Goal: Task Accomplishment & Management: Manage account settings

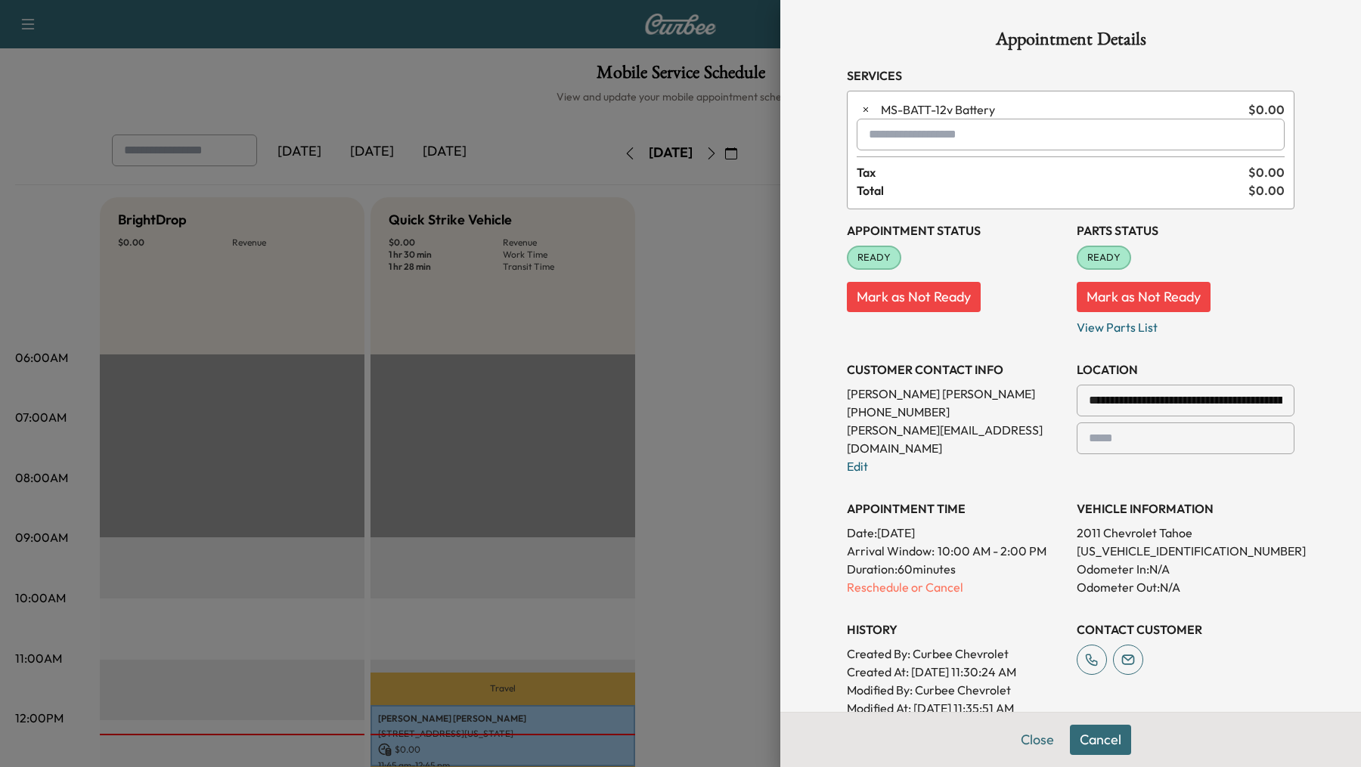
scroll to position [277, 0]
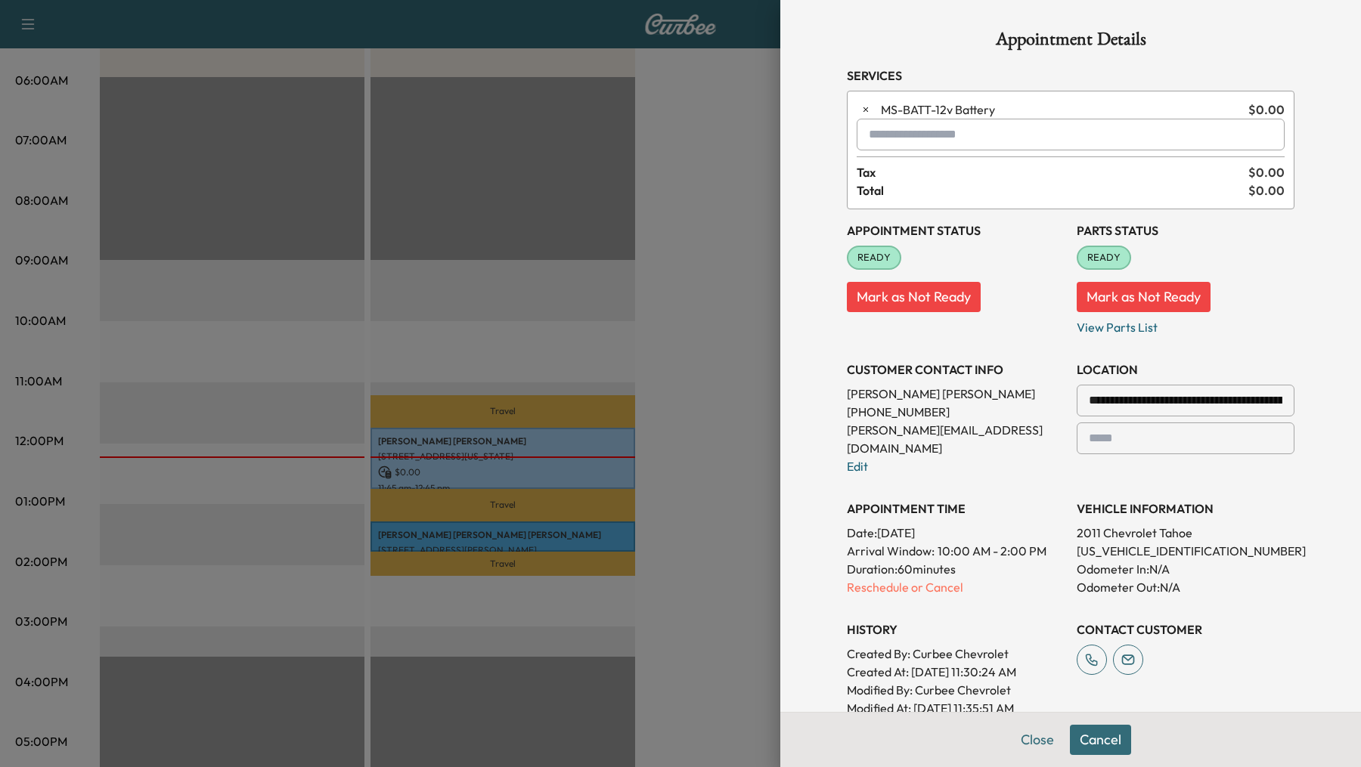
click at [708, 398] on div at bounding box center [680, 383] width 1361 height 767
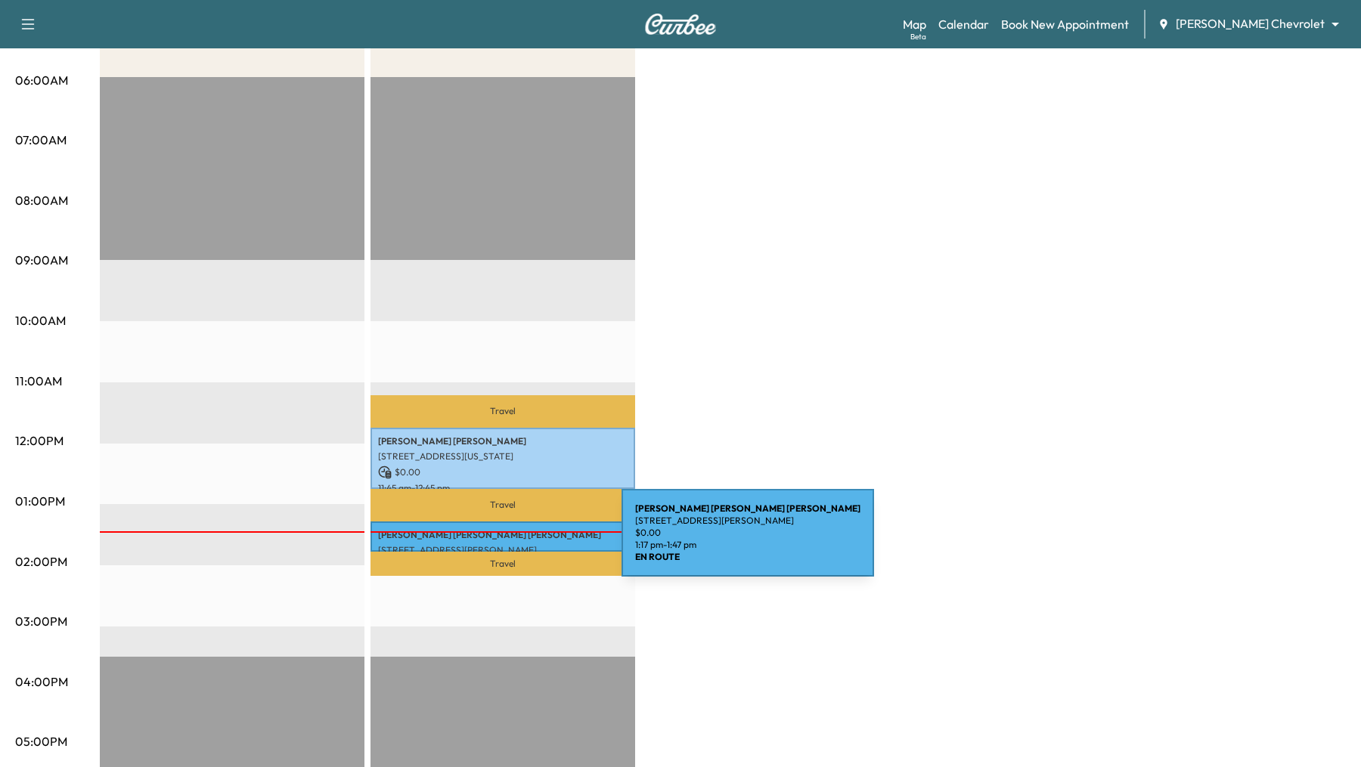
click at [508, 542] on div "Mary Sue McCarty 414 Dartmouth Dr, Van Alstyne, TX 75495, USA $ 0.00 1:17 pm - …" at bounding box center [503, 537] width 265 height 30
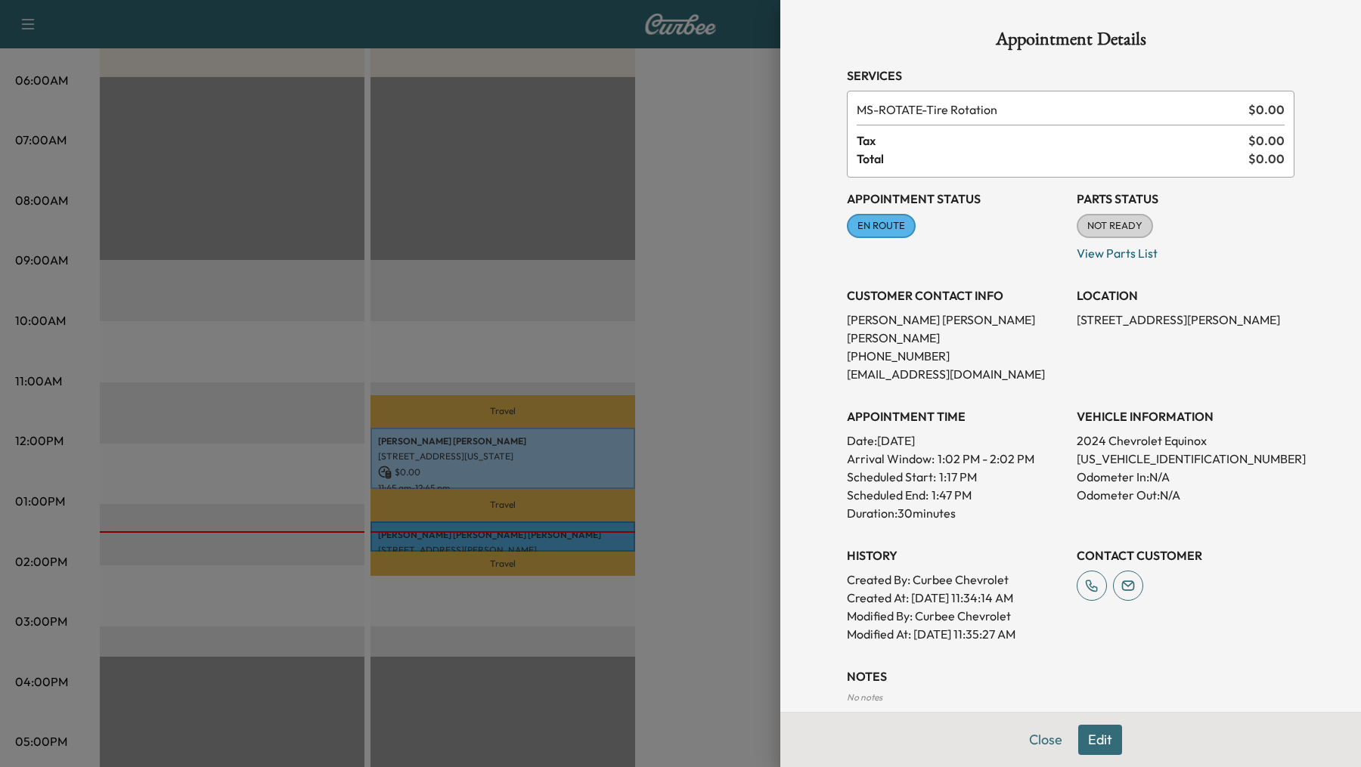
click at [743, 274] on div at bounding box center [680, 383] width 1361 height 767
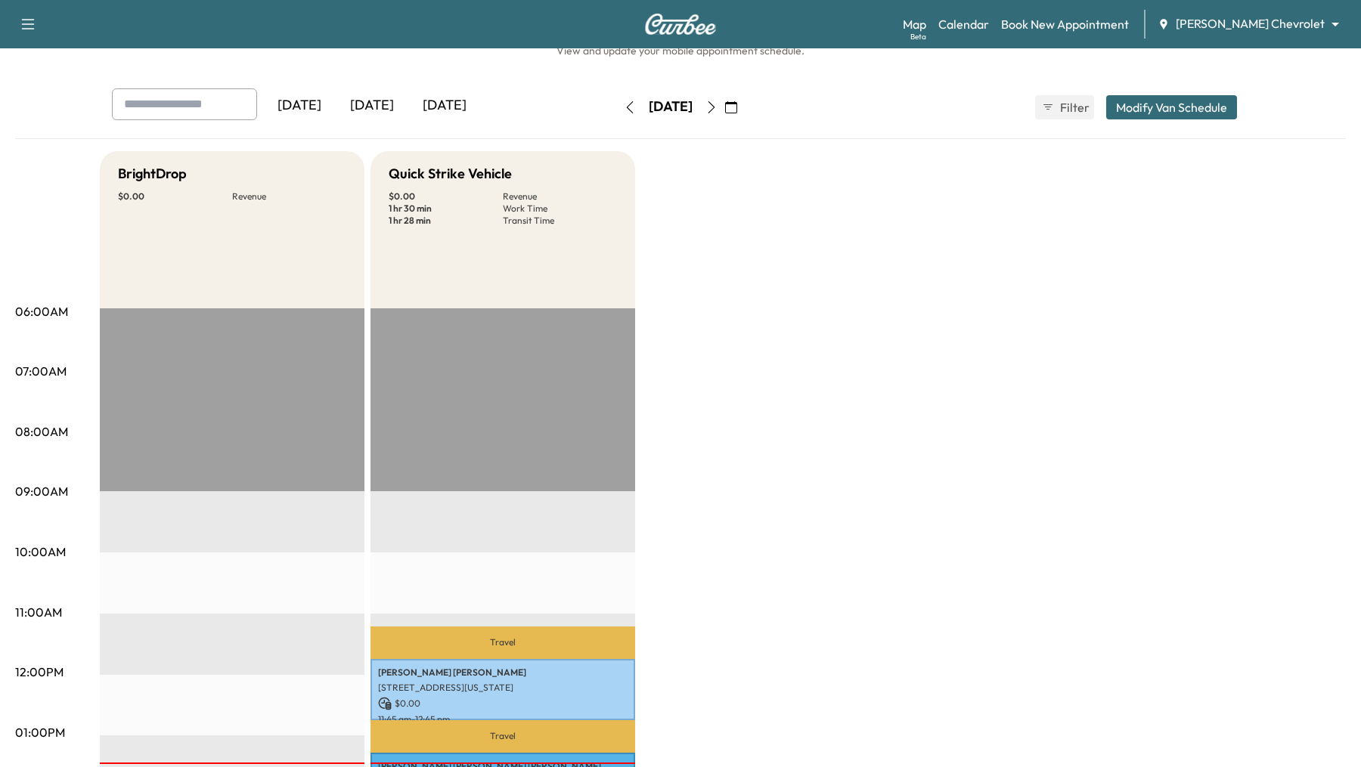
scroll to position [0, 0]
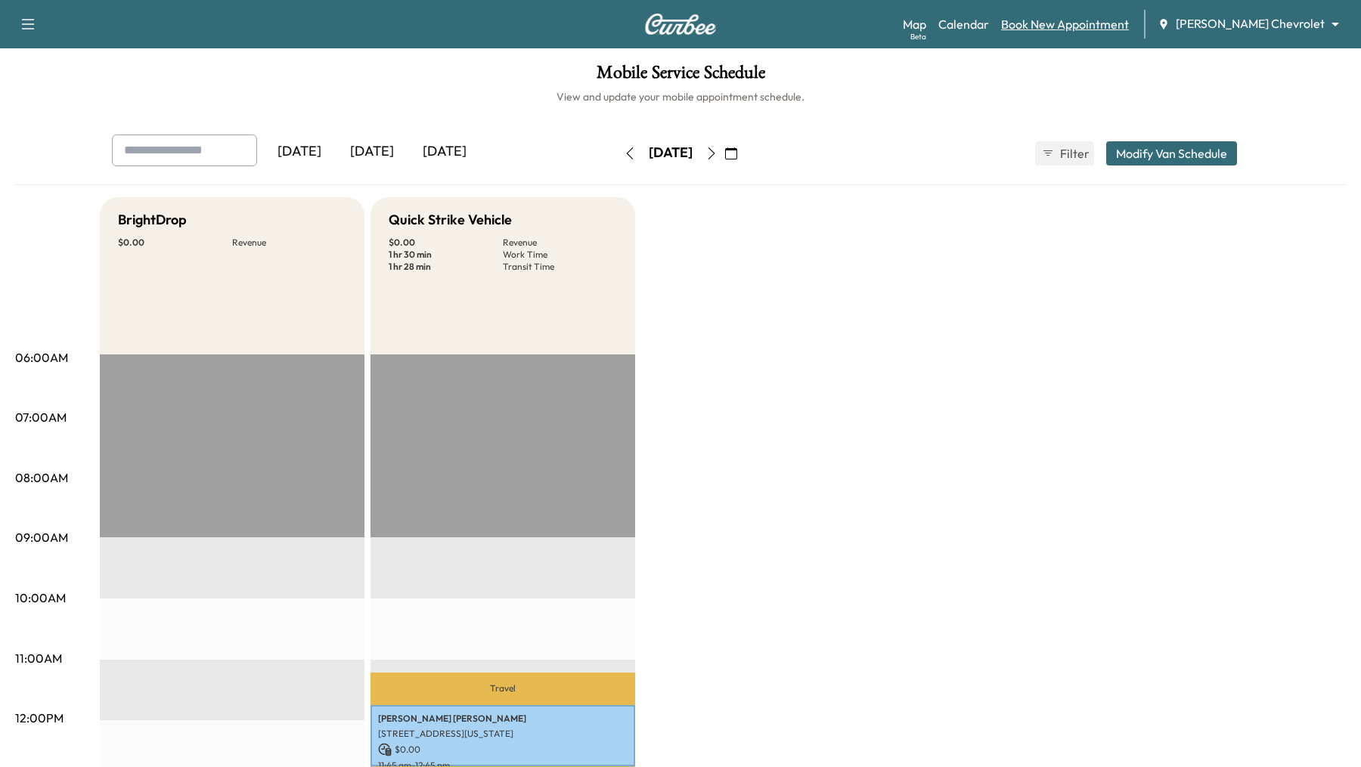
click at [1092, 27] on link "Book New Appointment" at bounding box center [1065, 24] width 128 height 18
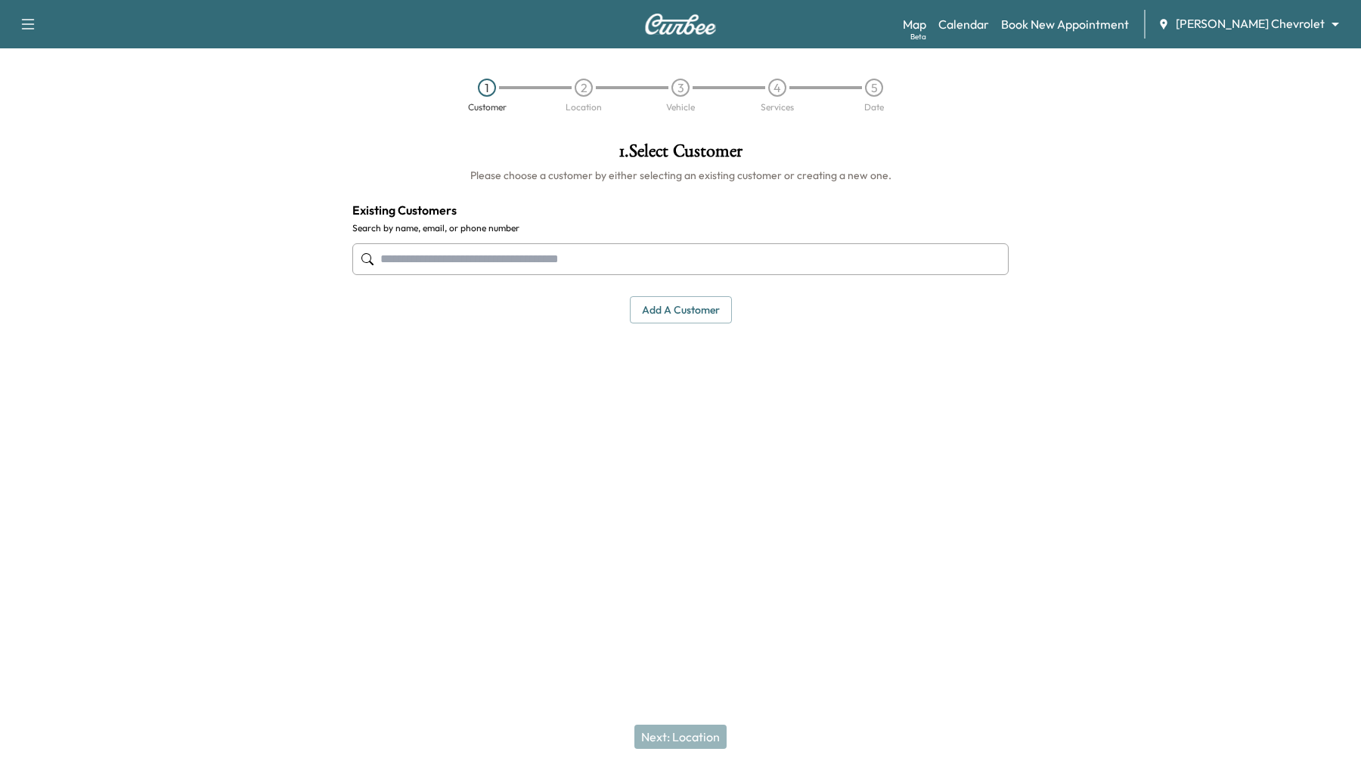
click at [688, 260] on input "text" at bounding box center [680, 259] width 656 height 32
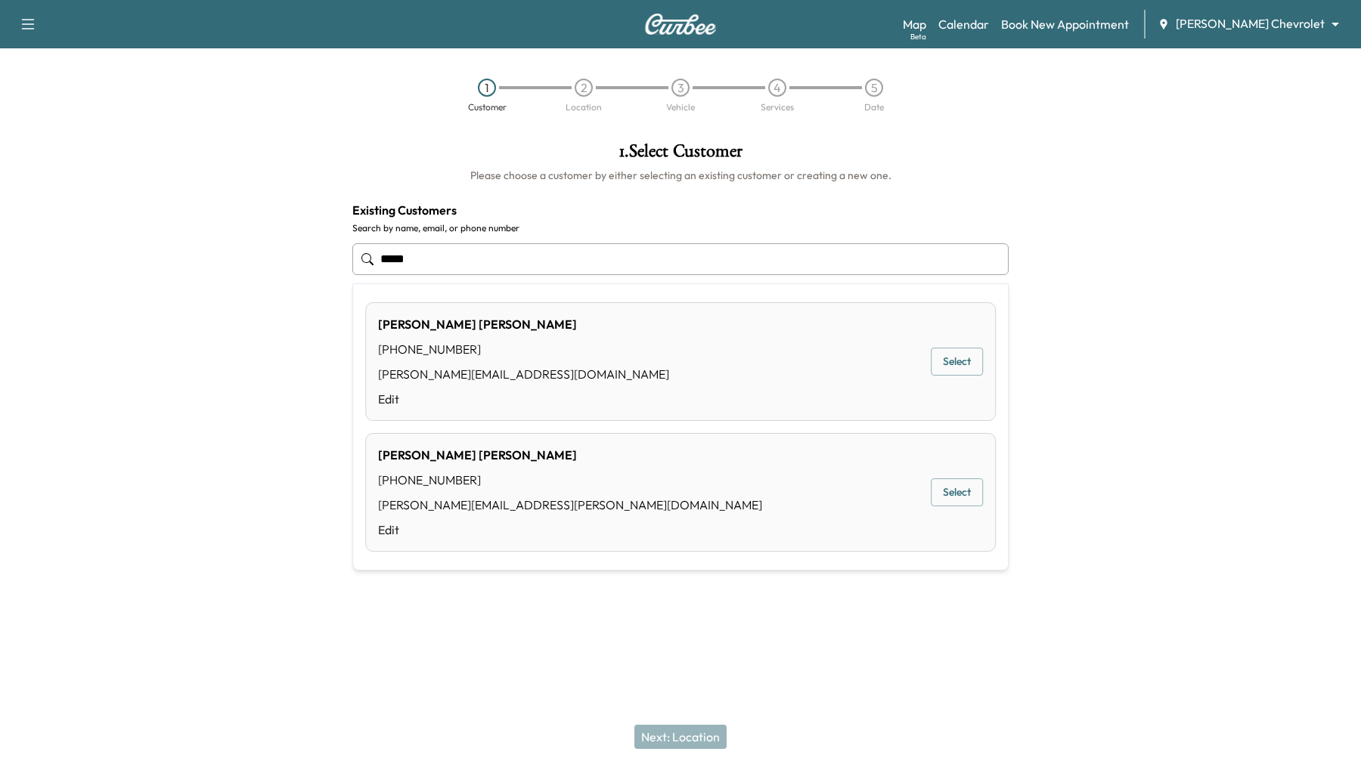
click at [947, 357] on button "Select" at bounding box center [957, 362] width 52 height 28
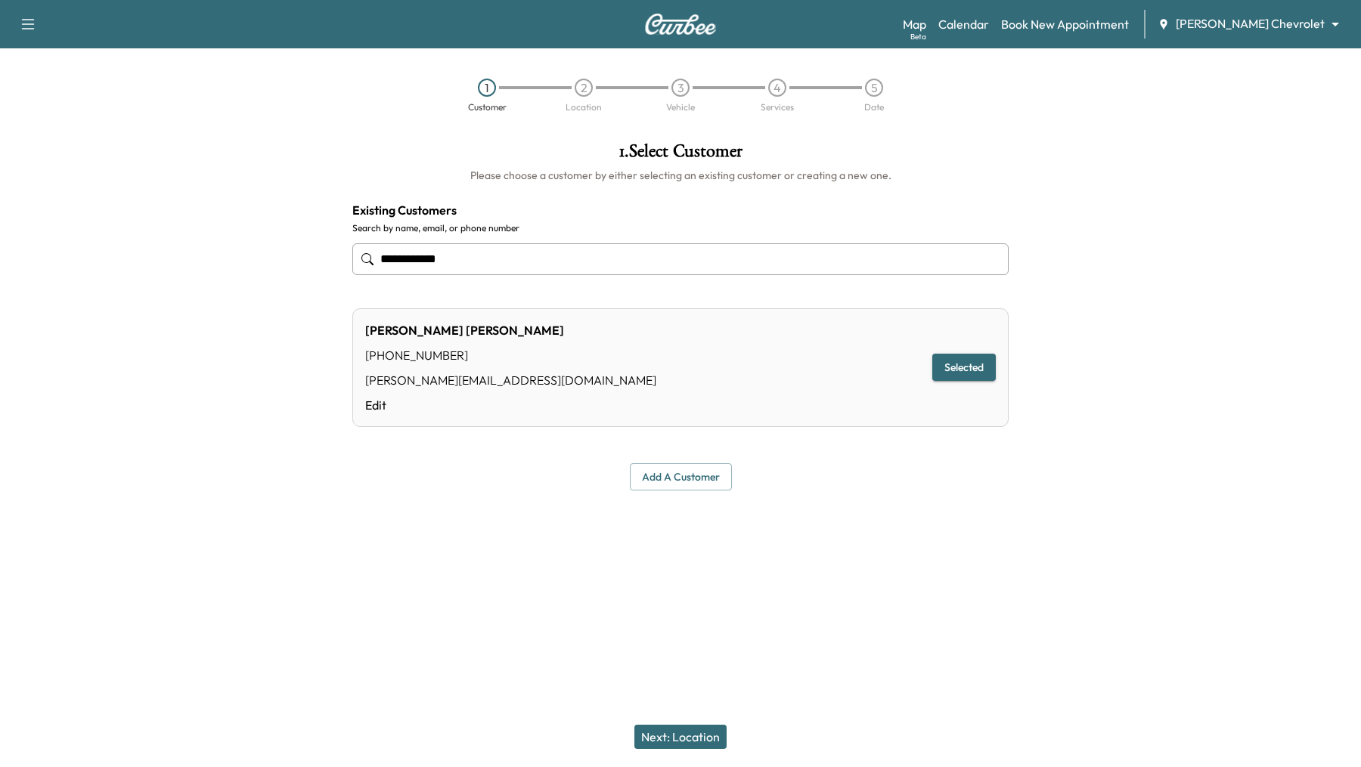
type input "**********"
click at [703, 737] on button "Next: Location" at bounding box center [680, 737] width 92 height 24
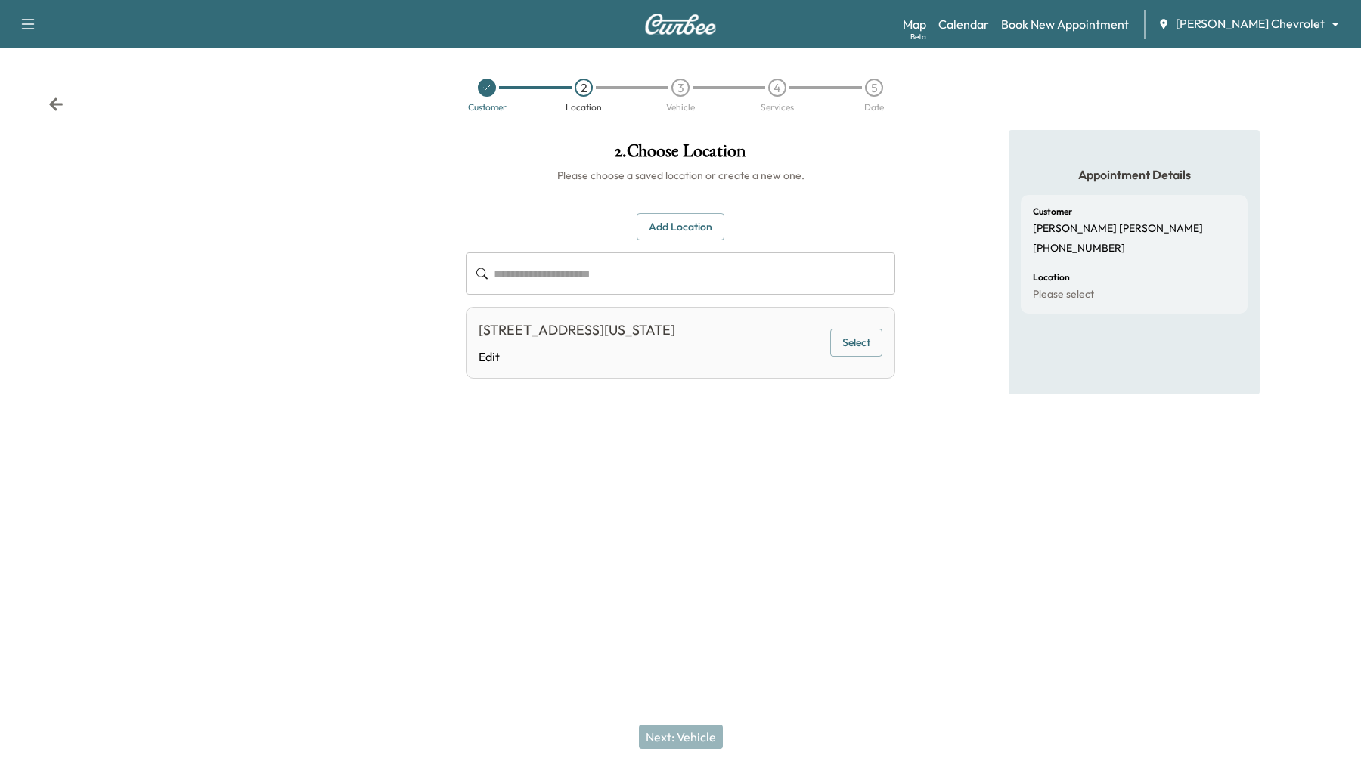
click at [863, 337] on button "Select" at bounding box center [856, 343] width 52 height 28
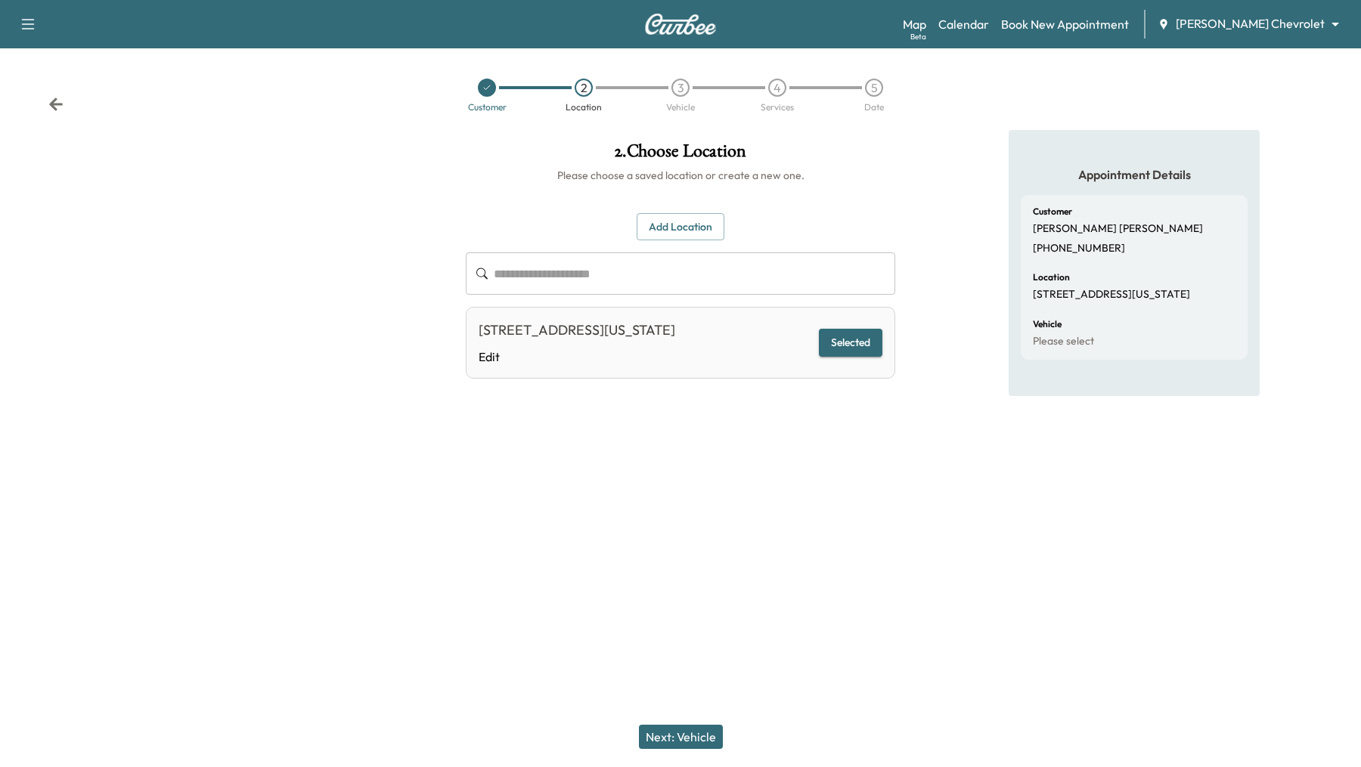
click at [704, 736] on button "Next: Vehicle" at bounding box center [681, 737] width 84 height 24
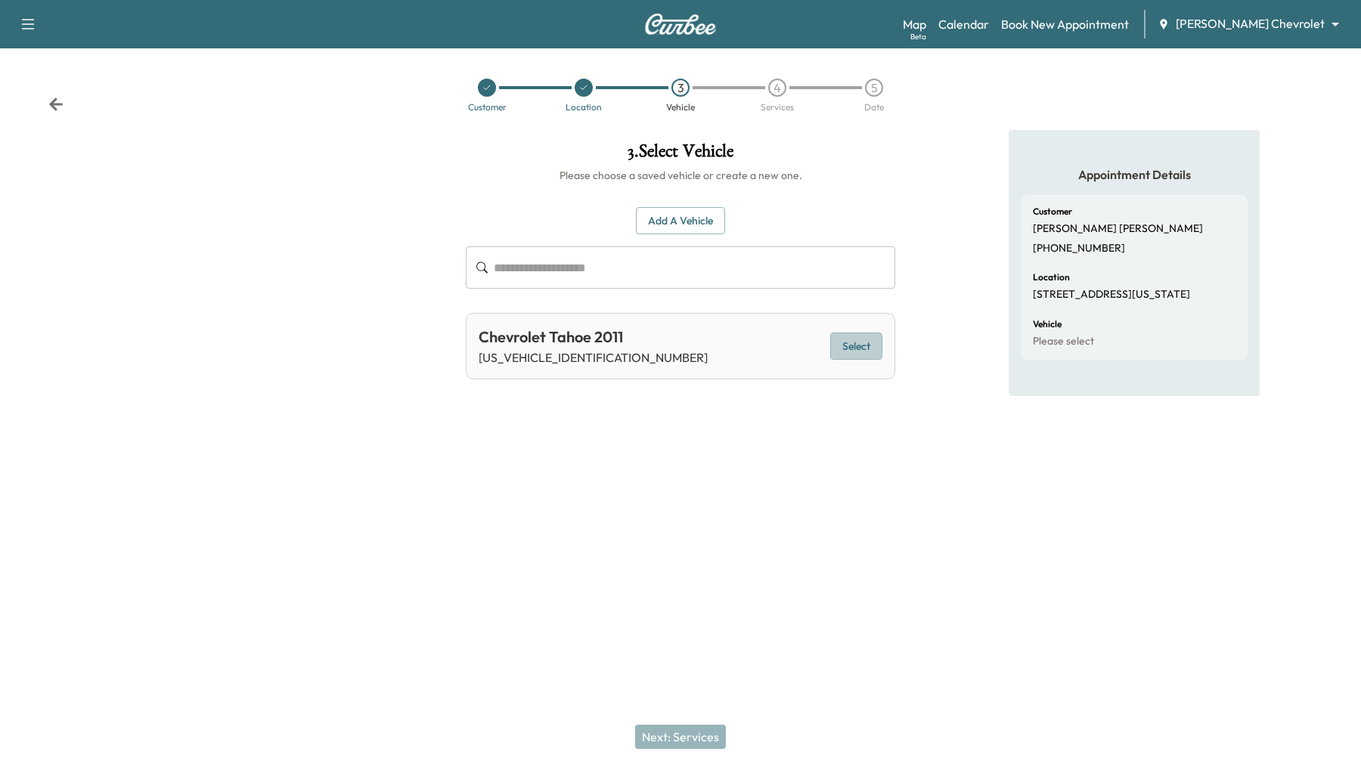
click at [842, 333] on button "Select" at bounding box center [856, 347] width 52 height 28
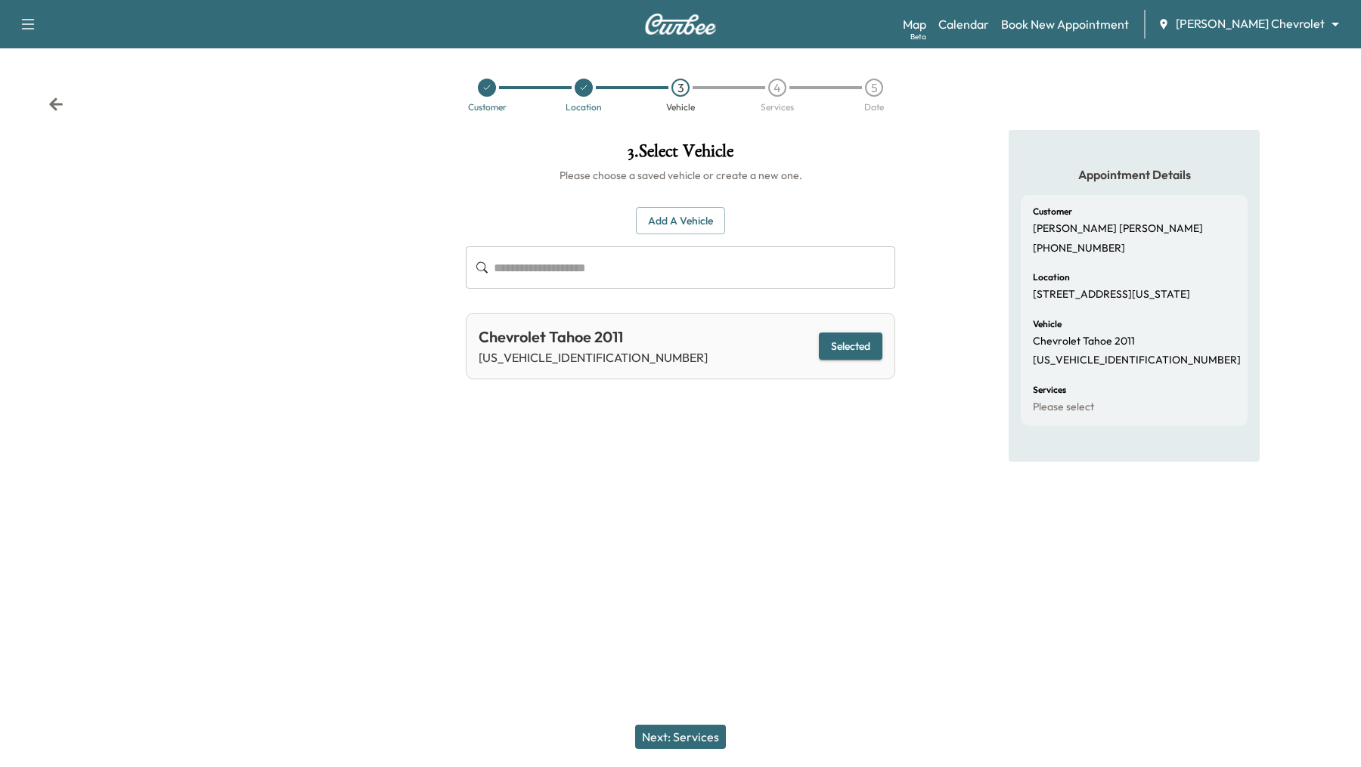
click at [669, 716] on div "Next: Services" at bounding box center [680, 737] width 1361 height 60
click at [659, 739] on button "Next: Services" at bounding box center [680, 737] width 91 height 24
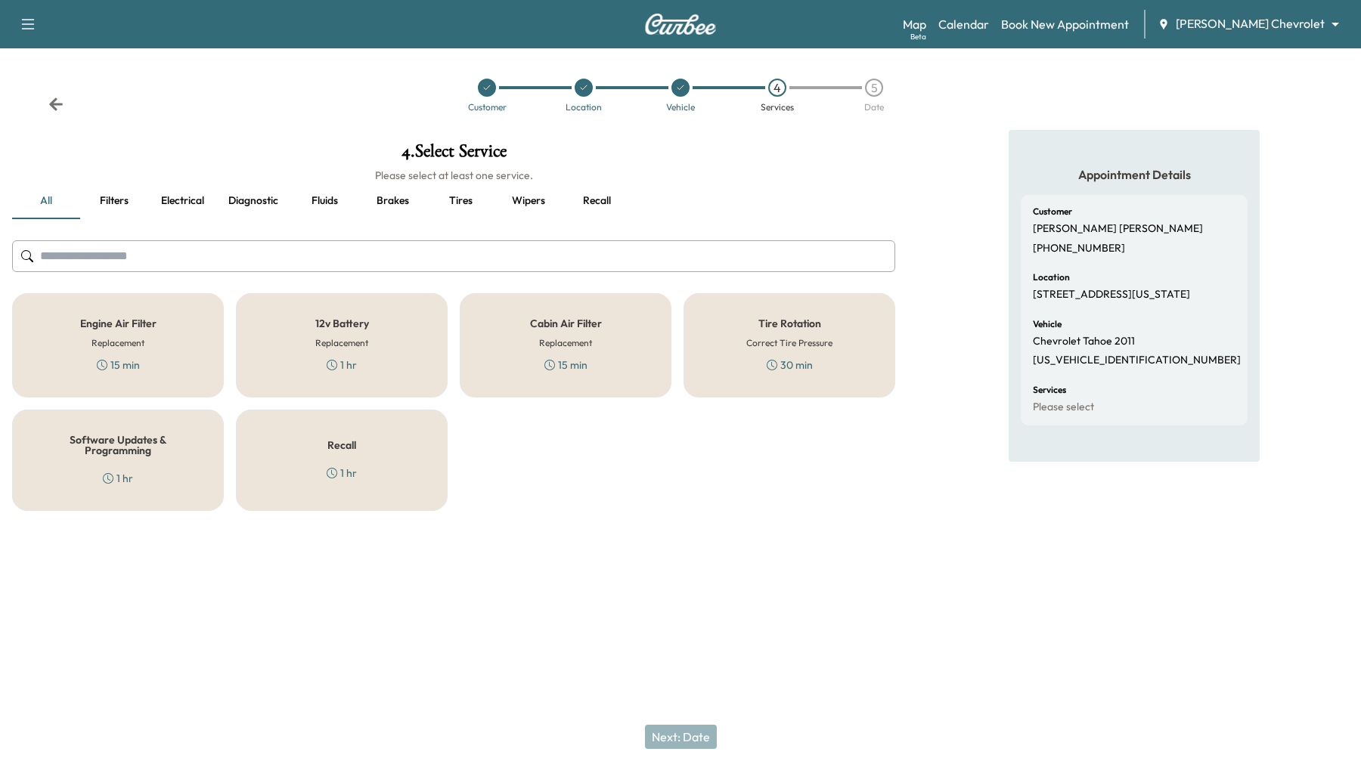
click at [622, 340] on div "Cabin Air Filter Replacement 15 min" at bounding box center [566, 345] width 212 height 104
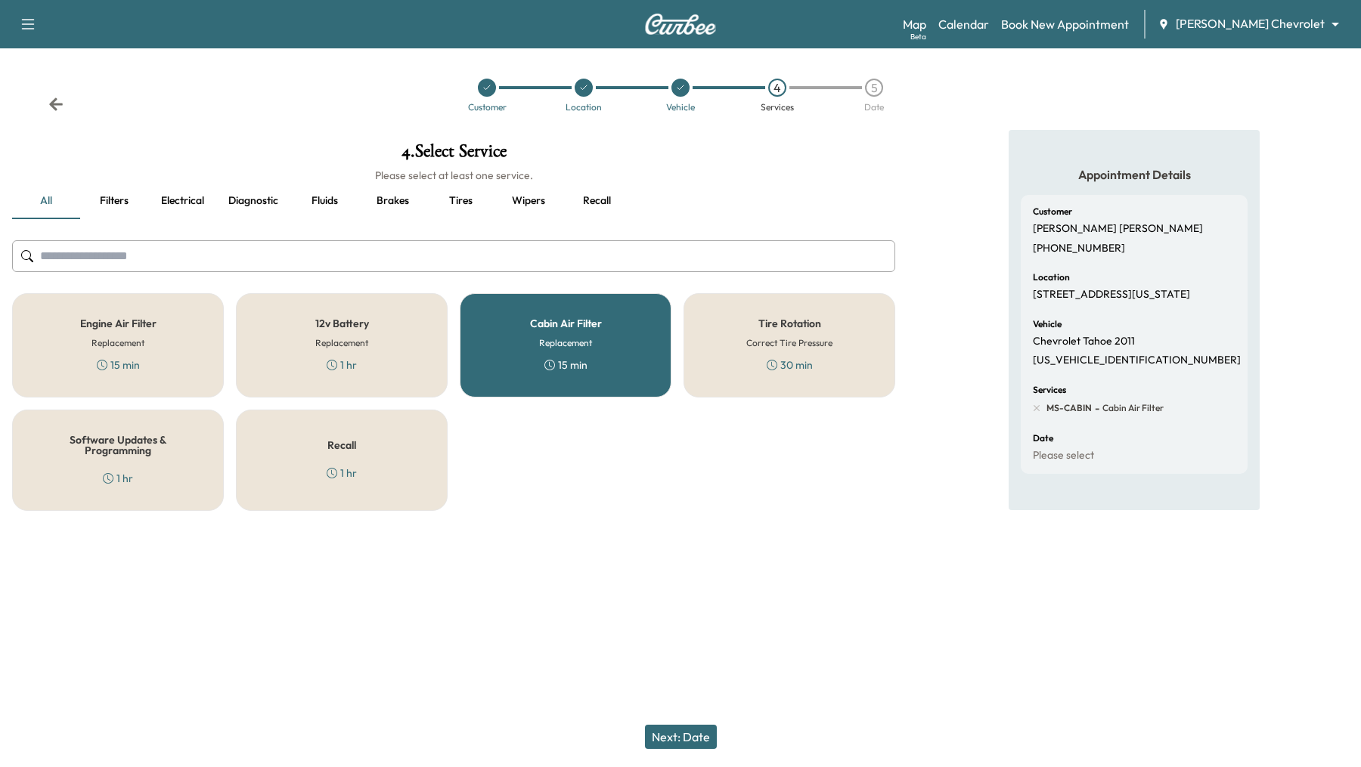
click at [689, 736] on button "Next: Date" at bounding box center [681, 737] width 72 height 24
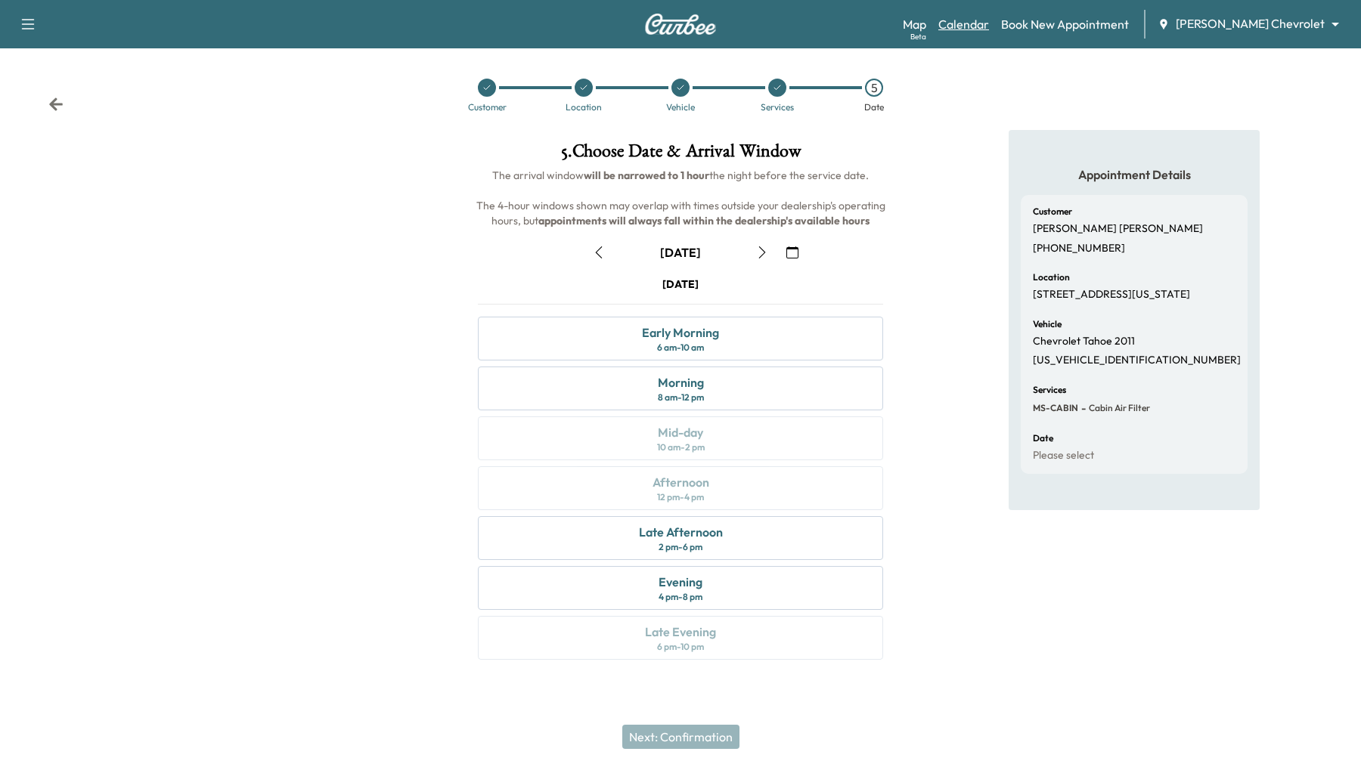
click at [989, 25] on link "Calendar" at bounding box center [963, 24] width 51 height 18
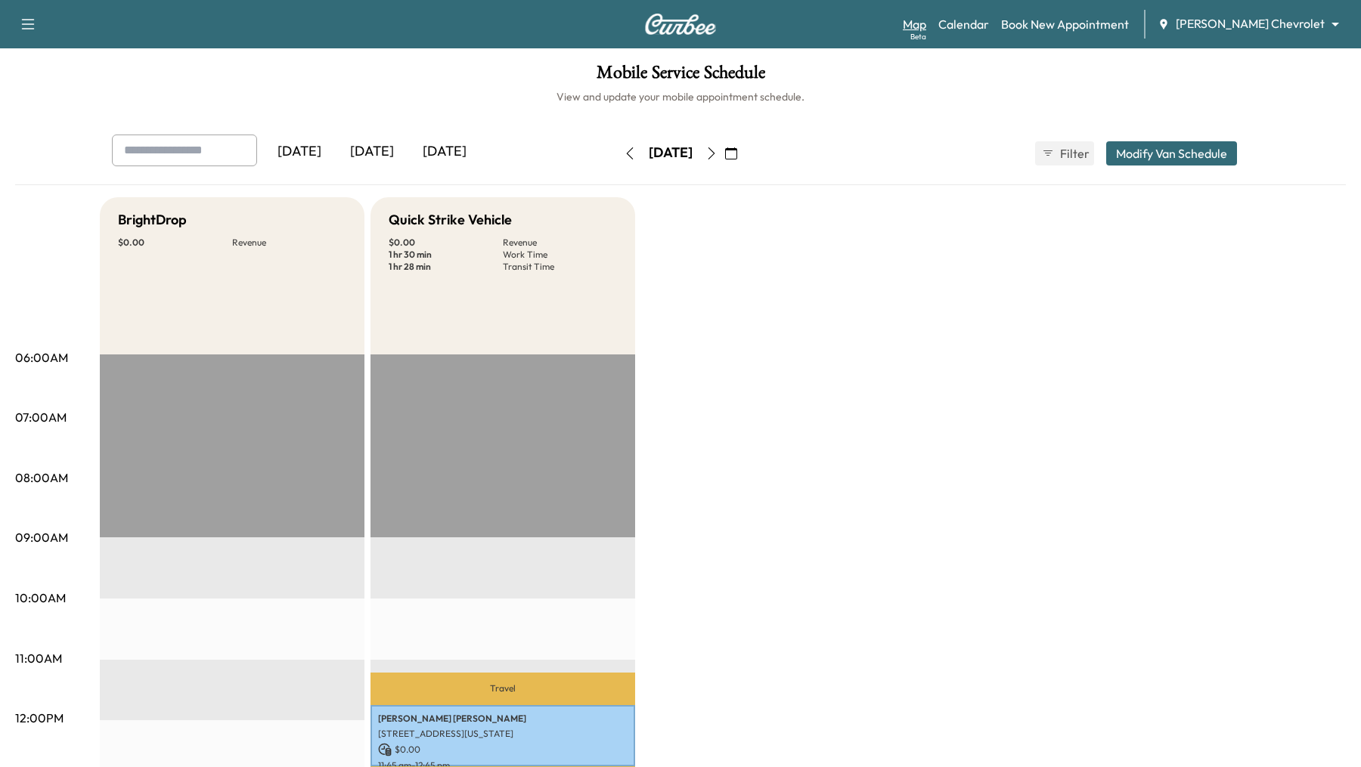
click at [926, 23] on link "Map Beta" at bounding box center [914, 24] width 23 height 18
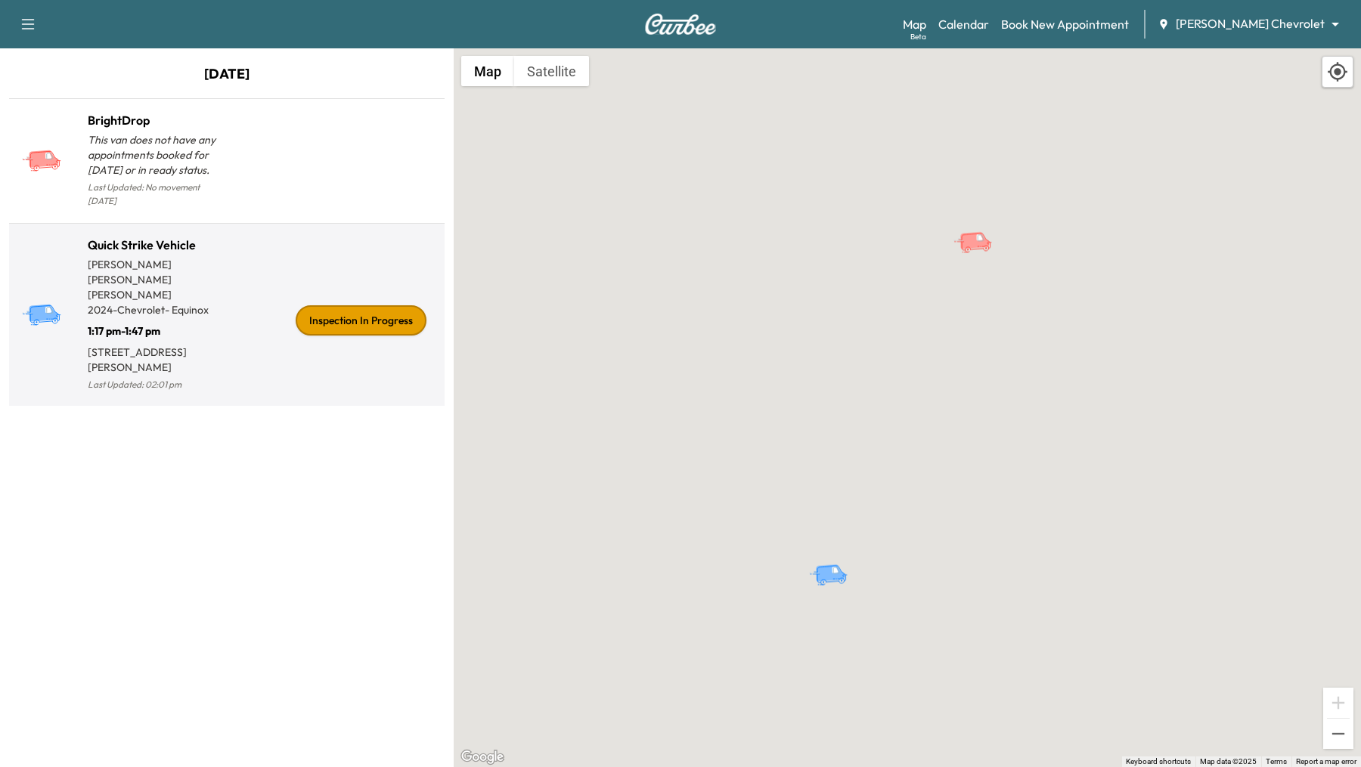
click at [339, 305] on div "Inspection In Progress" at bounding box center [361, 320] width 131 height 30
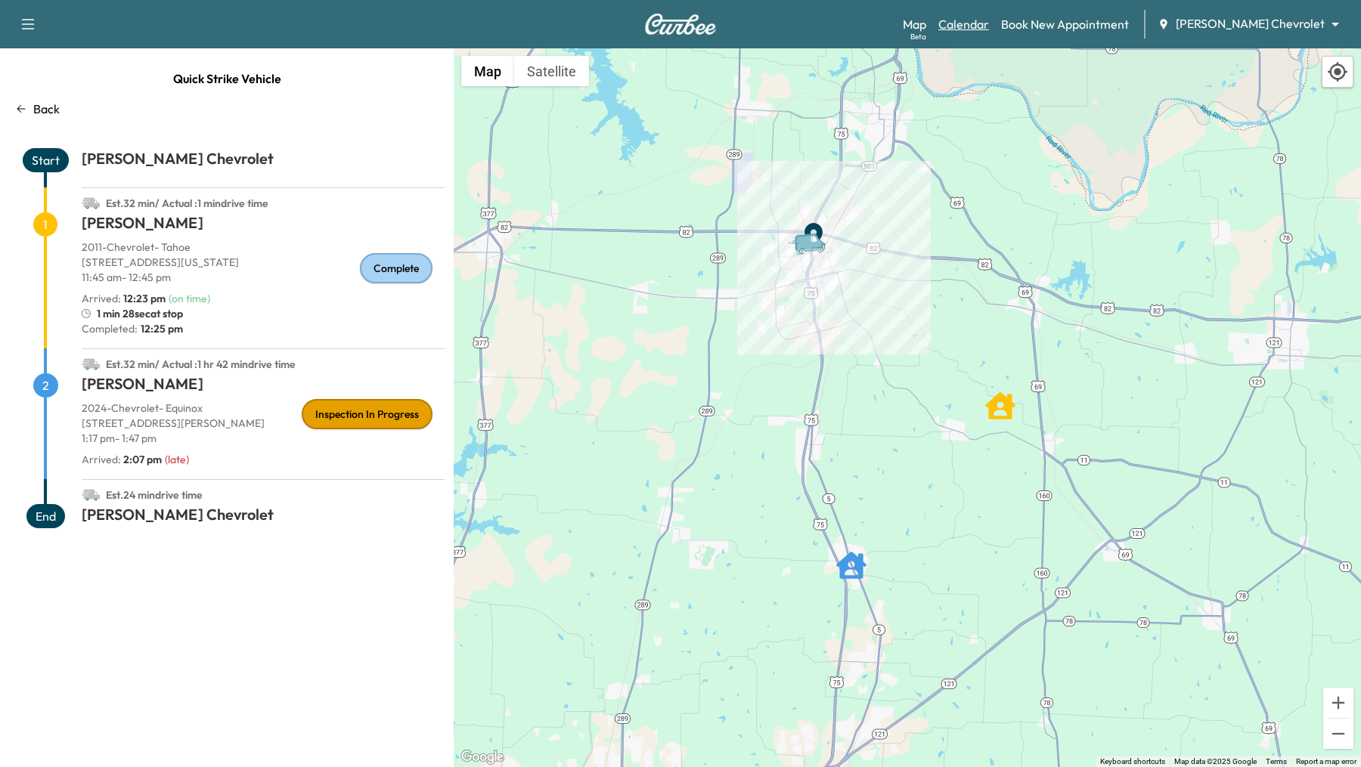
click at [989, 26] on link "Calendar" at bounding box center [963, 24] width 51 height 18
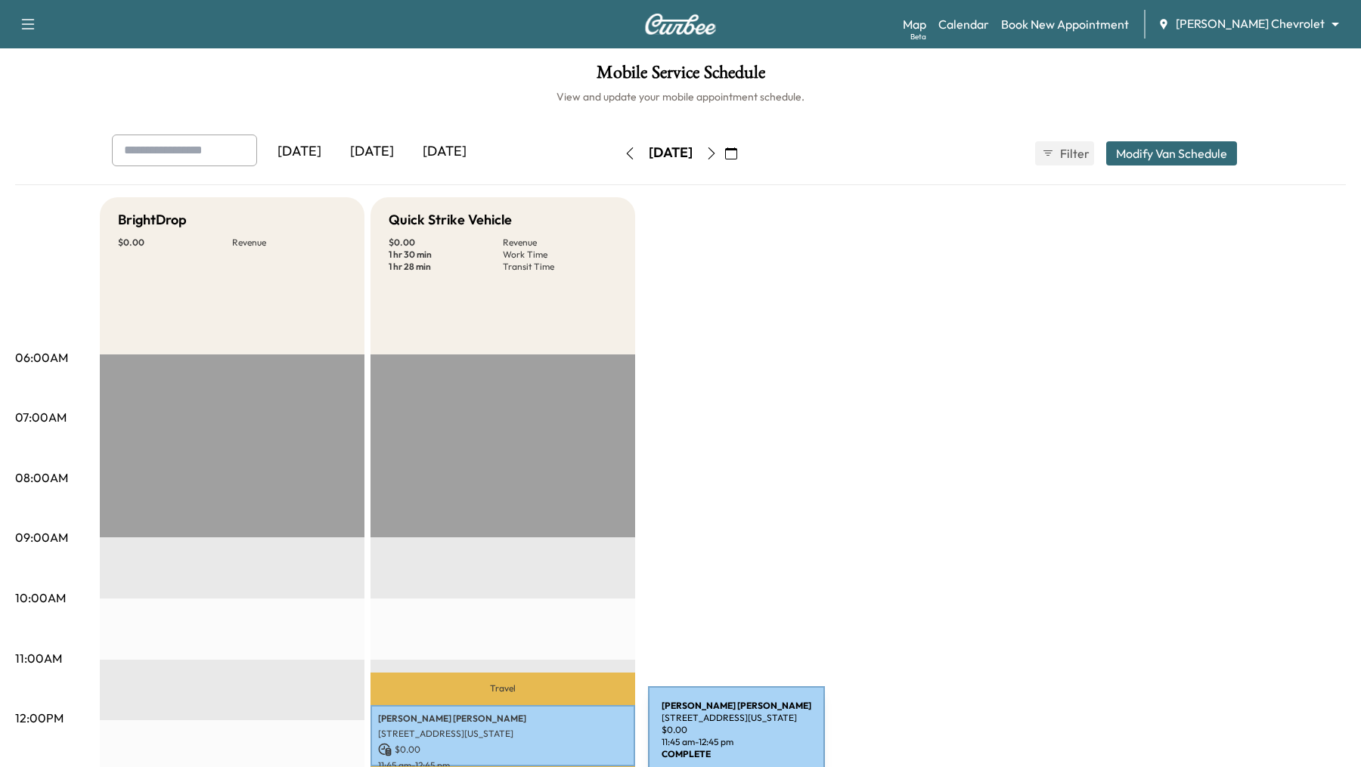
click at [534, 743] on p "$ 0.00" at bounding box center [503, 750] width 250 height 14
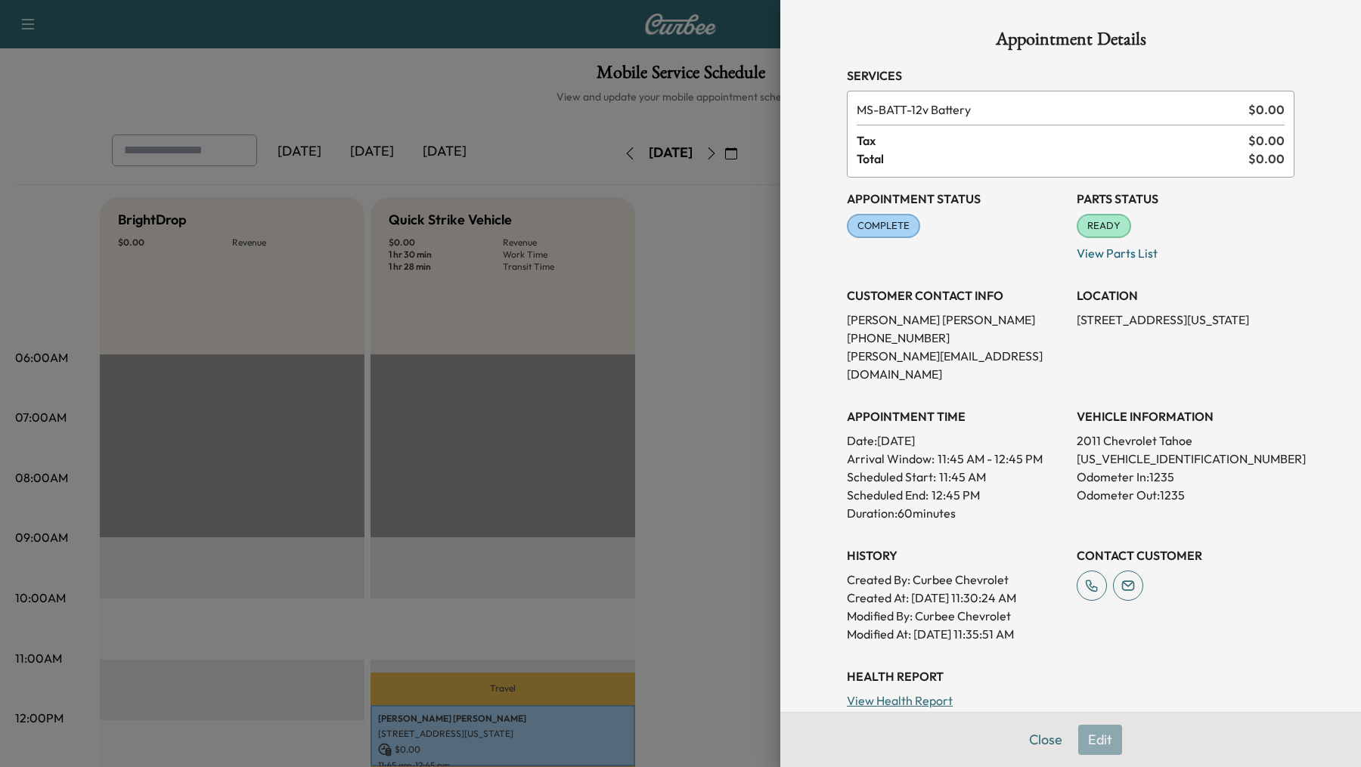
scroll to position [115, 0]
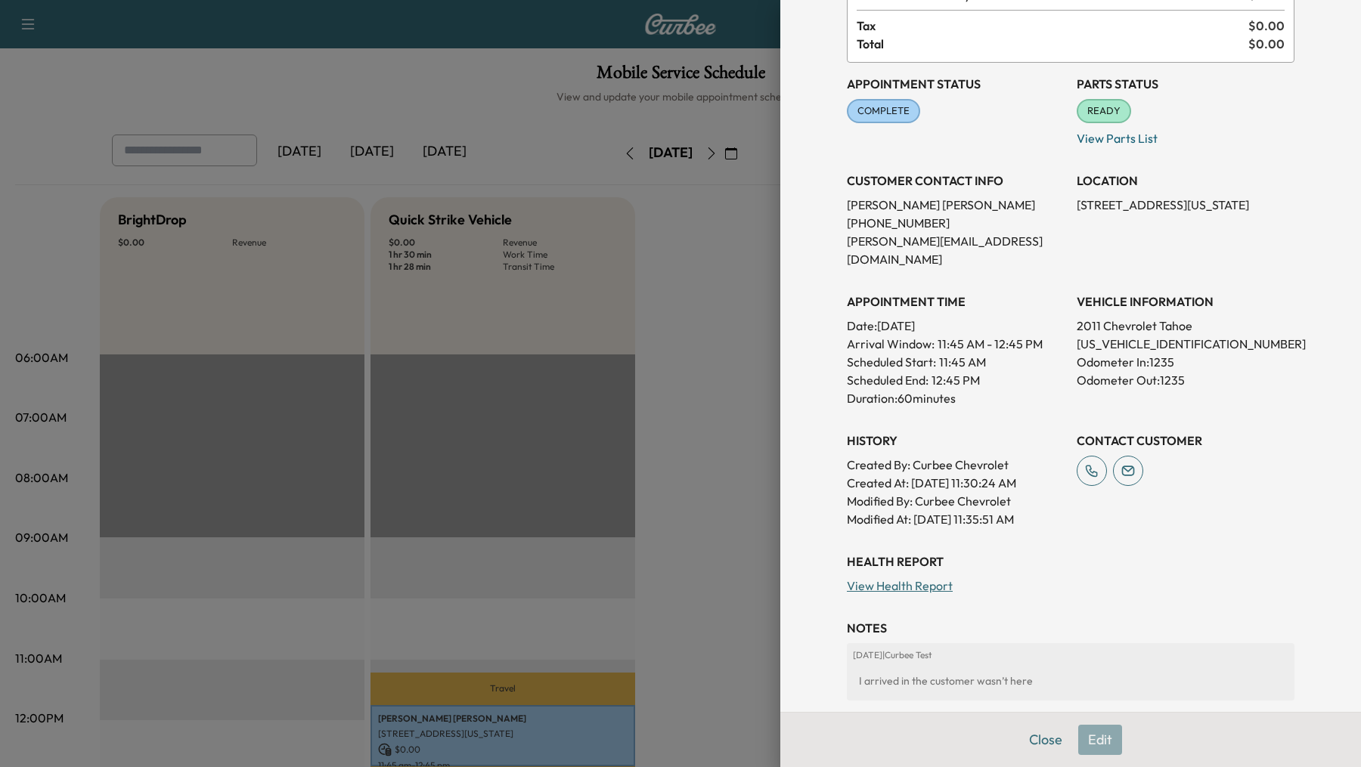
drag, startPoint x: 903, startPoint y: 385, endPoint x: 1003, endPoint y: 376, distance: 101.0
click at [1003, 389] on p "Duration: 60 minutes" at bounding box center [956, 398] width 218 height 18
click at [591, 486] on div at bounding box center [680, 383] width 1361 height 767
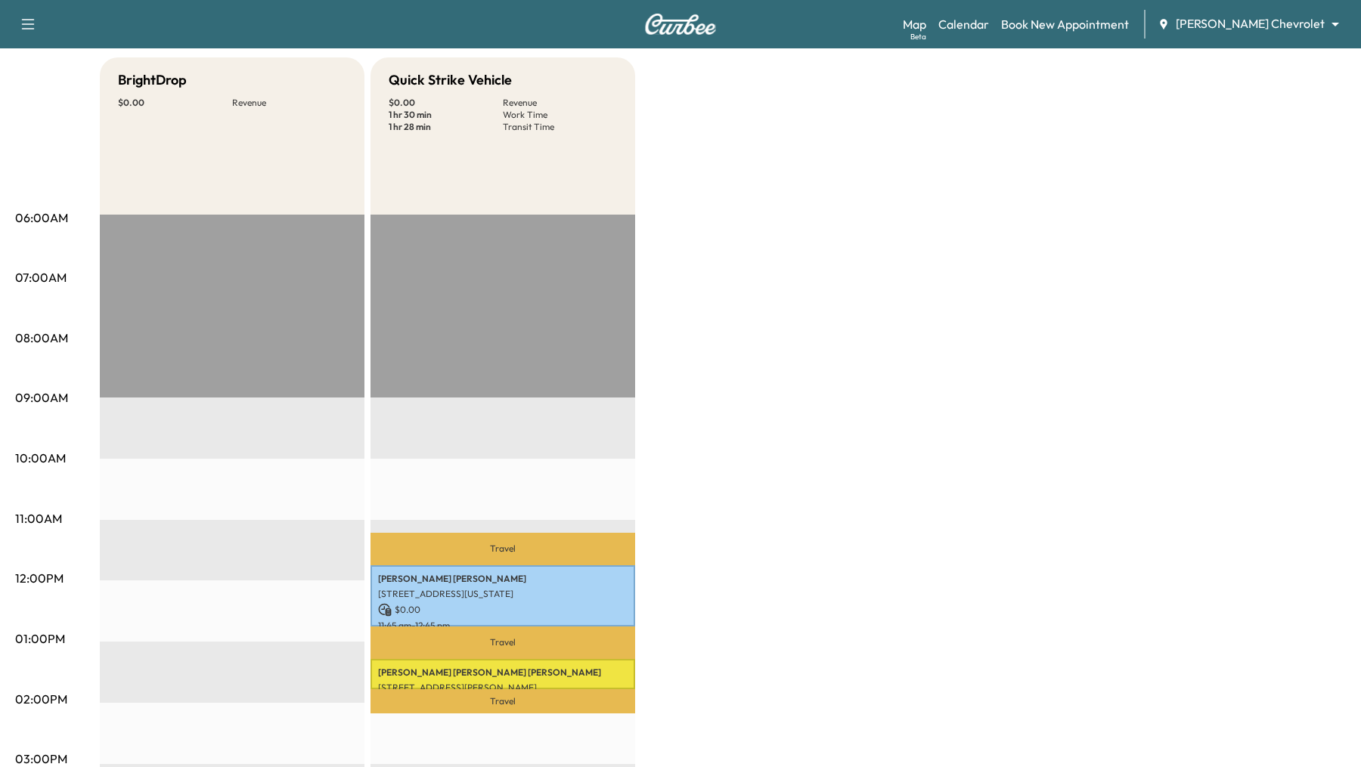
scroll to position [148, 0]
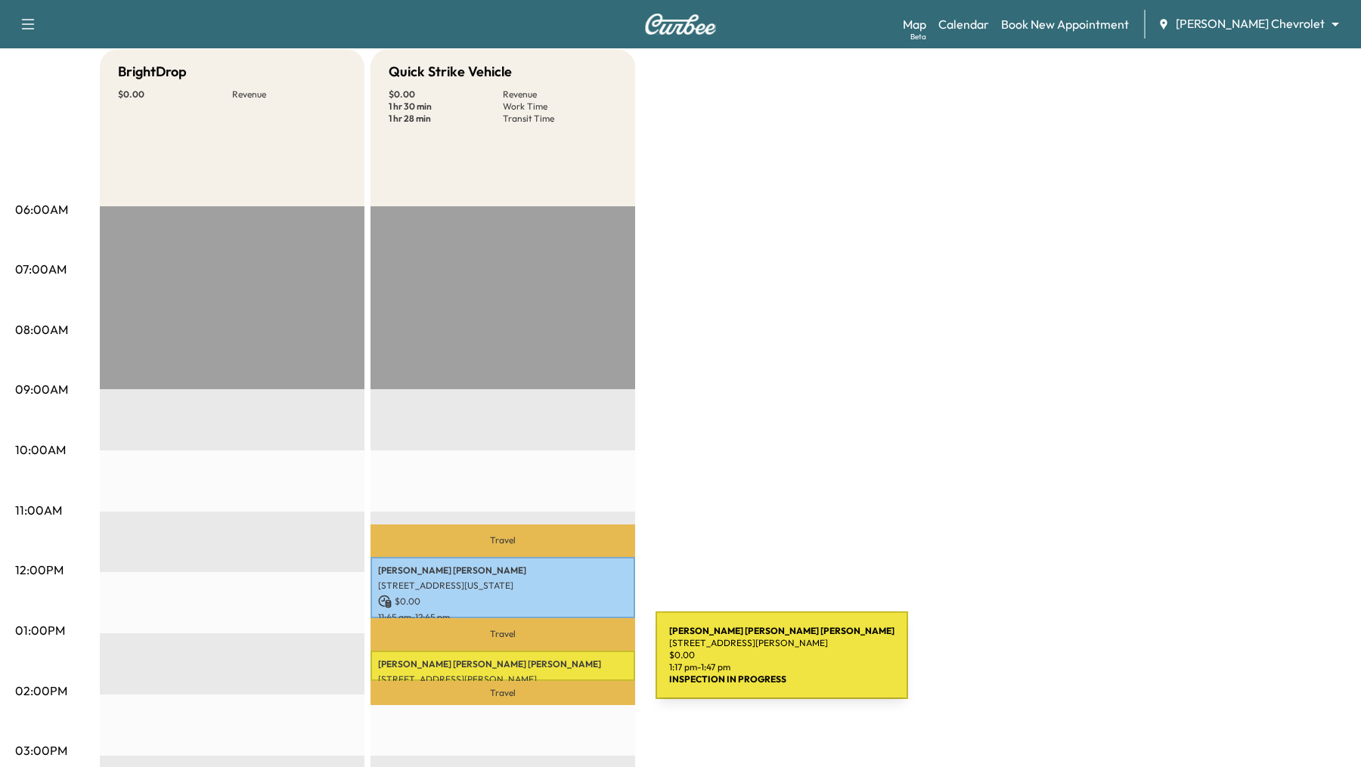
click at [542, 665] on p "Mary Sue McCarty" at bounding box center [503, 665] width 250 height 12
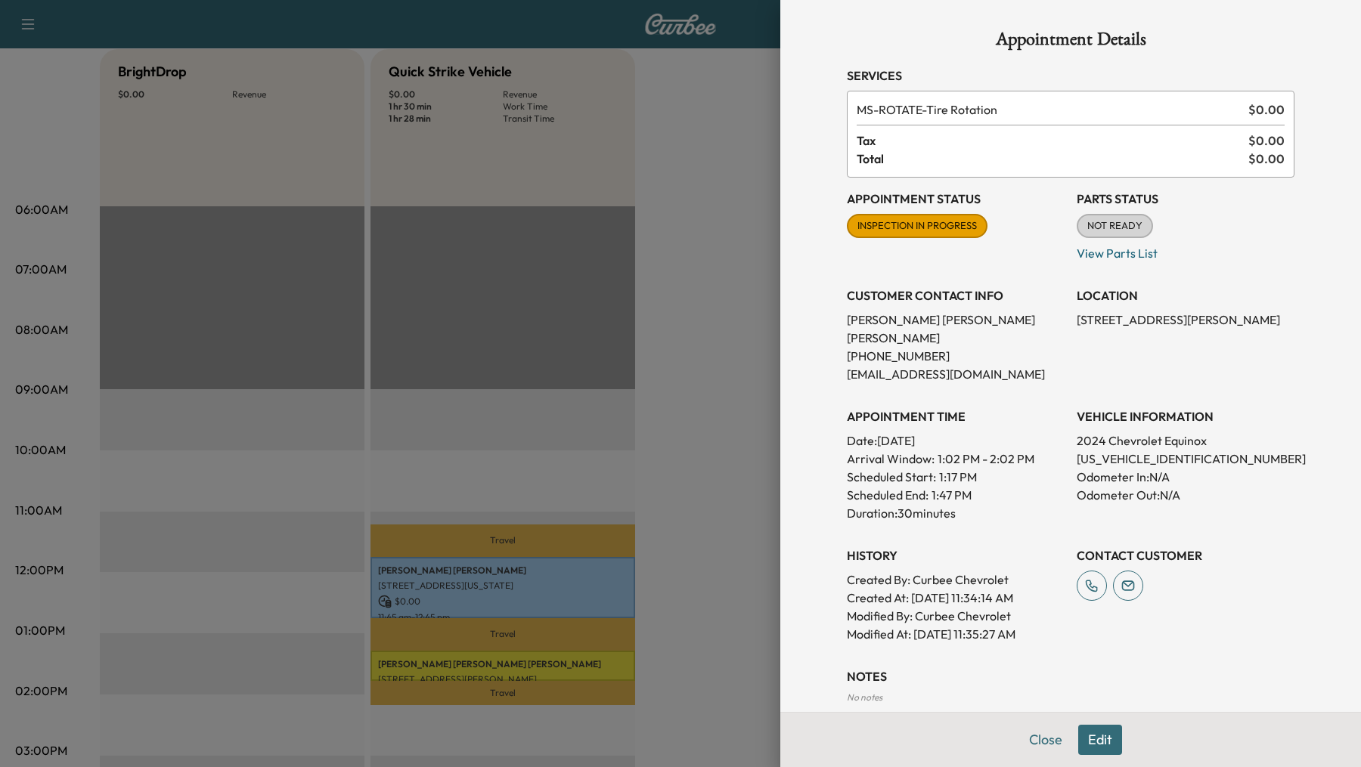
click at [455, 672] on div at bounding box center [680, 383] width 1361 height 767
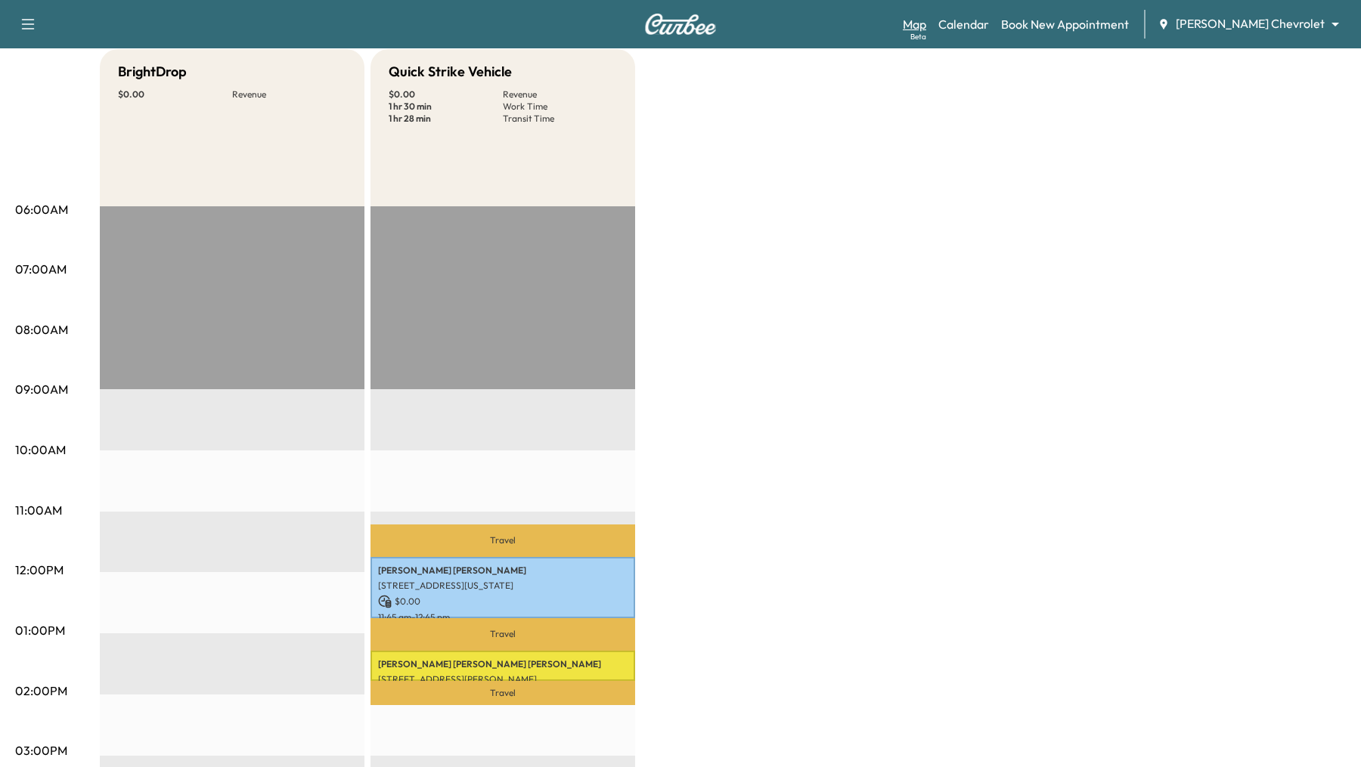
click at [926, 20] on link "Map Beta" at bounding box center [914, 24] width 23 height 18
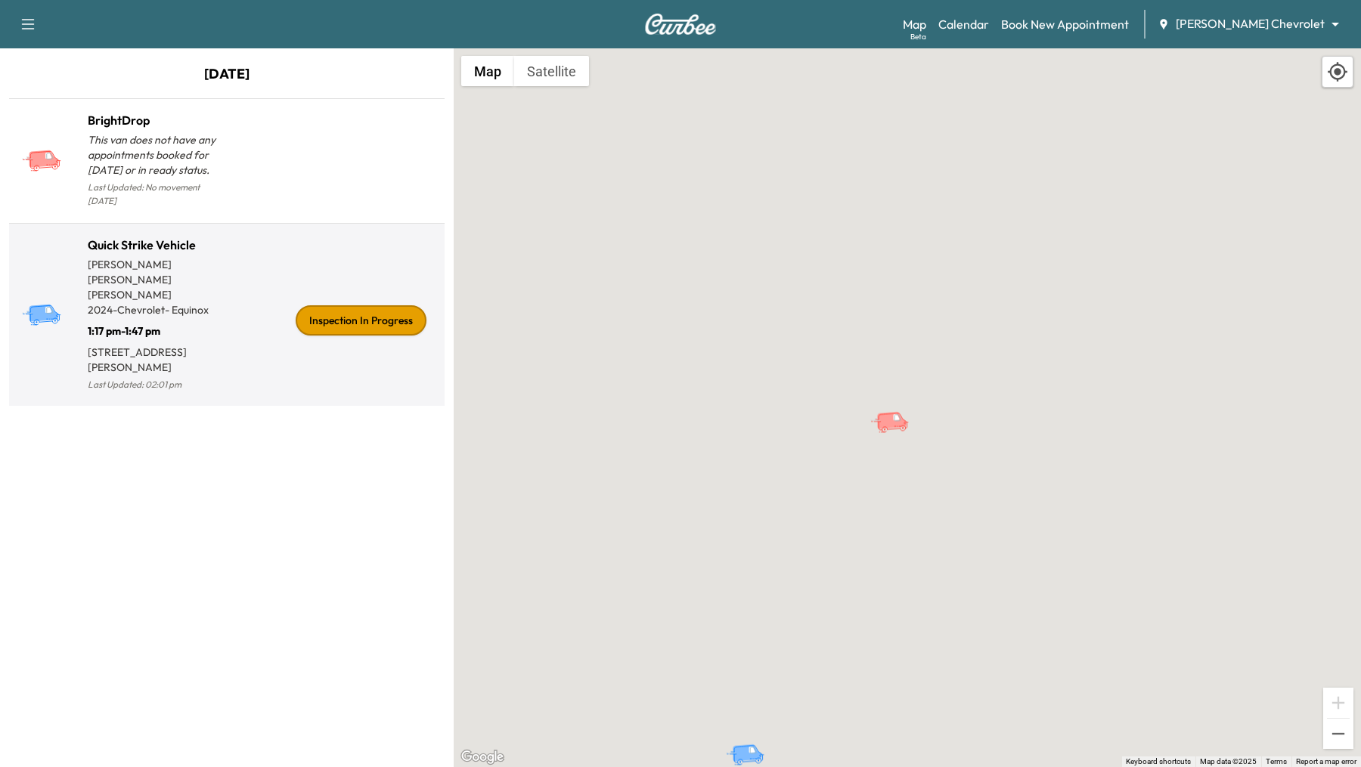
click at [280, 274] on div "Inspection In Progress" at bounding box center [333, 321] width 212 height 147
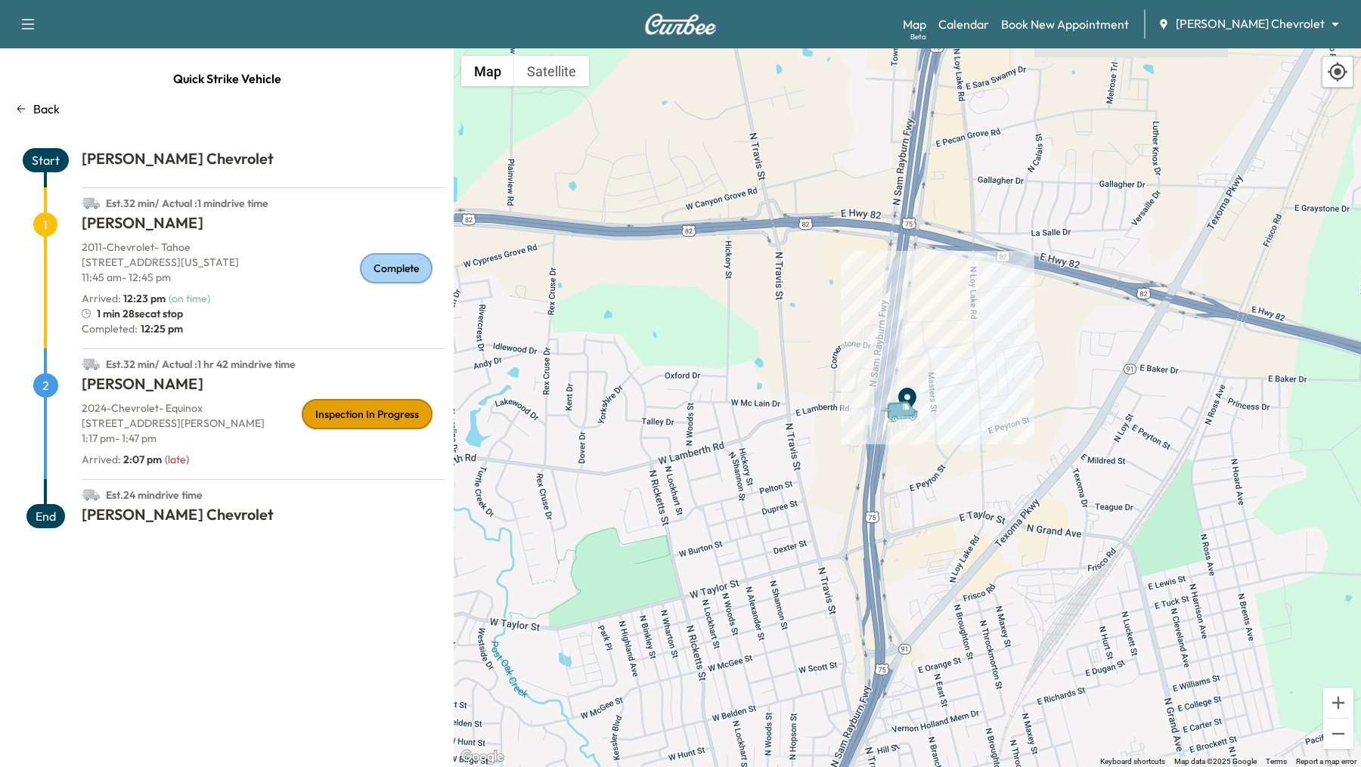
drag, startPoint x: 96, startPoint y: 318, endPoint x: 247, endPoint y: 318, distance: 151.2
click at [245, 318] on div "1 min 28sec at stop" at bounding box center [263, 313] width 363 height 15
click at [997, 36] on div "Map Beta Calendar Book New Appointment Sherman Chevrolet ******** ​" at bounding box center [1126, 24] width 446 height 29
click at [989, 30] on link "Calendar" at bounding box center [963, 24] width 51 height 18
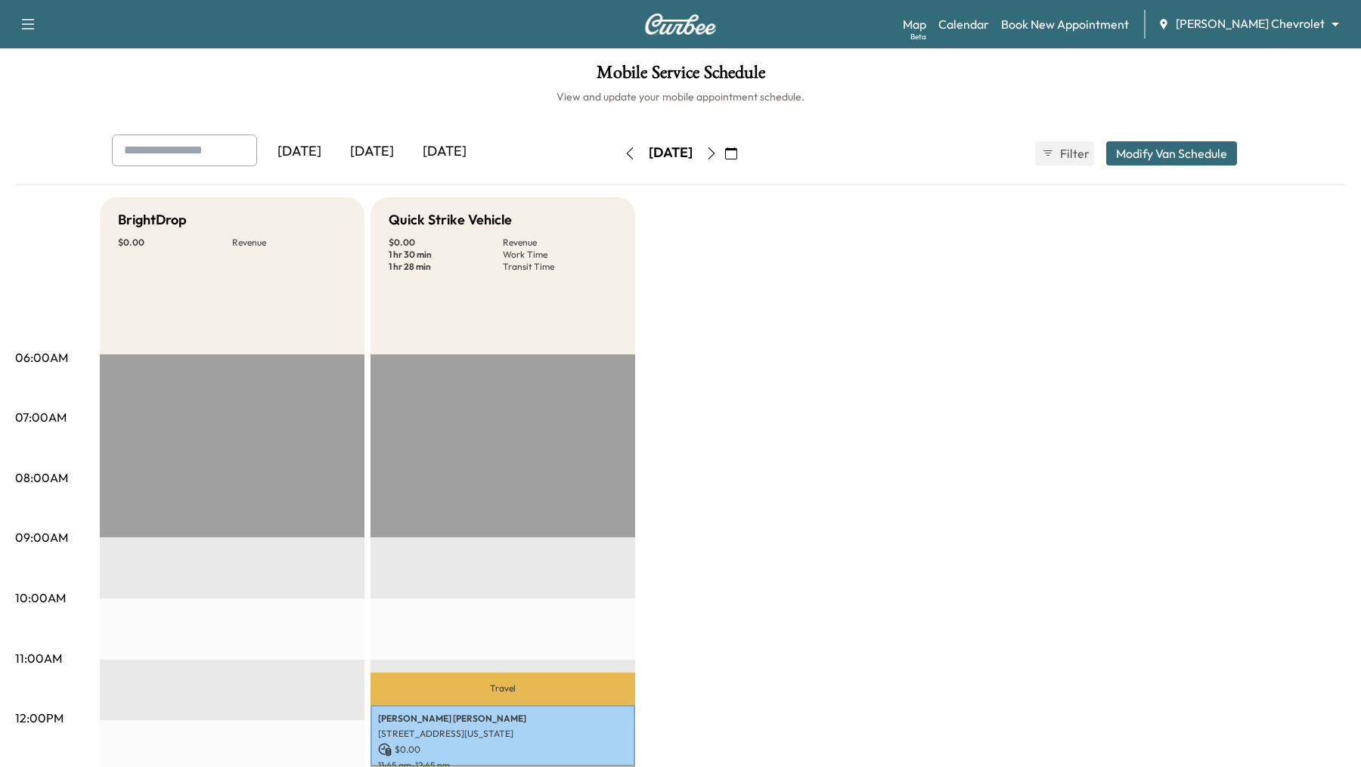
click at [1197, 156] on button "Modify Van Schedule" at bounding box center [1171, 153] width 131 height 24
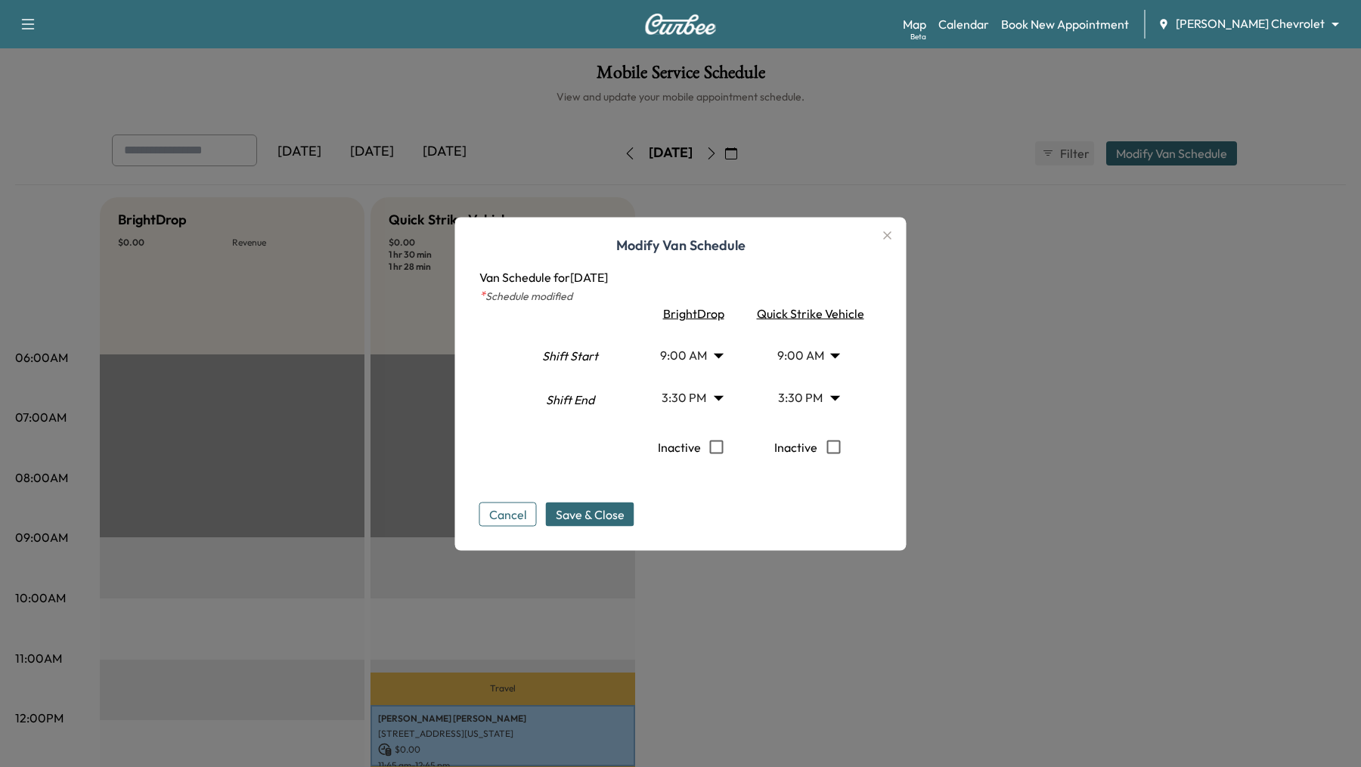
click at [833, 347] on body "Support Log Out Map Beta Calendar Book New Appointment Sherman Chevrolet ******…" at bounding box center [680, 383] width 1361 height 767
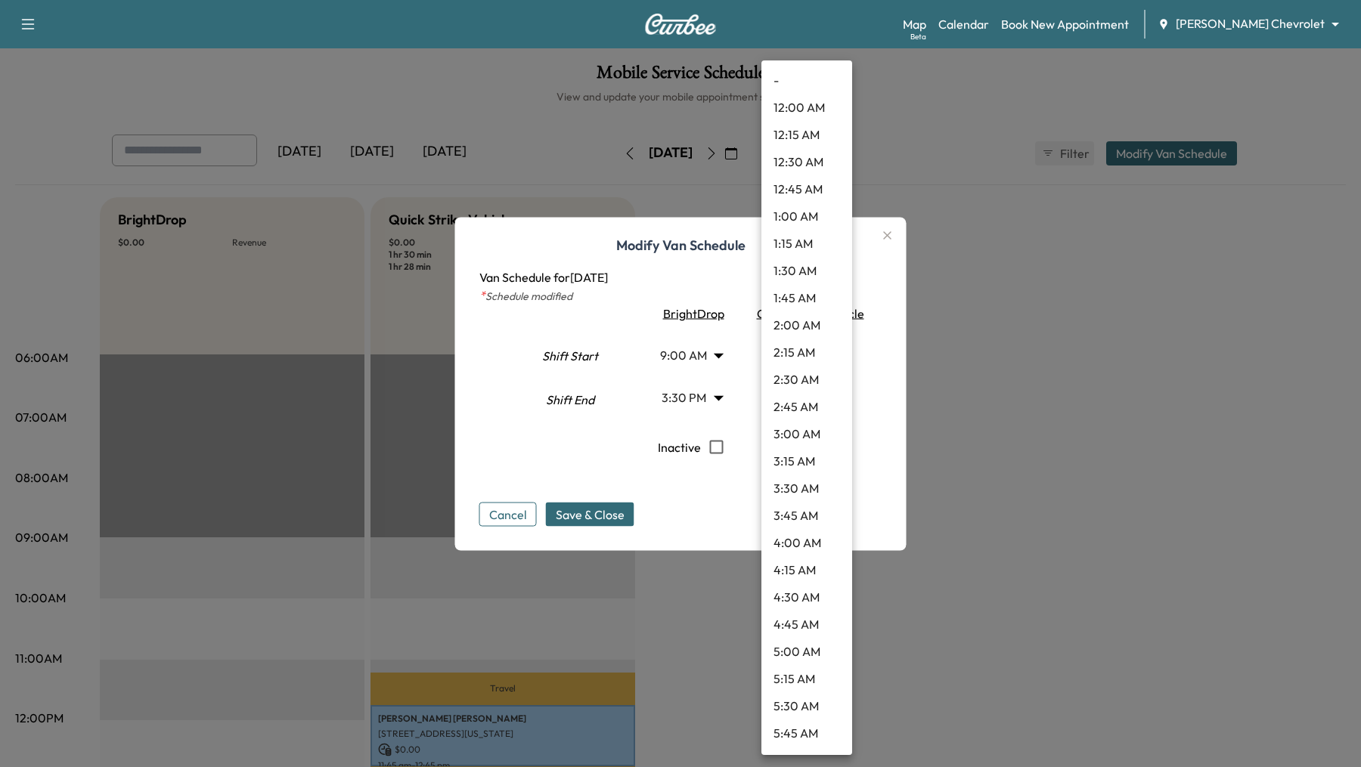
scroll to position [679, 0]
click at [810, 294] on li "8:00 AM" at bounding box center [806, 299] width 91 height 27
type input "*"
click at [836, 402] on body "Support Log Out Map Beta Calendar Book New Appointment Sherman Chevrolet ******…" at bounding box center [680, 383] width 1361 height 767
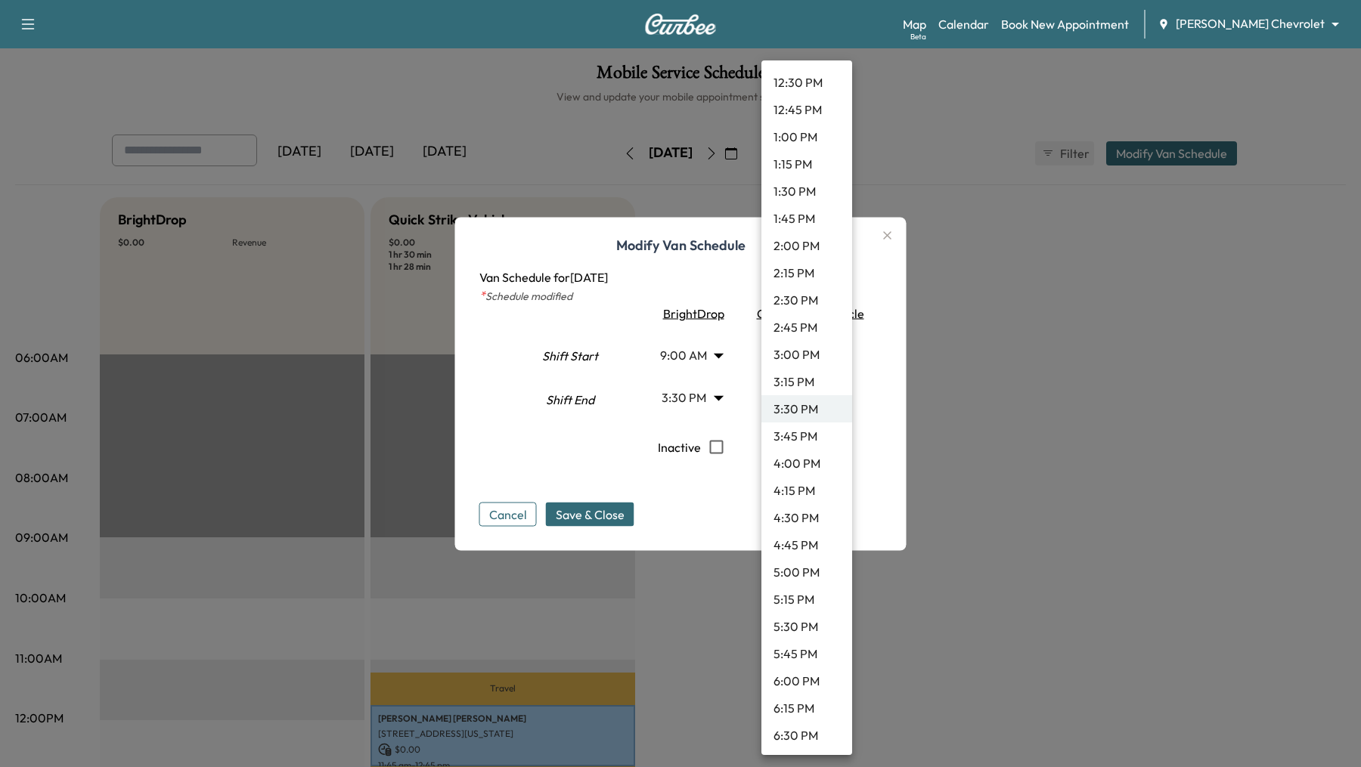
click at [817, 541] on li "4:45 PM" at bounding box center [806, 545] width 91 height 27
type input "*****"
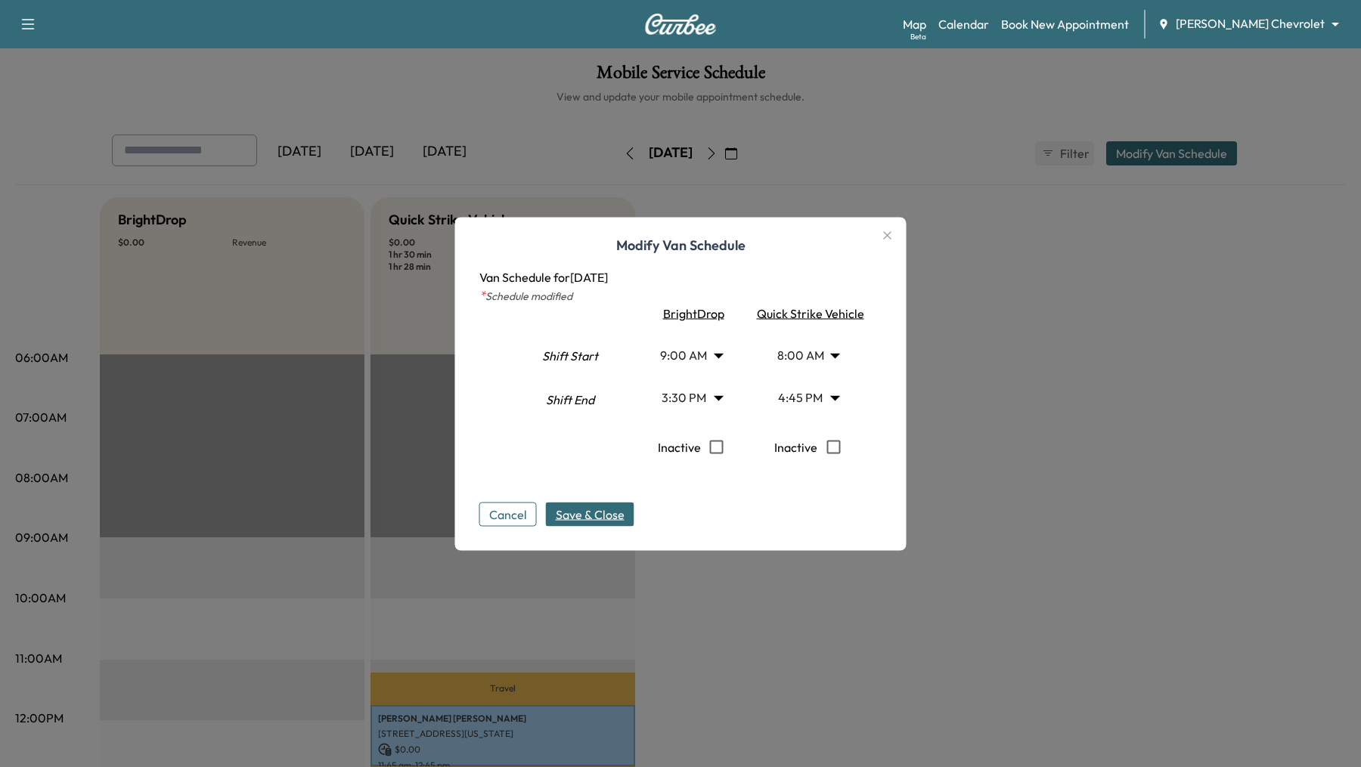
click at [585, 508] on span "Save & Close" at bounding box center [590, 514] width 69 height 18
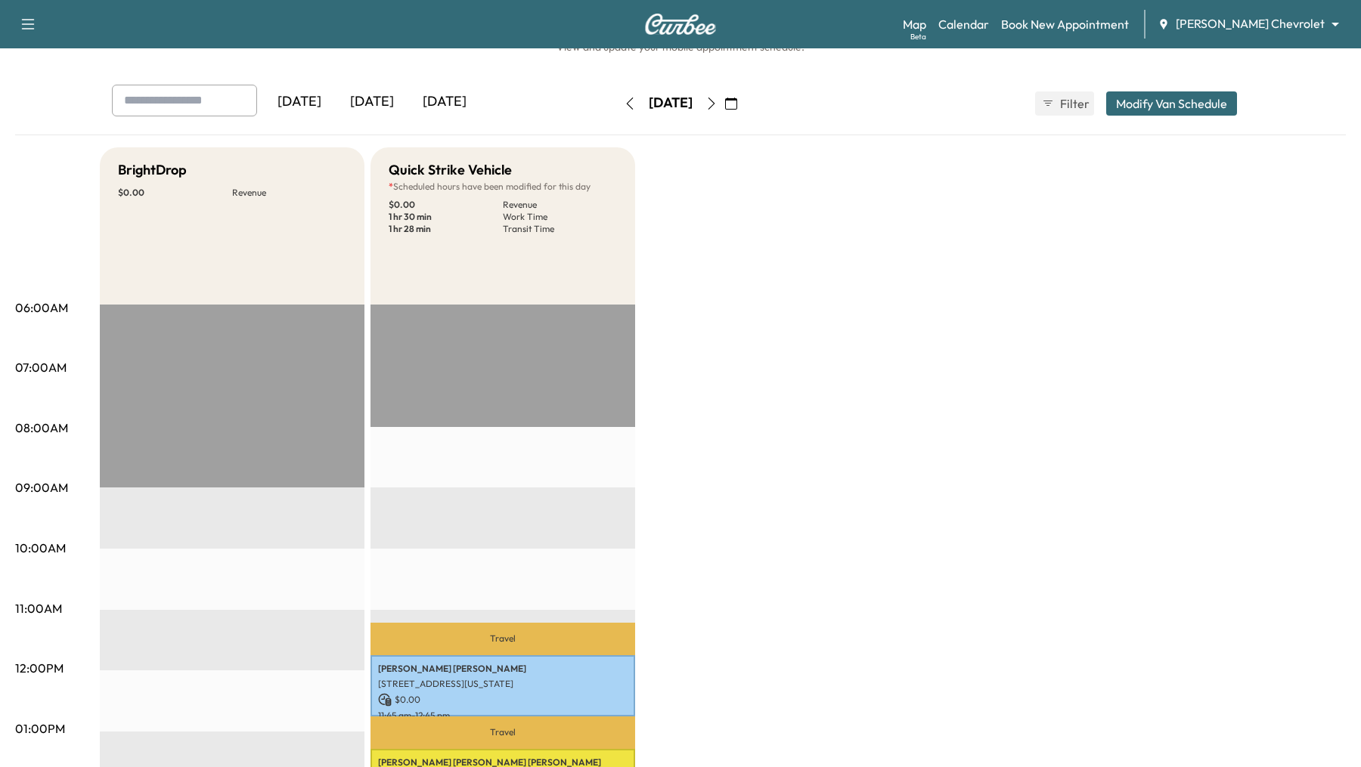
scroll to position [0, 0]
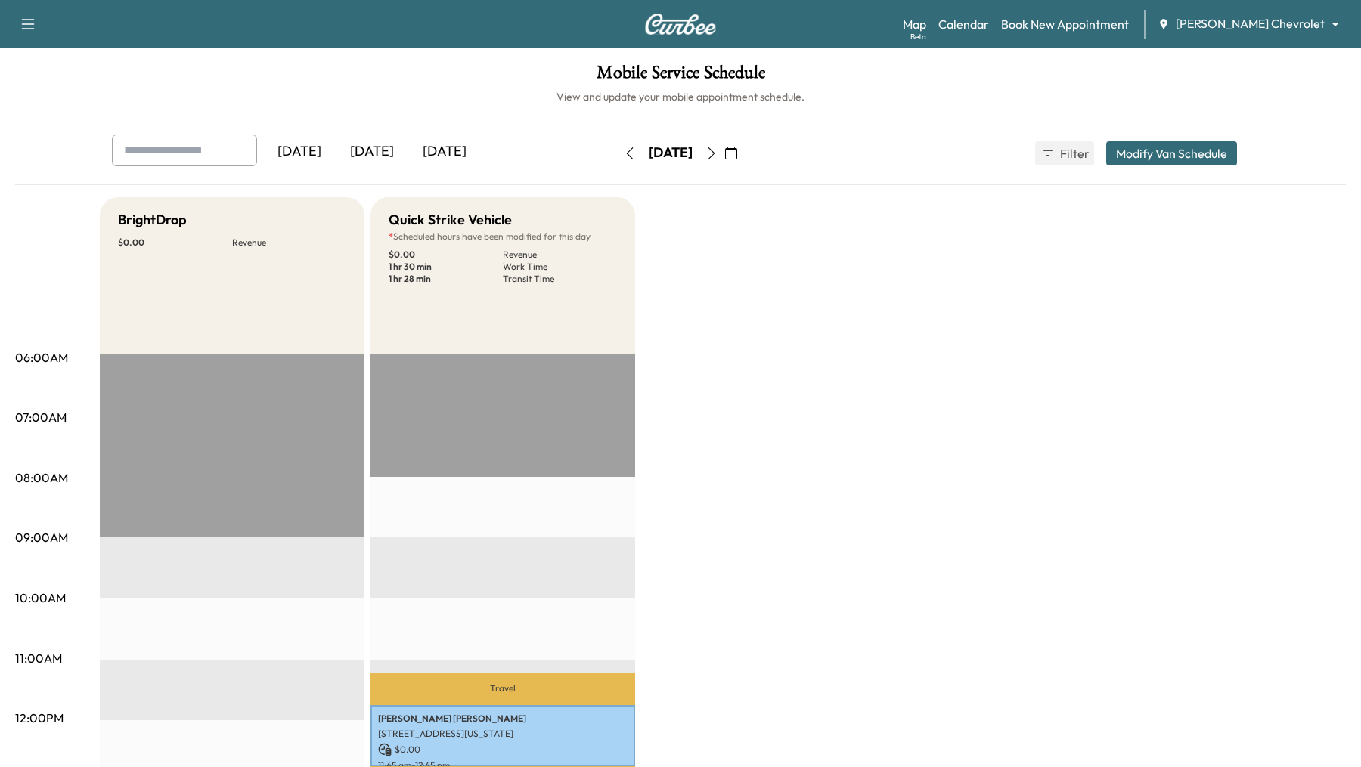
click at [1329, 23] on body "Support Log Out Map Beta Calendar Book New Appointment Sherman Chevrolet ******…" at bounding box center [680, 383] width 1361 height 767
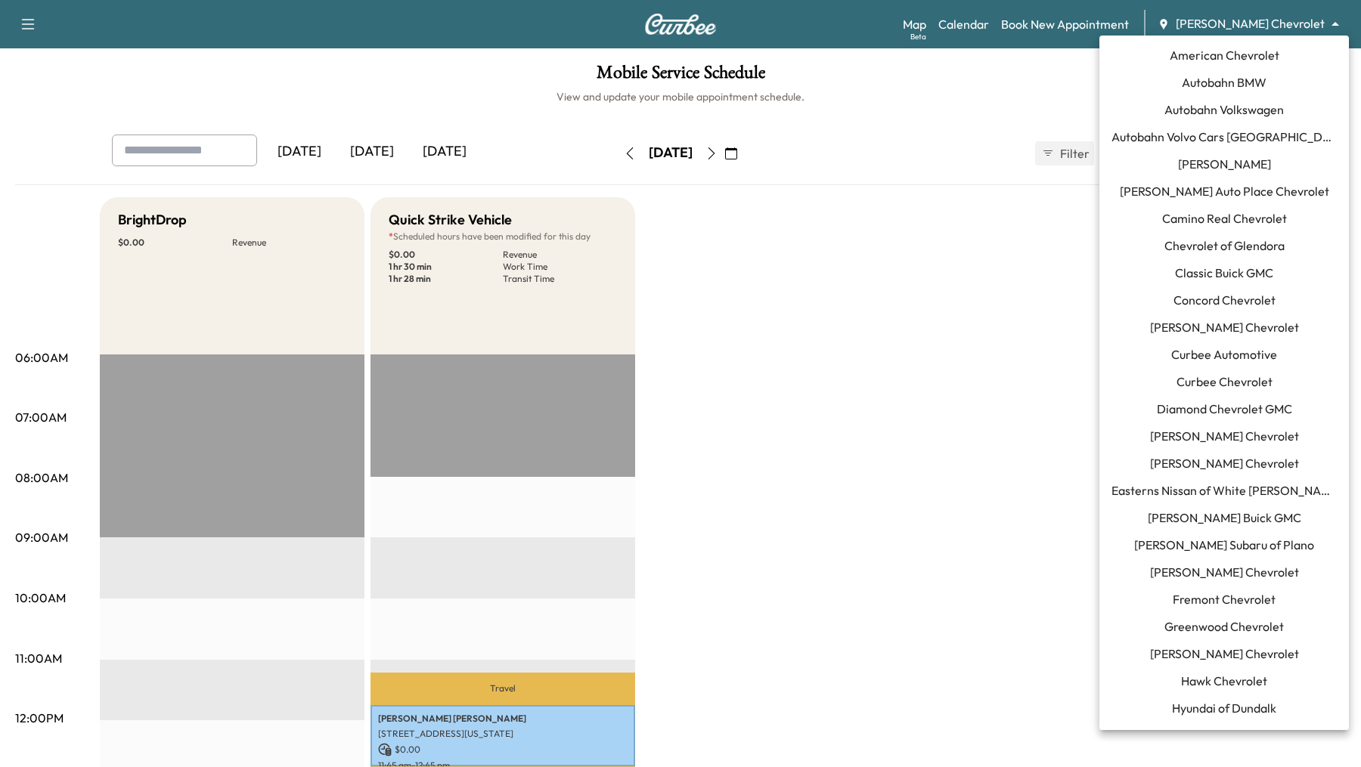
scroll to position [1031, 0]
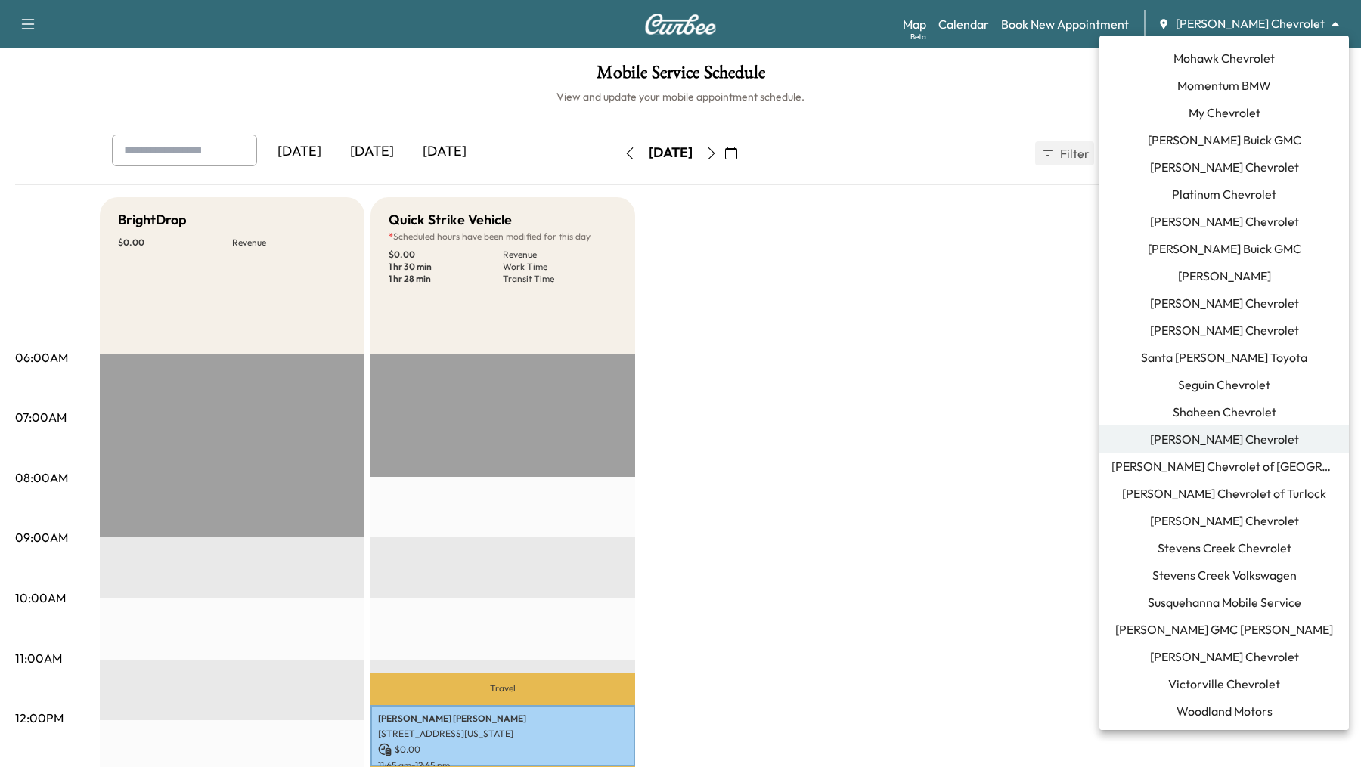
click at [1261, 86] on span "Momentum BMW" at bounding box center [1224, 85] width 94 height 18
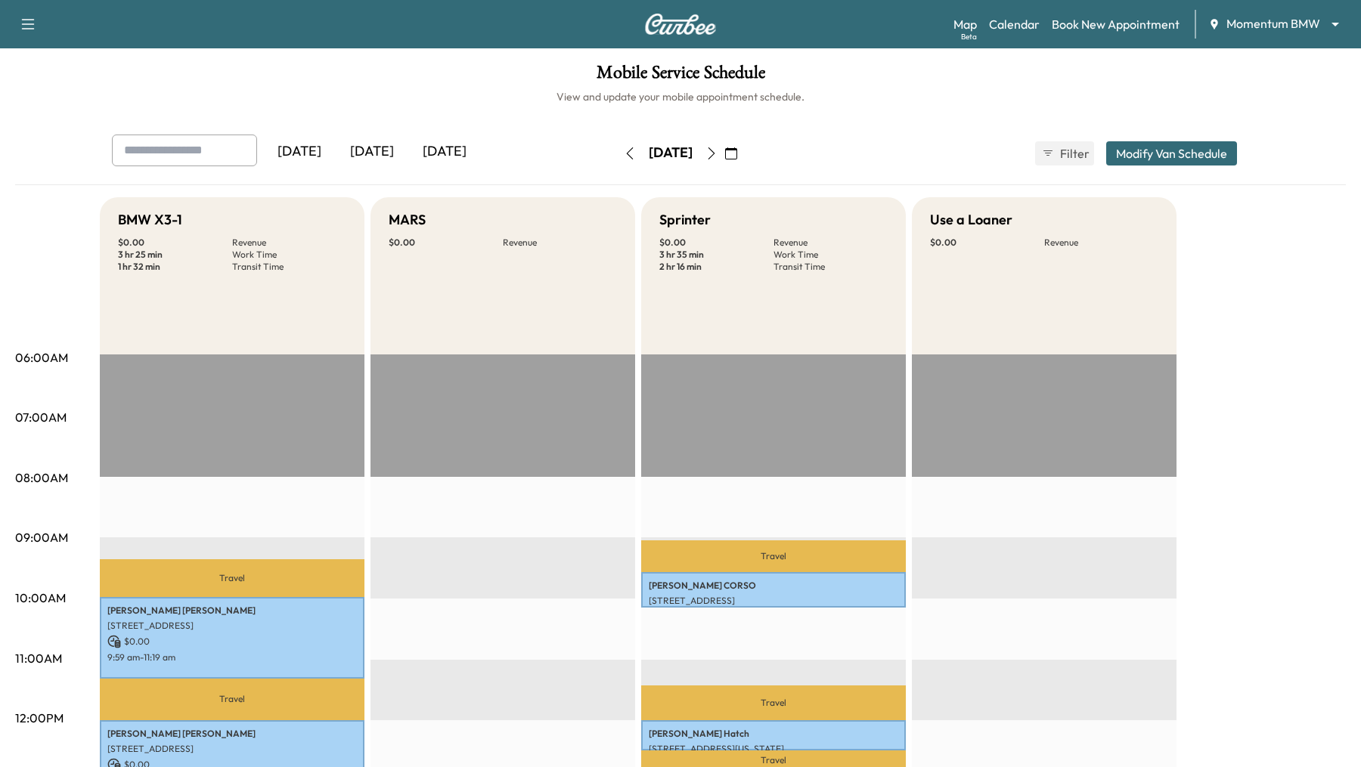
click at [617, 143] on button "button" at bounding box center [630, 153] width 26 height 24
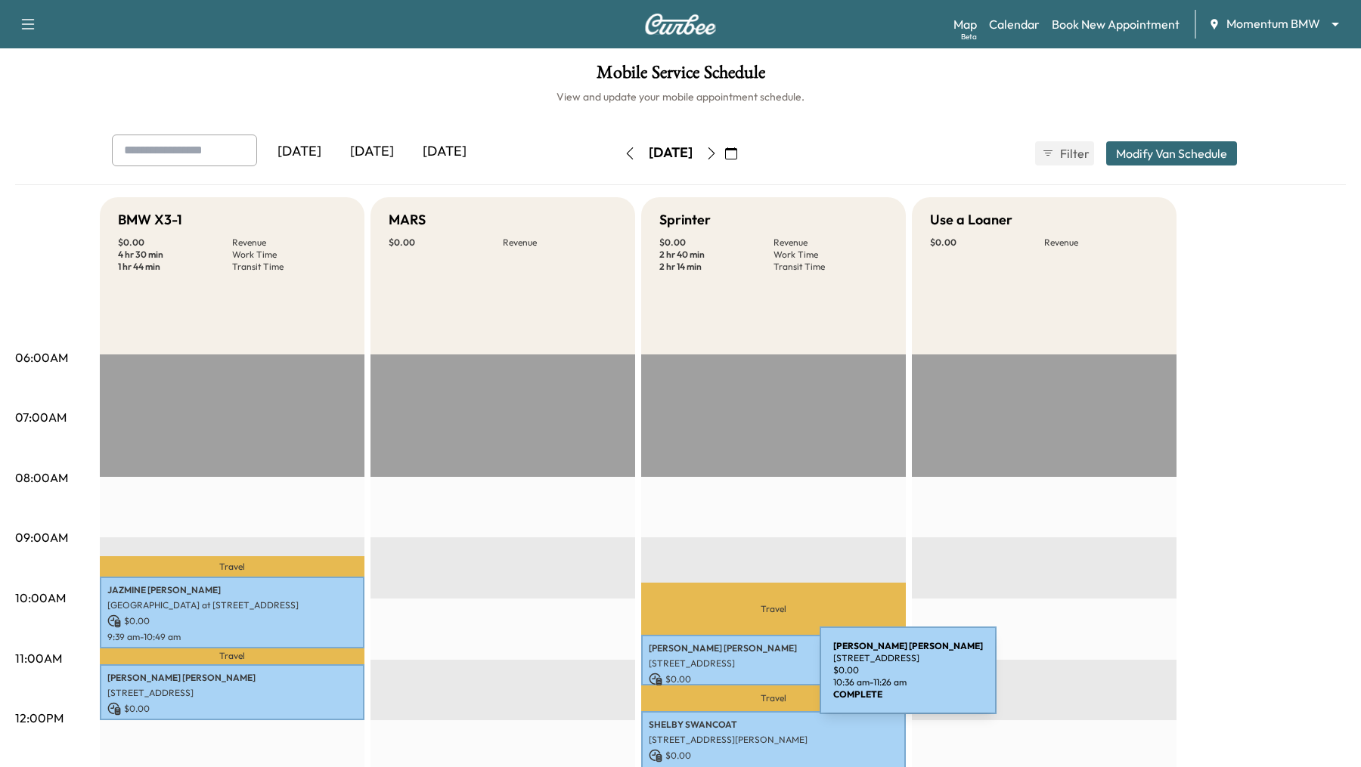
click at [706, 680] on p "$ 0.00" at bounding box center [774, 680] width 250 height 14
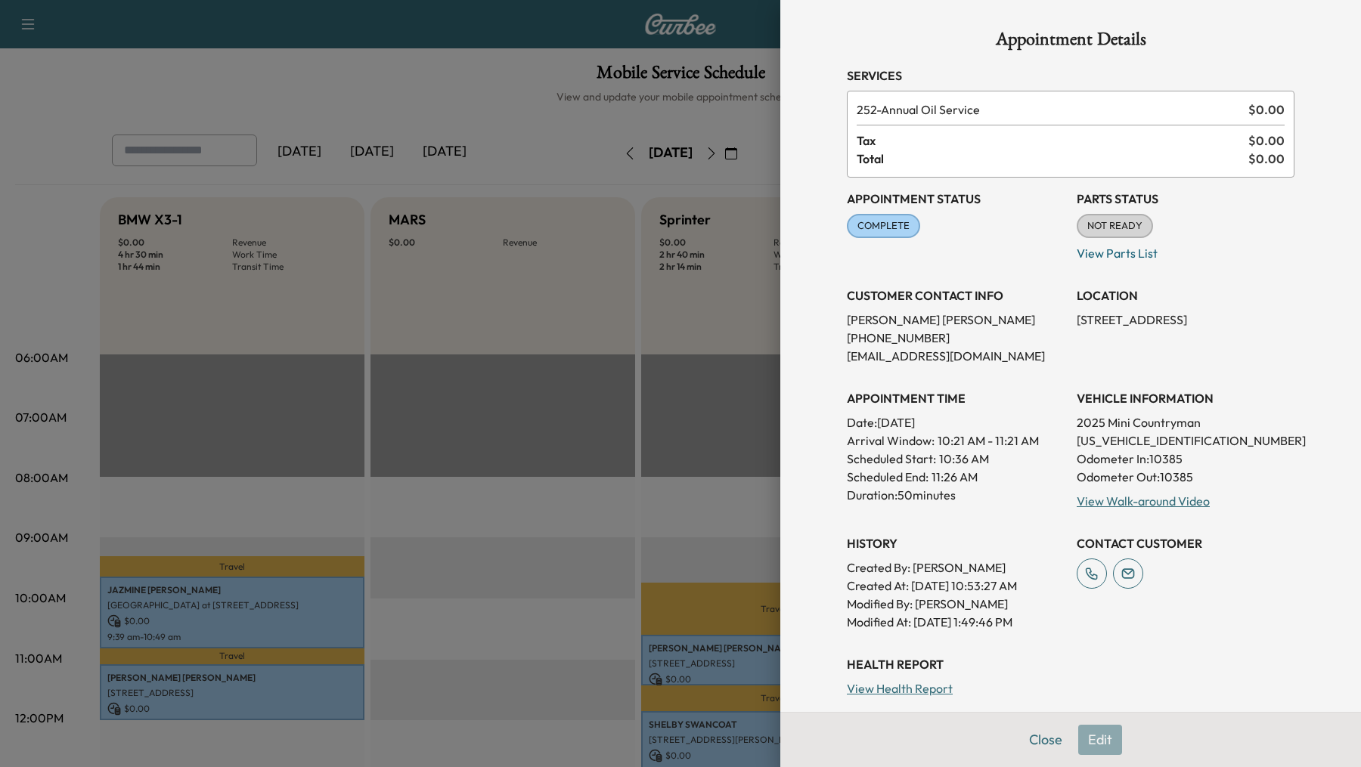
click at [622, 417] on div at bounding box center [680, 383] width 1361 height 767
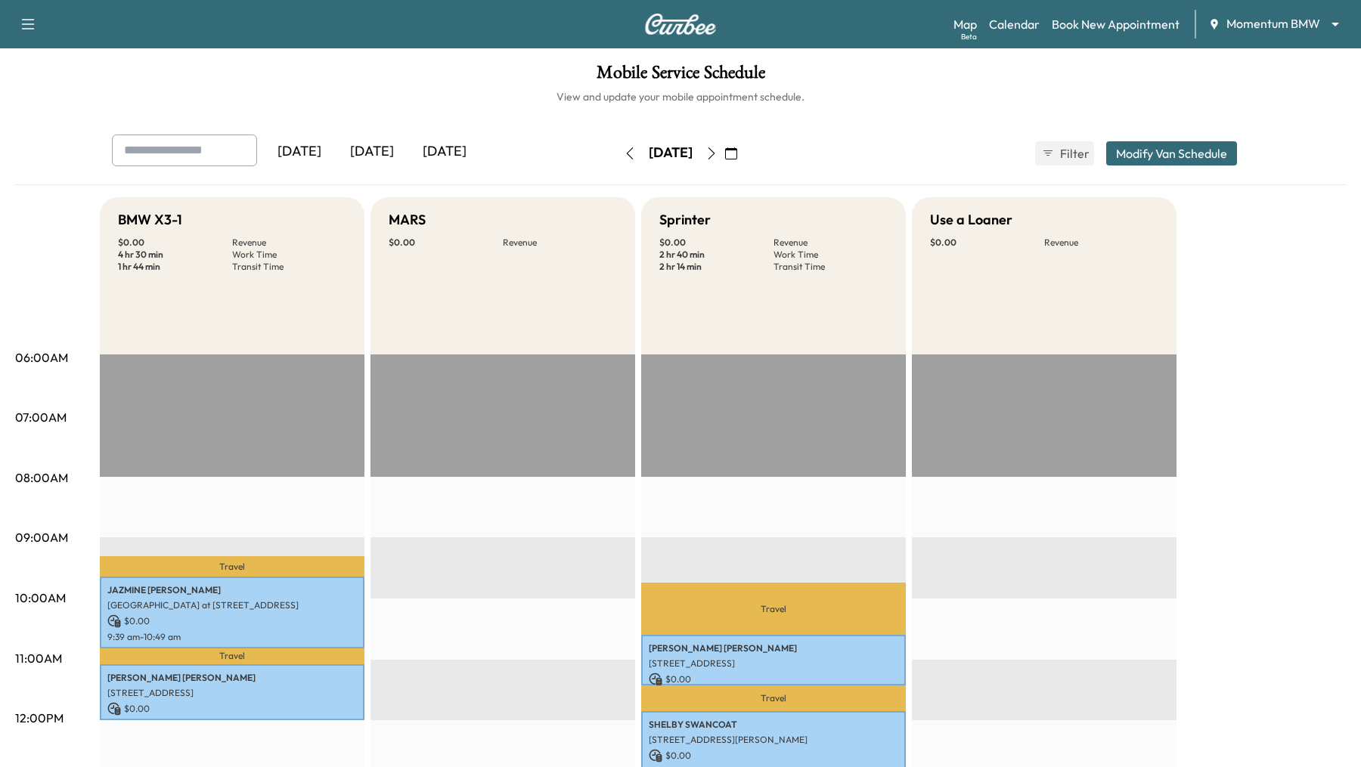
click at [624, 148] on icon "button" at bounding box center [630, 153] width 12 height 12
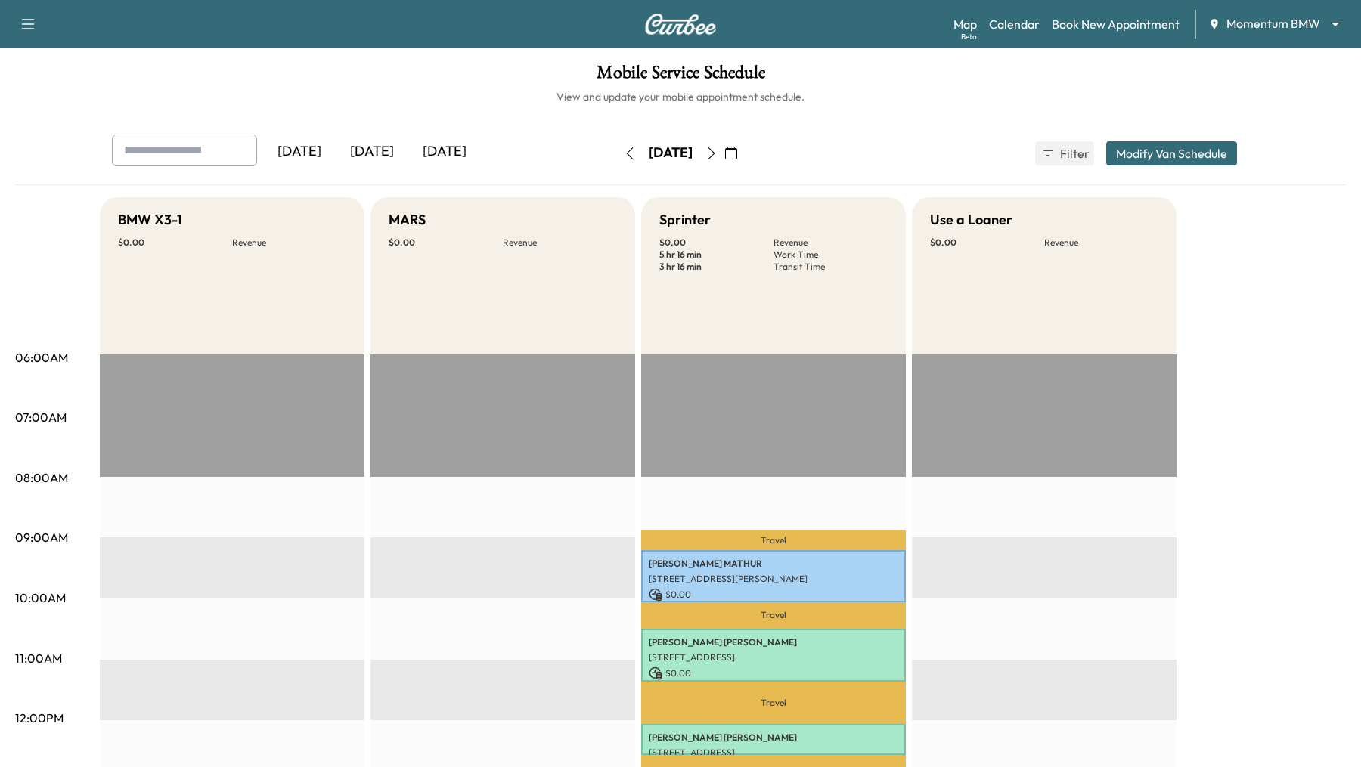
click at [718, 153] on icon "button" at bounding box center [711, 153] width 12 height 12
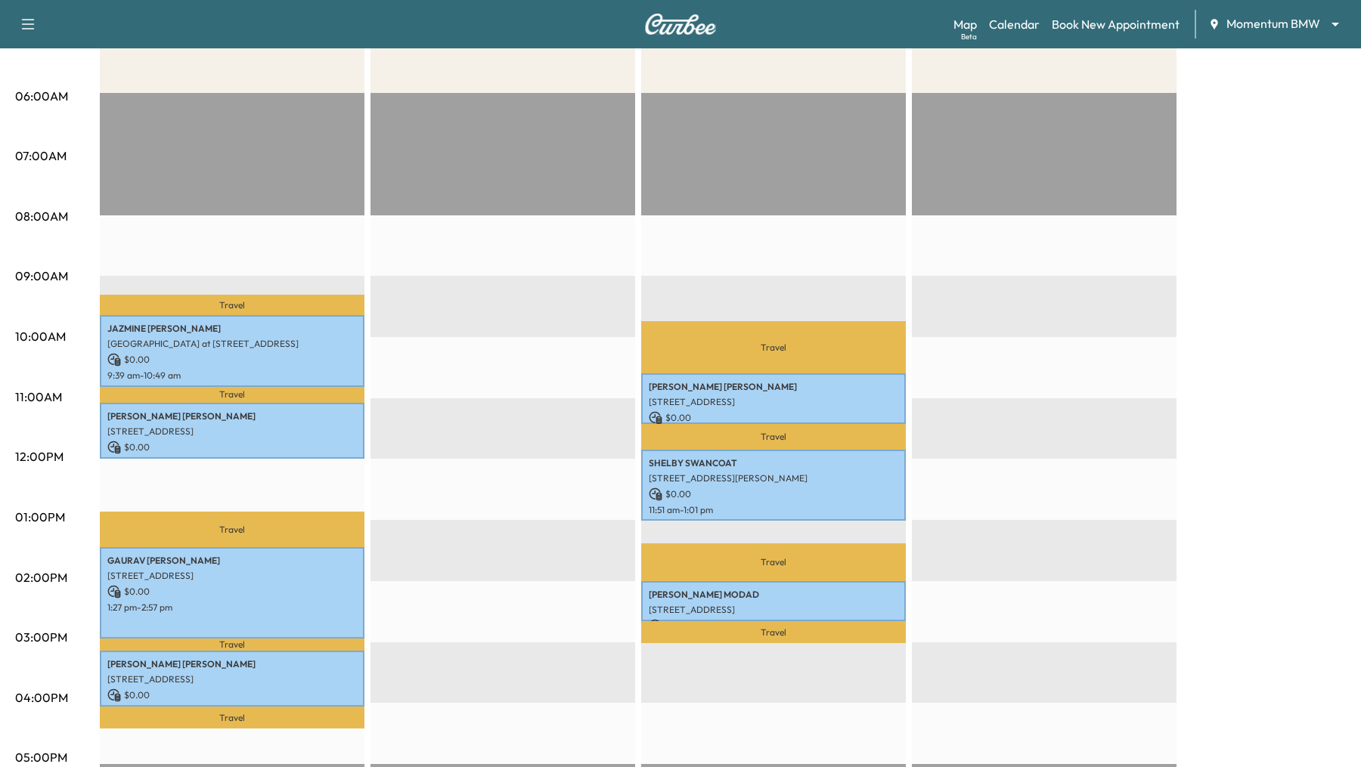
scroll to position [295, 0]
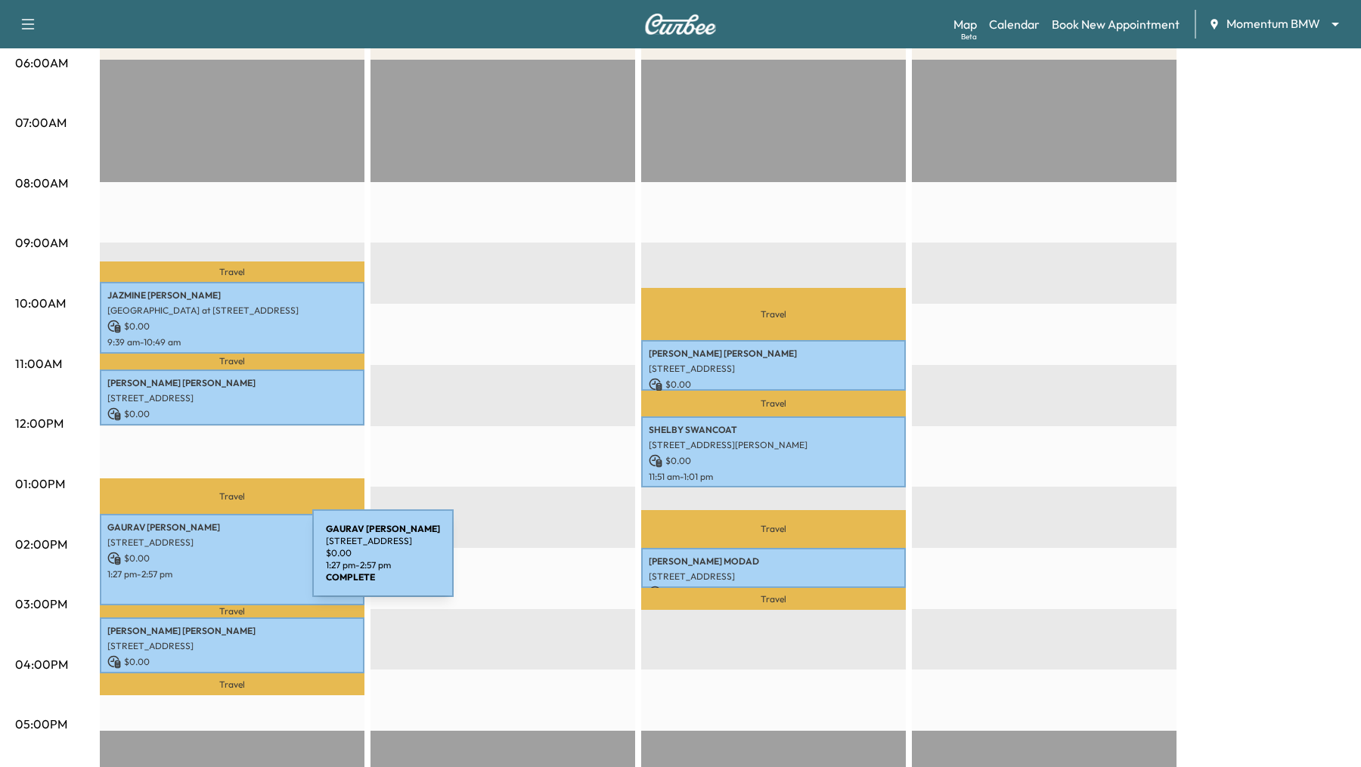
click at [199, 563] on p "$ 0.00" at bounding box center [232, 559] width 250 height 14
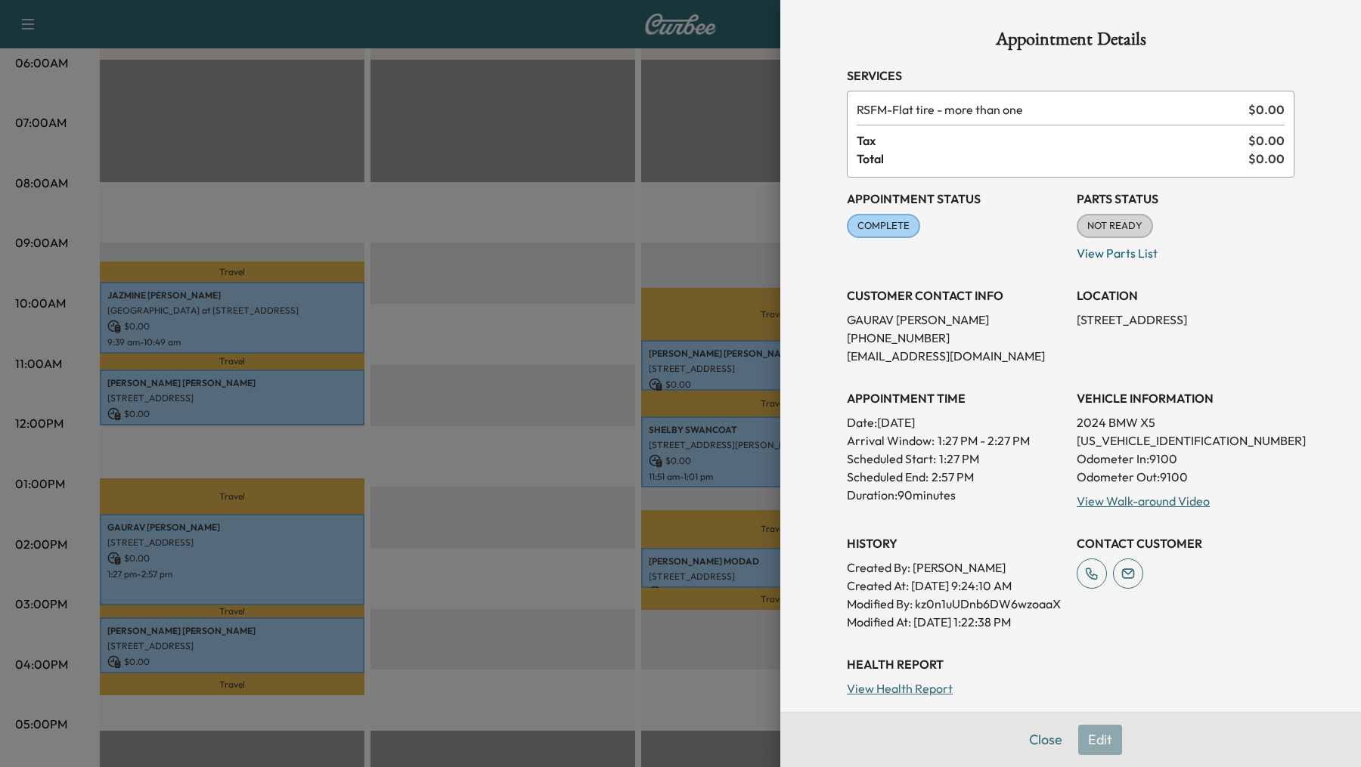
click at [426, 355] on div at bounding box center [680, 383] width 1361 height 767
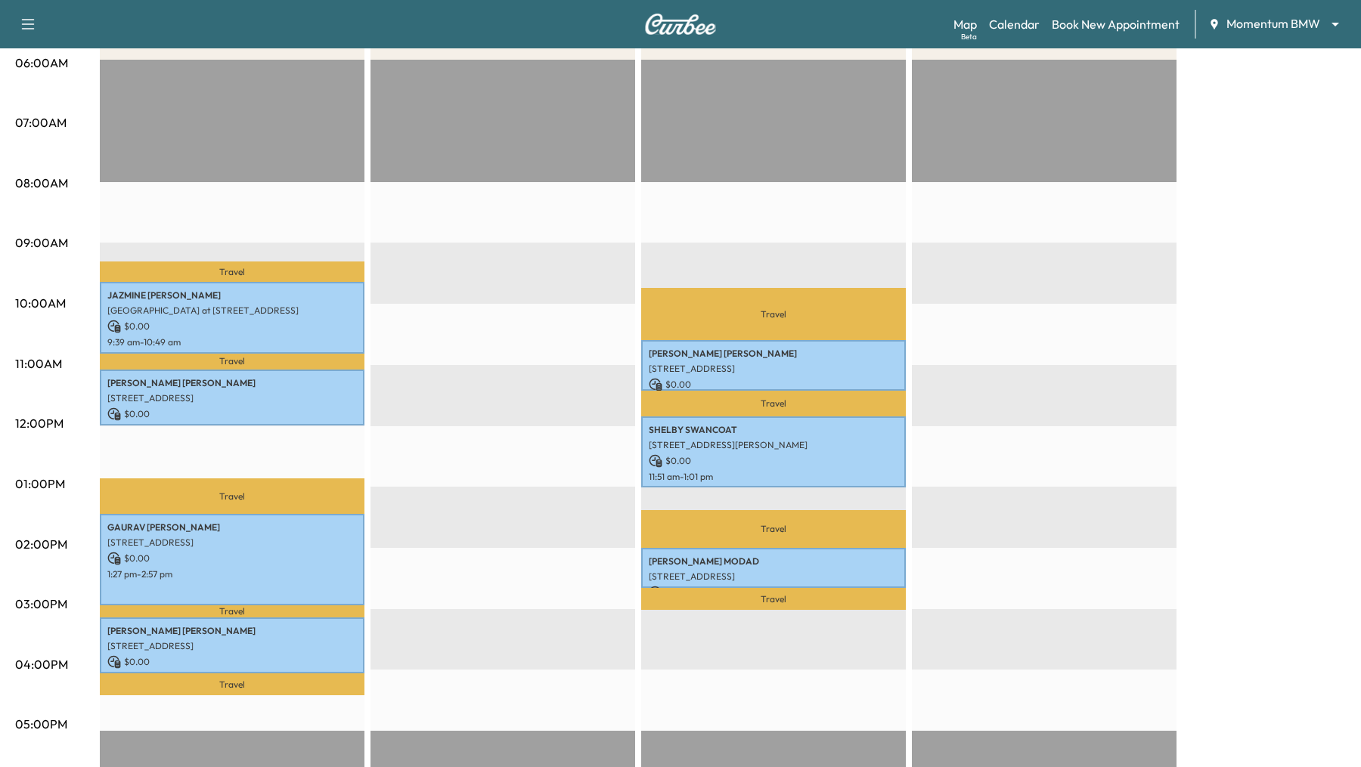
scroll to position [0, 0]
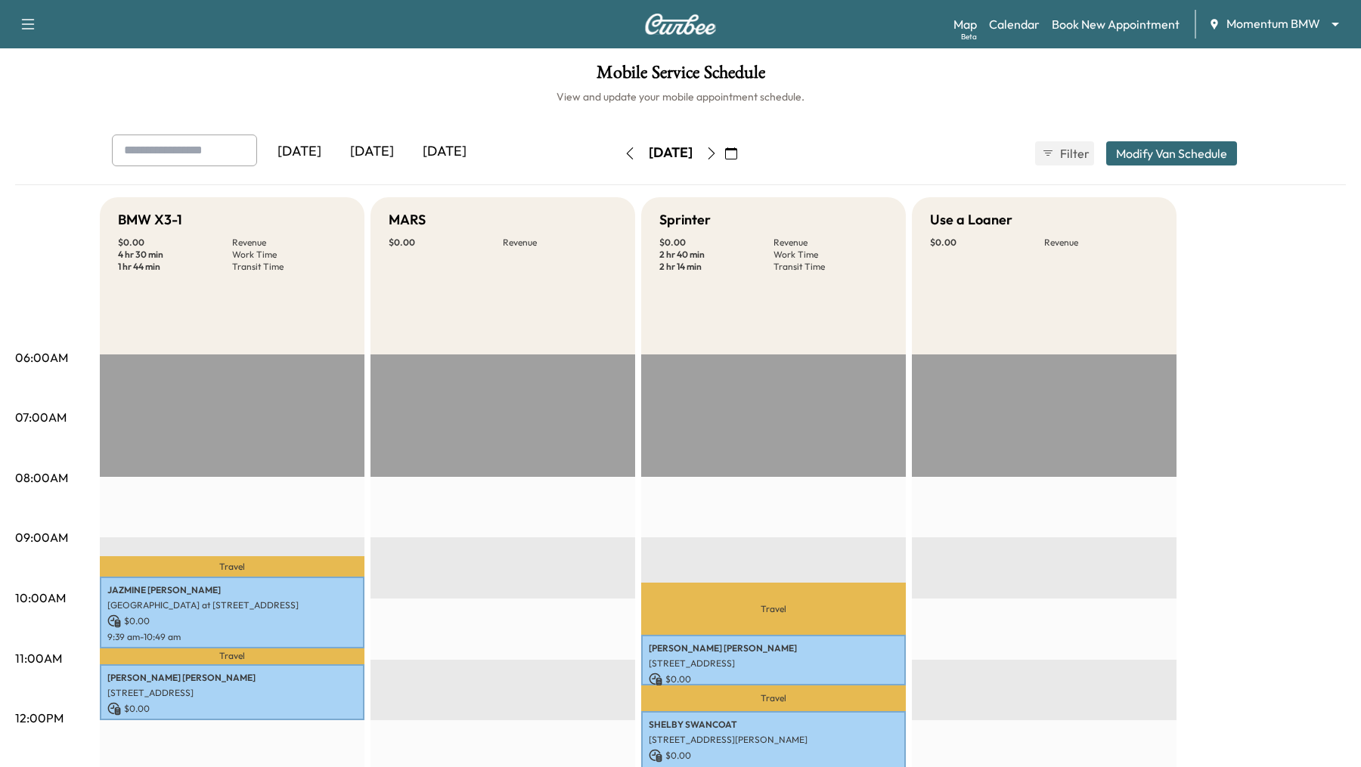
click at [744, 154] on button "button" at bounding box center [731, 153] width 26 height 24
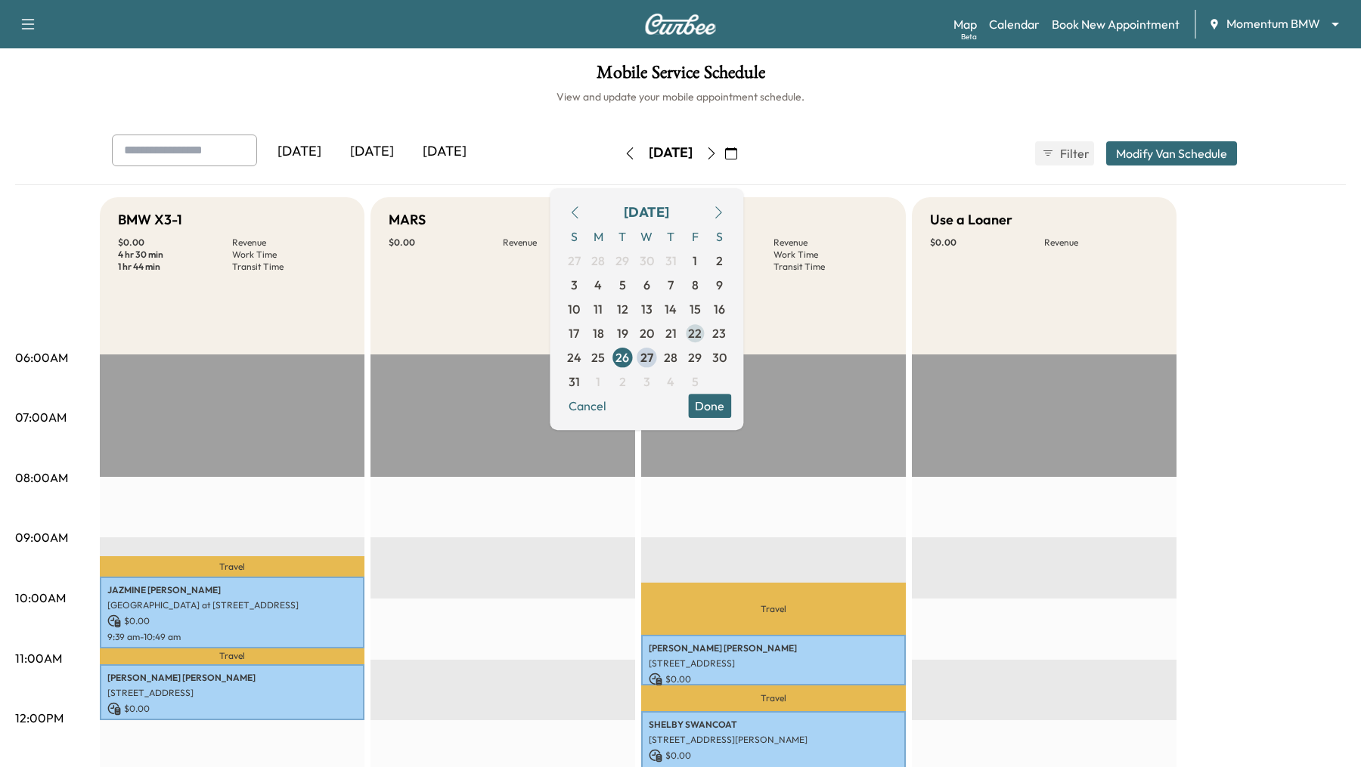
click at [702, 334] on span "22" at bounding box center [695, 333] width 14 height 18
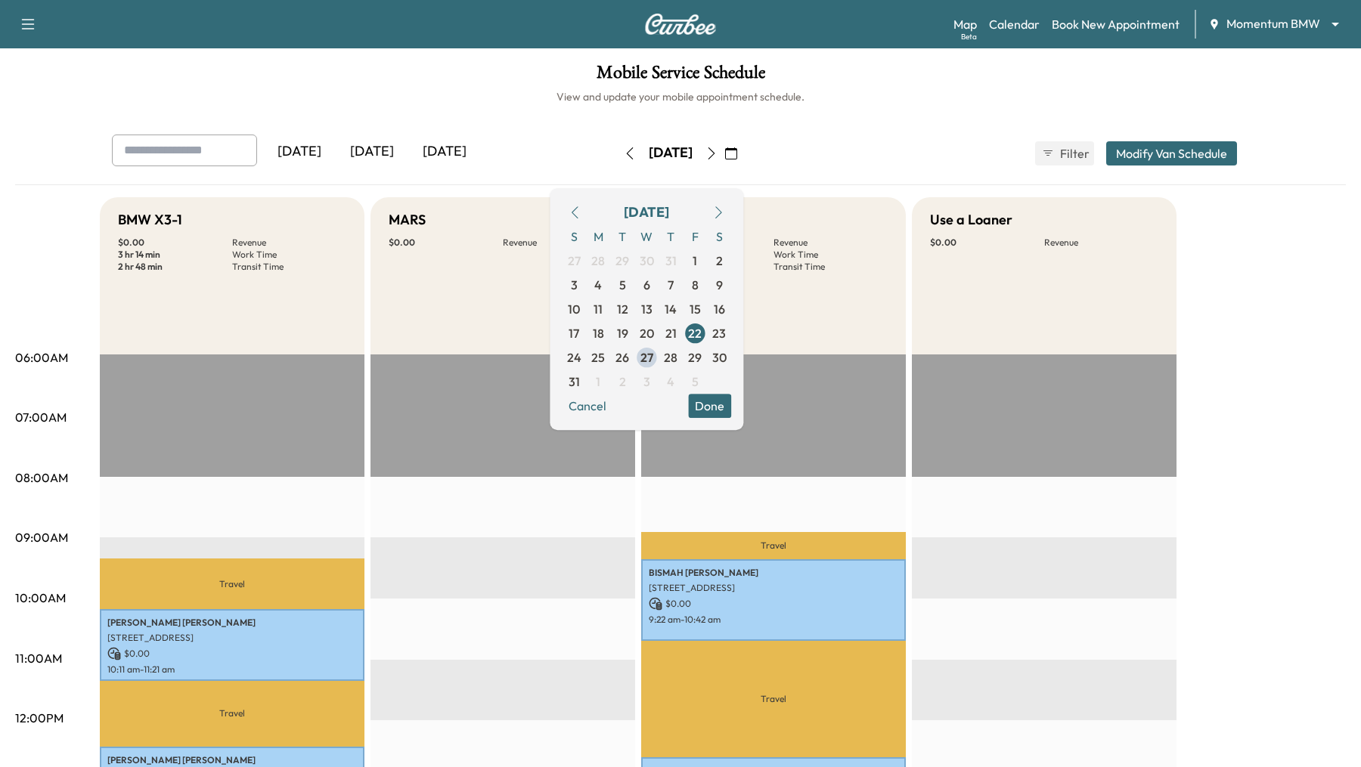
click at [731, 401] on button "Done" at bounding box center [709, 406] width 43 height 24
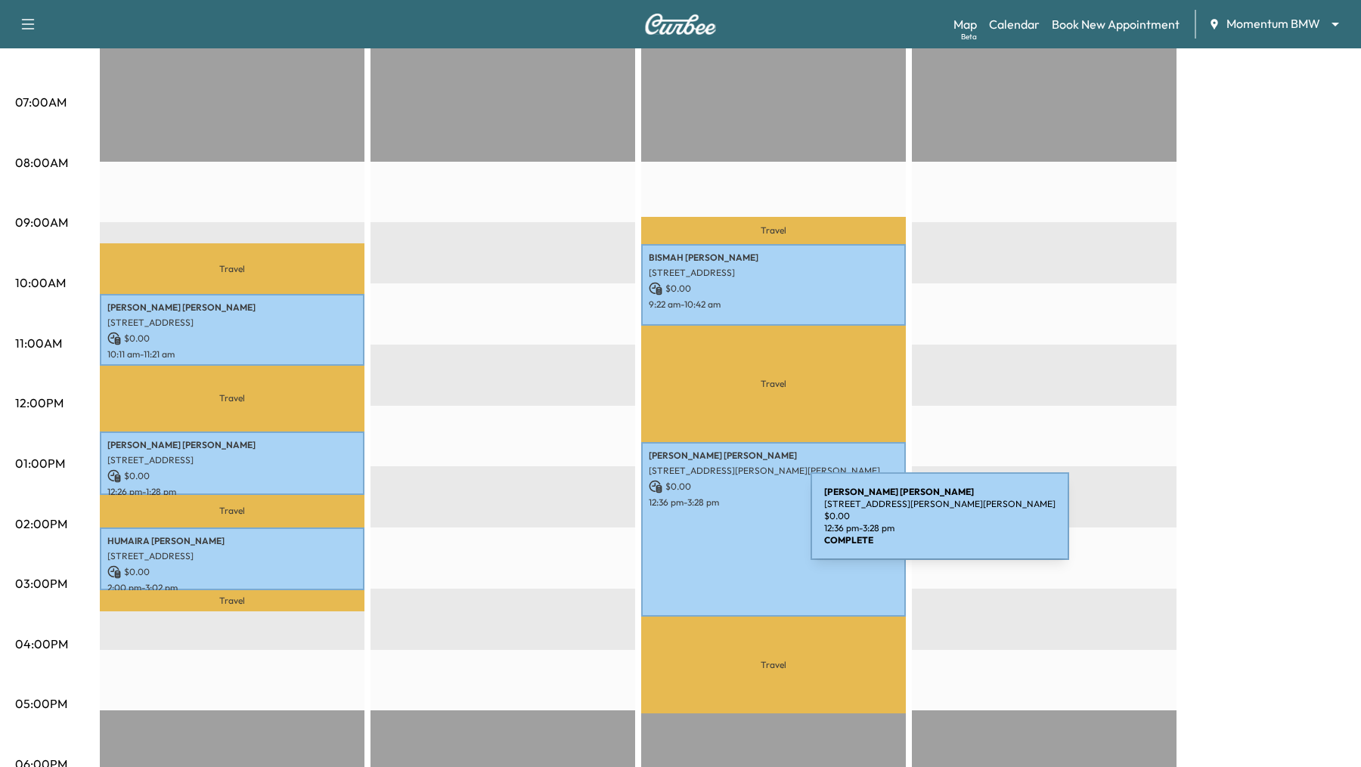
scroll to position [315, 0]
click at [697, 526] on div "DARLENE HANNA 770 Carolyn St, Winnie, TX 77665, USA $ 0.00 12:36 pm - 3:28 pm" at bounding box center [773, 530] width 265 height 175
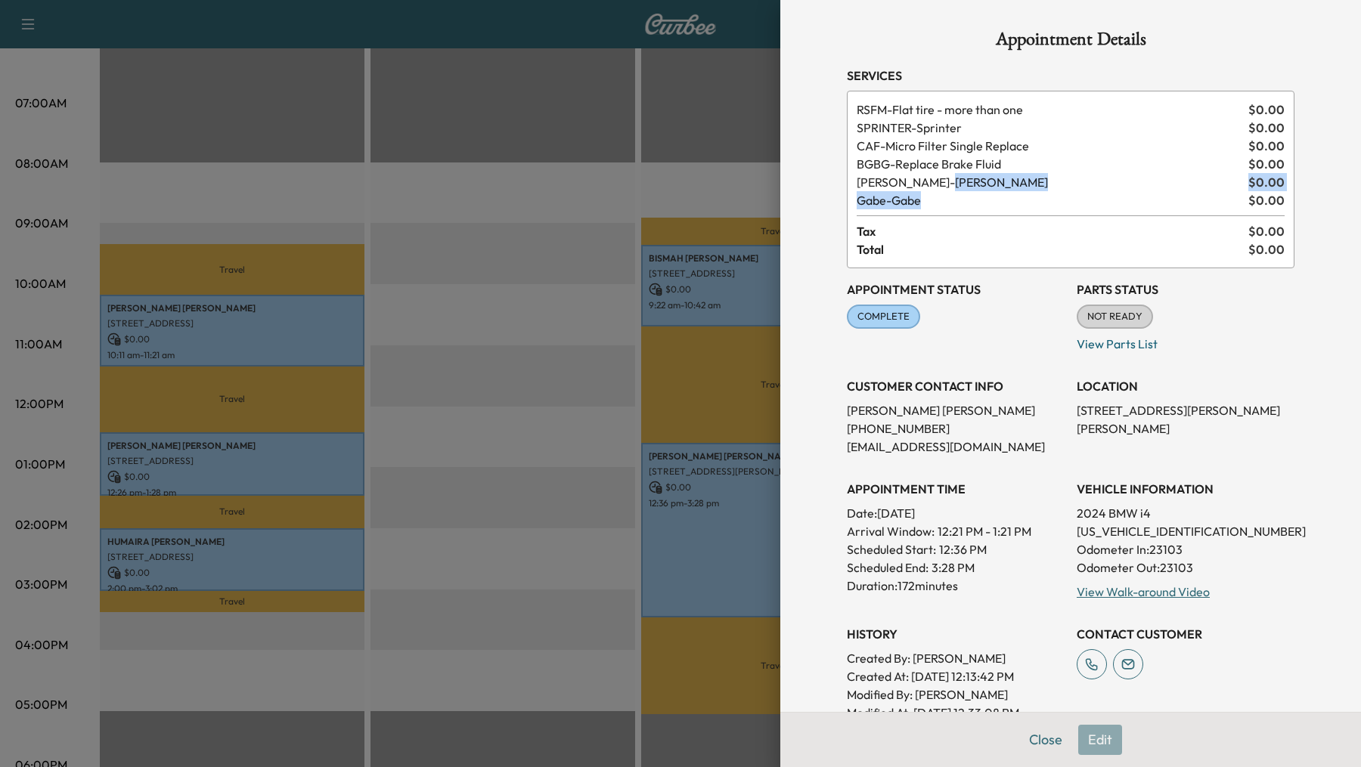
drag, startPoint x: 898, startPoint y: 188, endPoint x: 938, endPoint y: 194, distance: 40.6
click at [938, 194] on div "RSFM - Flat tire - more than one $ 0.00 SPRINTER - Sprinter $ 0.00 CAF - Micro …" at bounding box center [1071, 180] width 448 height 178
click at [518, 342] on div at bounding box center [680, 383] width 1361 height 767
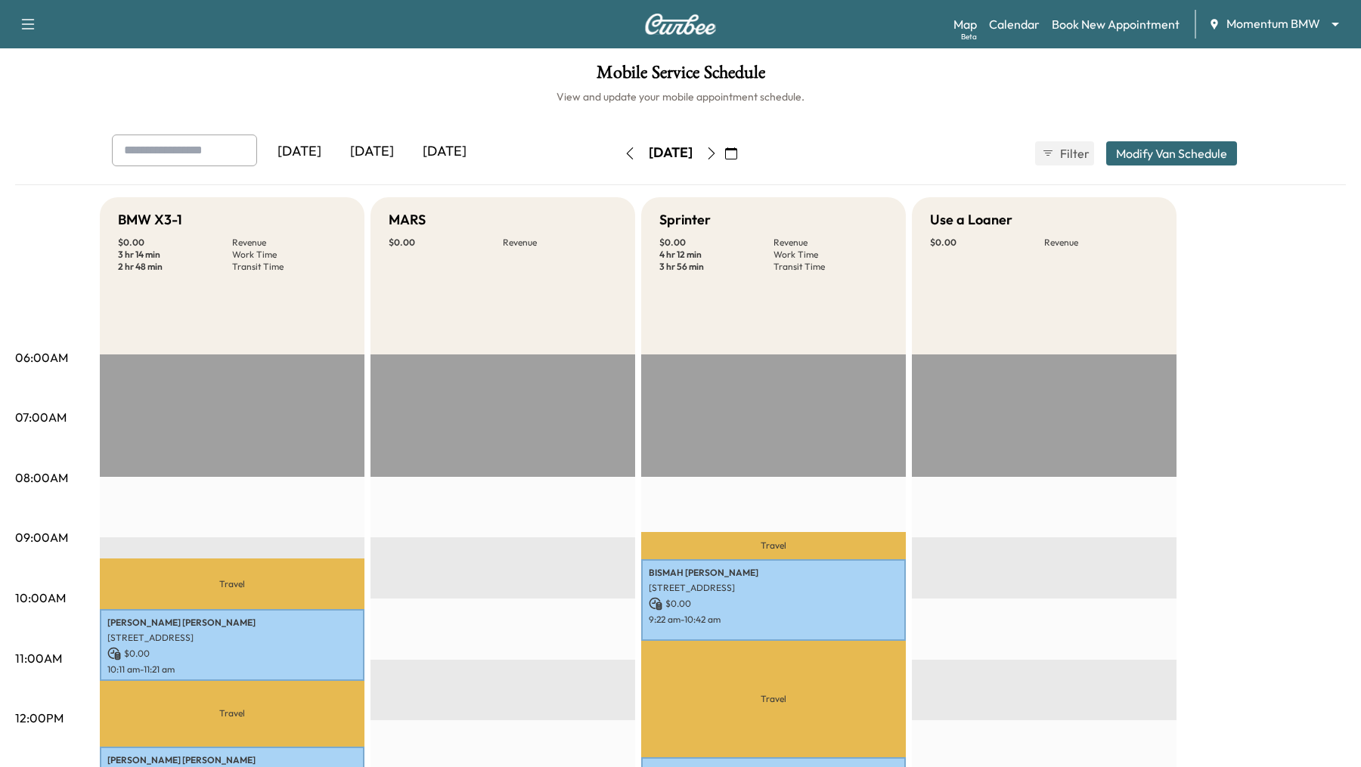
scroll to position [42, 0]
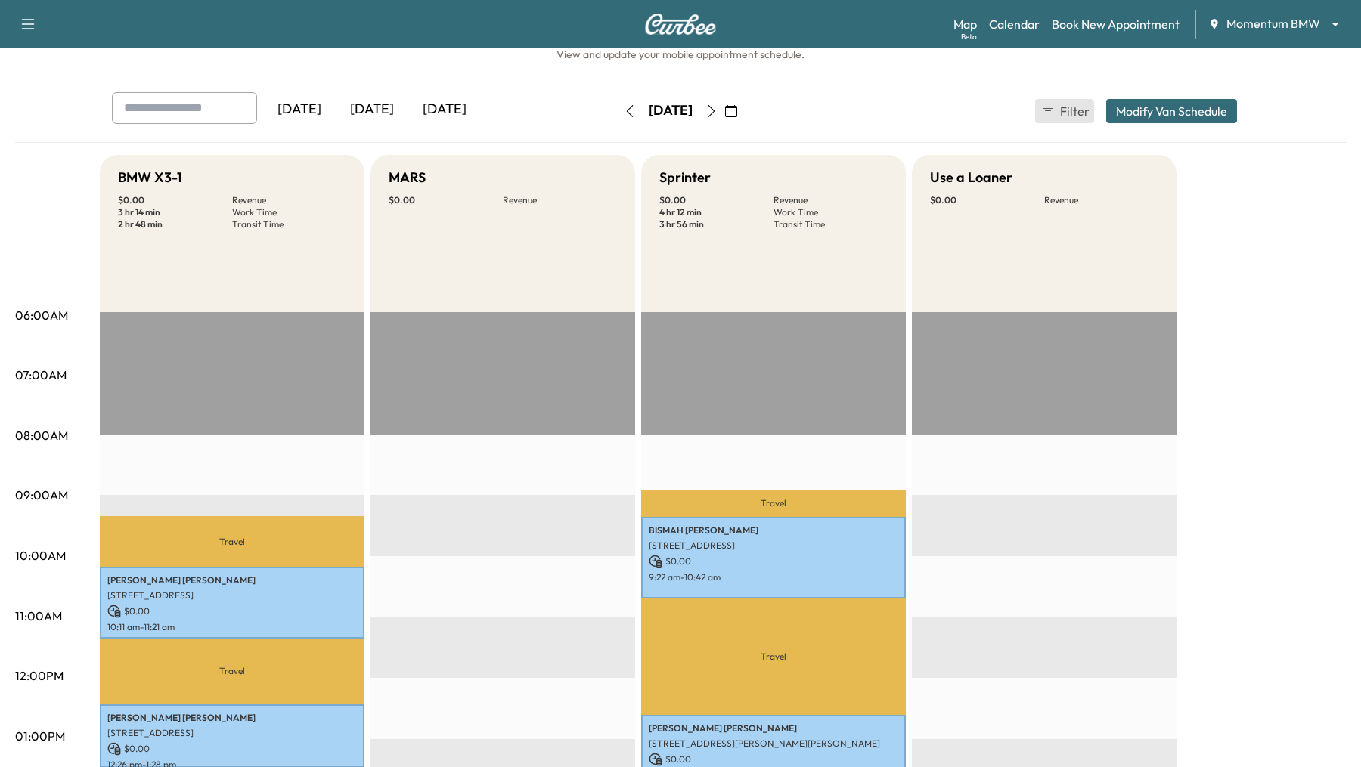
click at [1068, 112] on span "Filter" at bounding box center [1073, 111] width 27 height 18
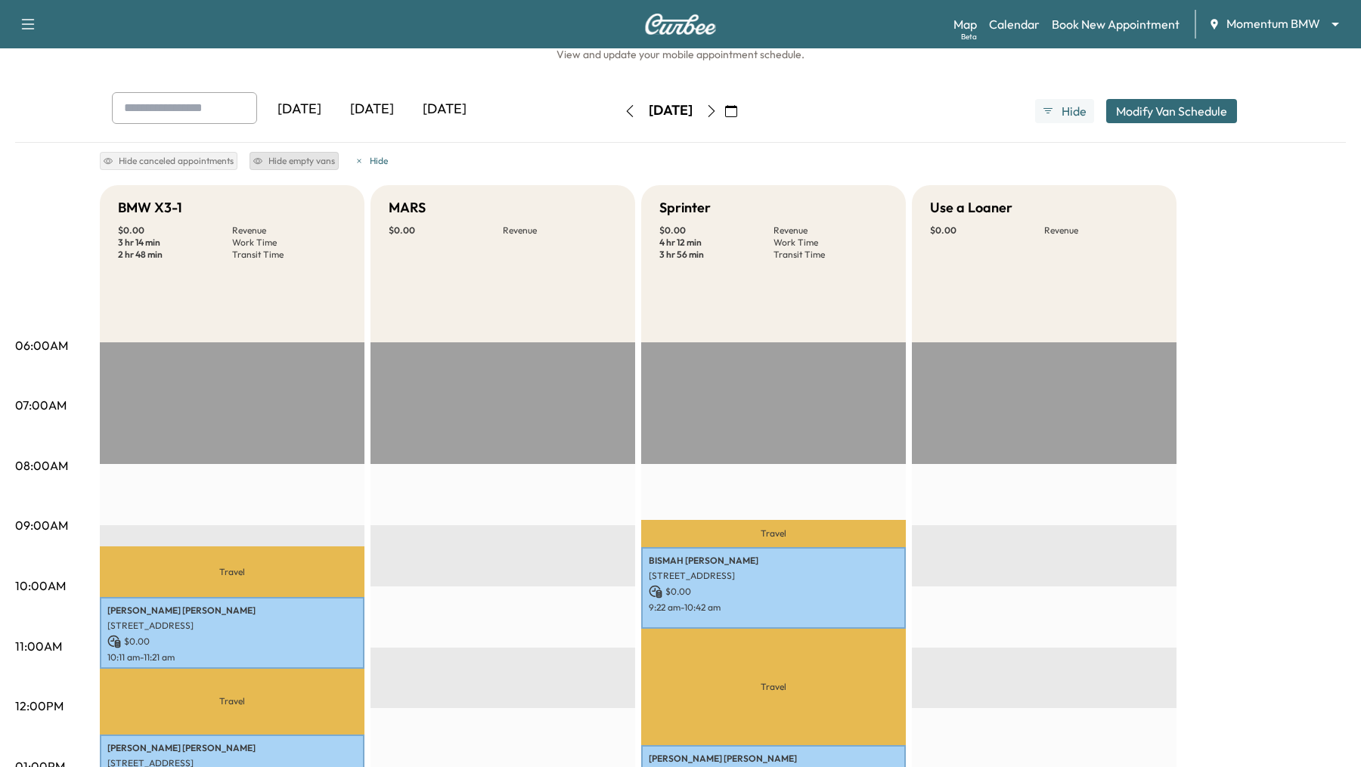
click at [283, 156] on button "Hide empty vans" at bounding box center [294, 161] width 89 height 18
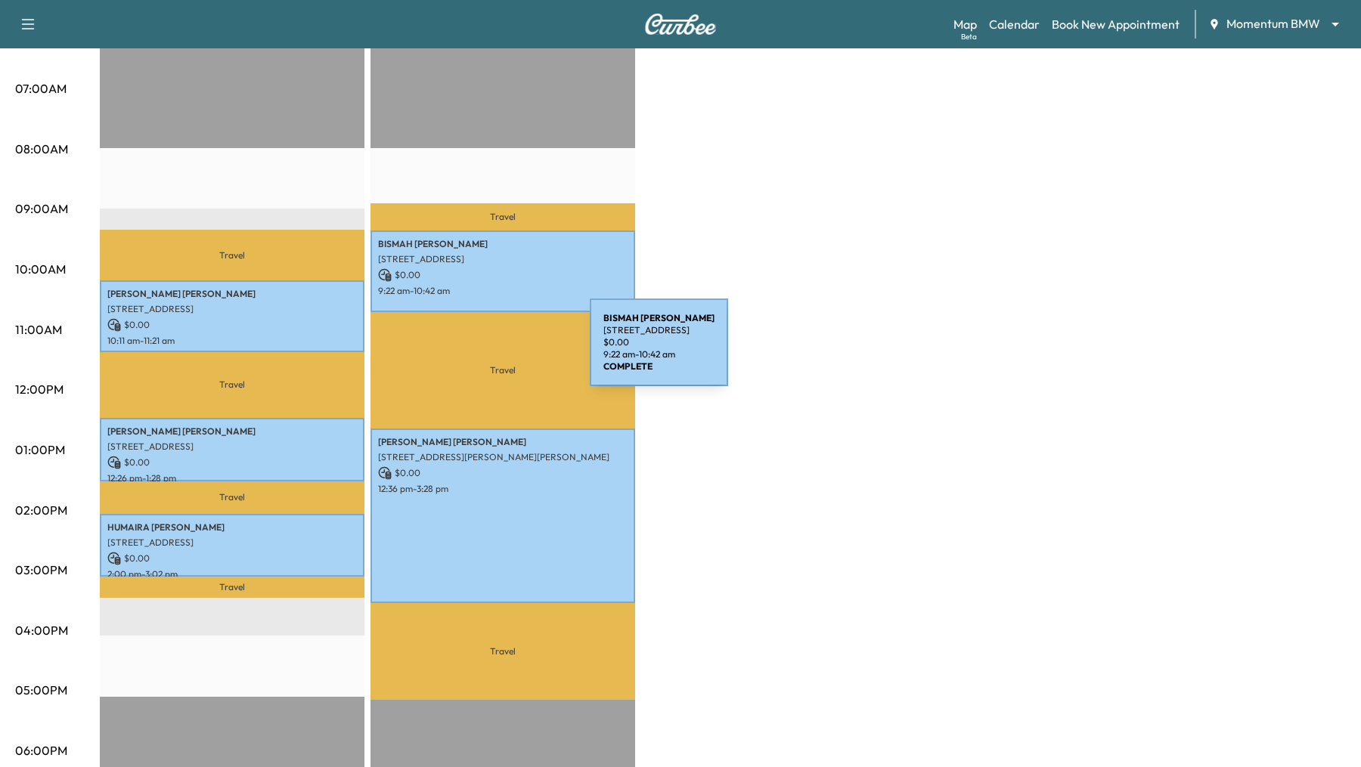
scroll to position [363, 0]
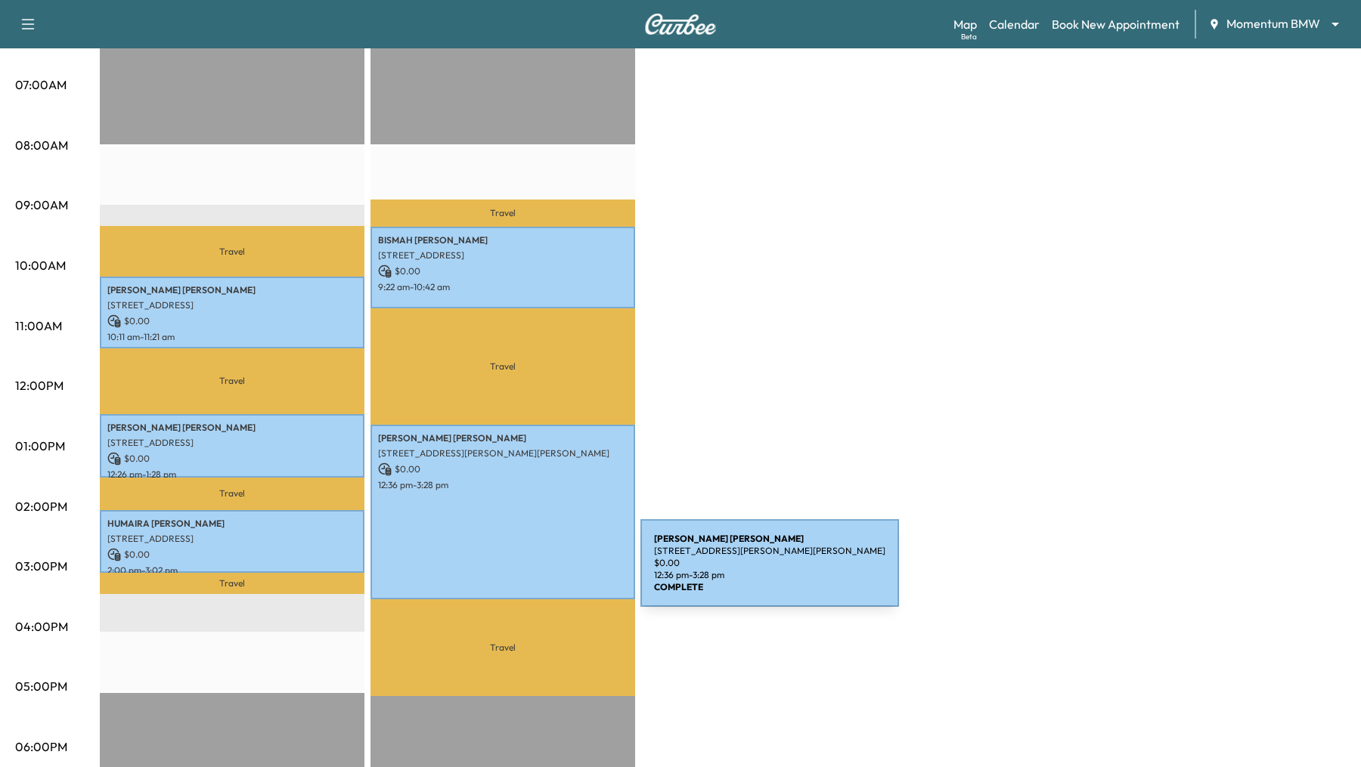
click at [527, 572] on div "DARLENE HANNA 770 Carolyn St, Winnie, TX 77665, USA $ 0.00 12:36 pm - 3:28 pm" at bounding box center [503, 512] width 265 height 175
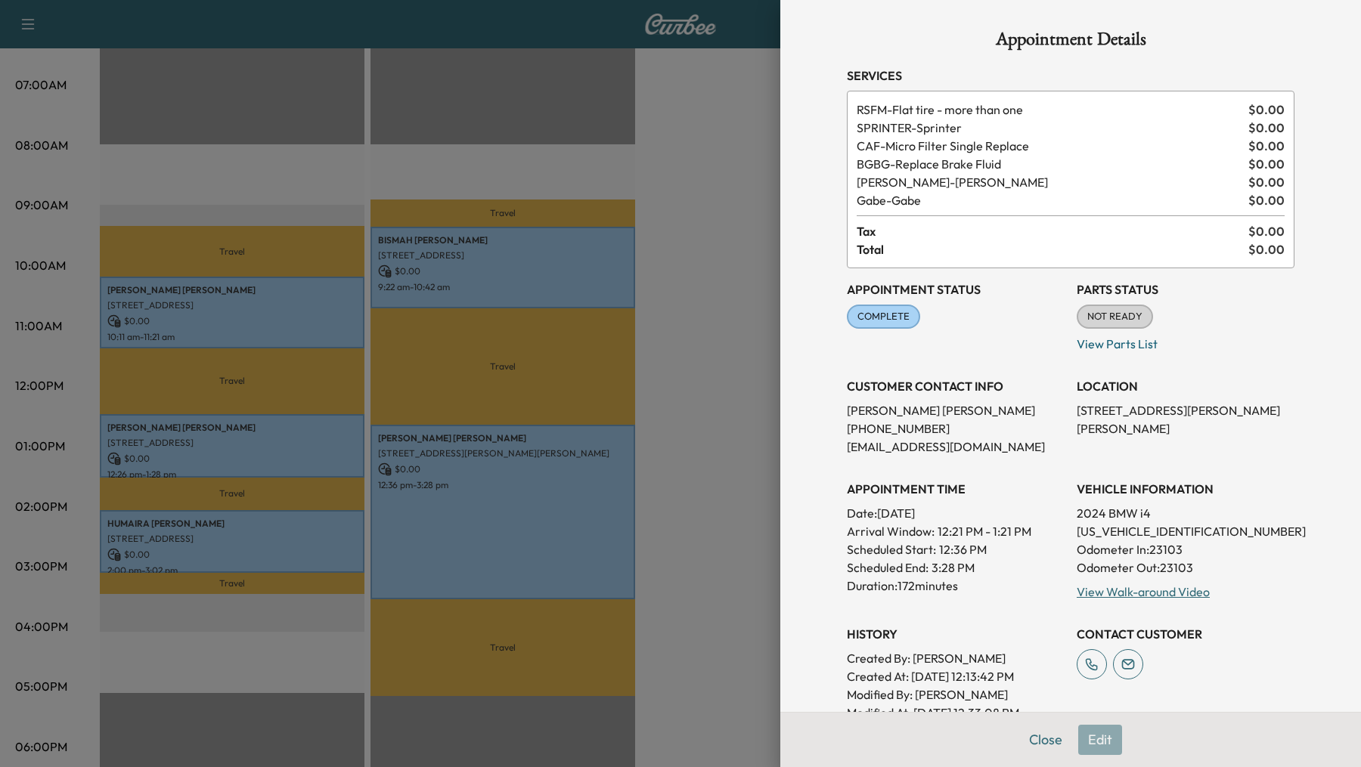
click at [529, 481] on div at bounding box center [680, 383] width 1361 height 767
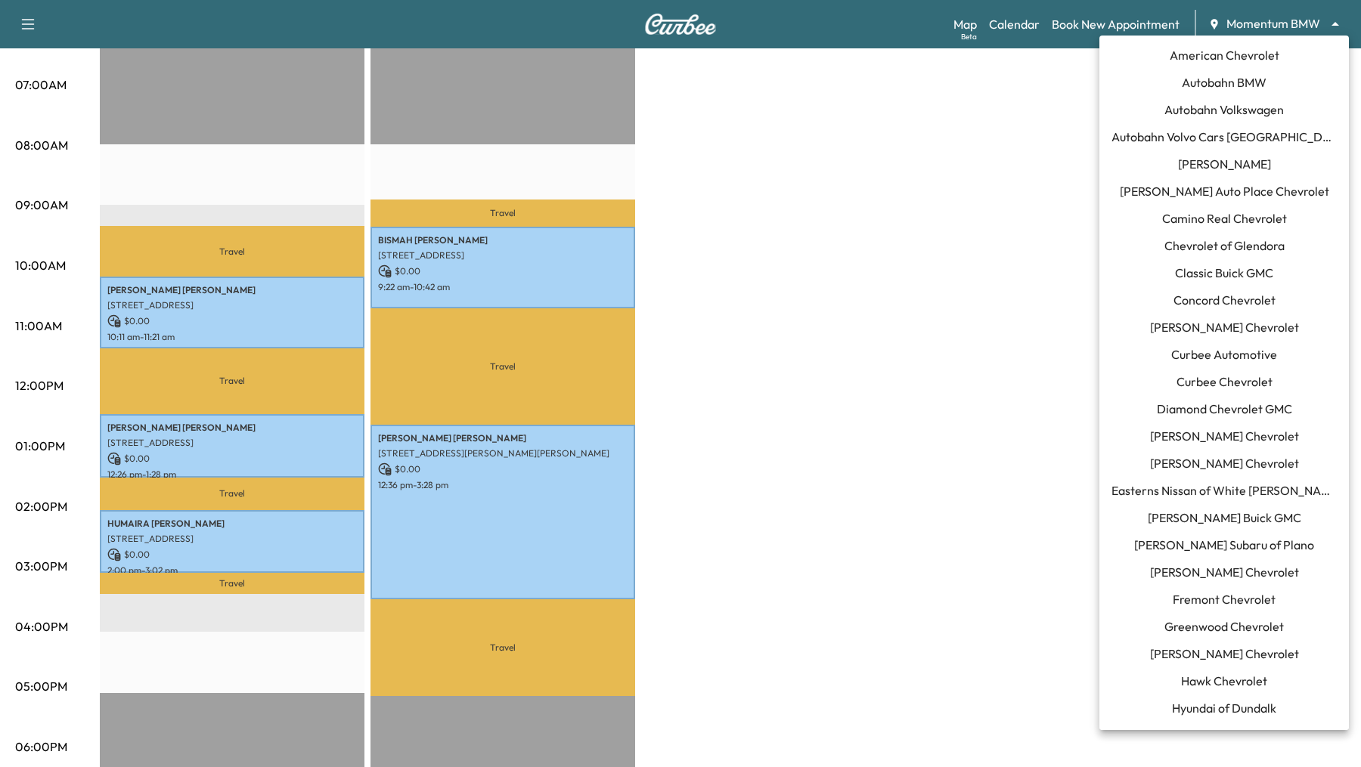
click at [1338, 29] on body "Support Log Out Map Beta Calendar Book New Appointment Momentum BMW ******** ​ …" at bounding box center [680, 20] width 1361 height 767
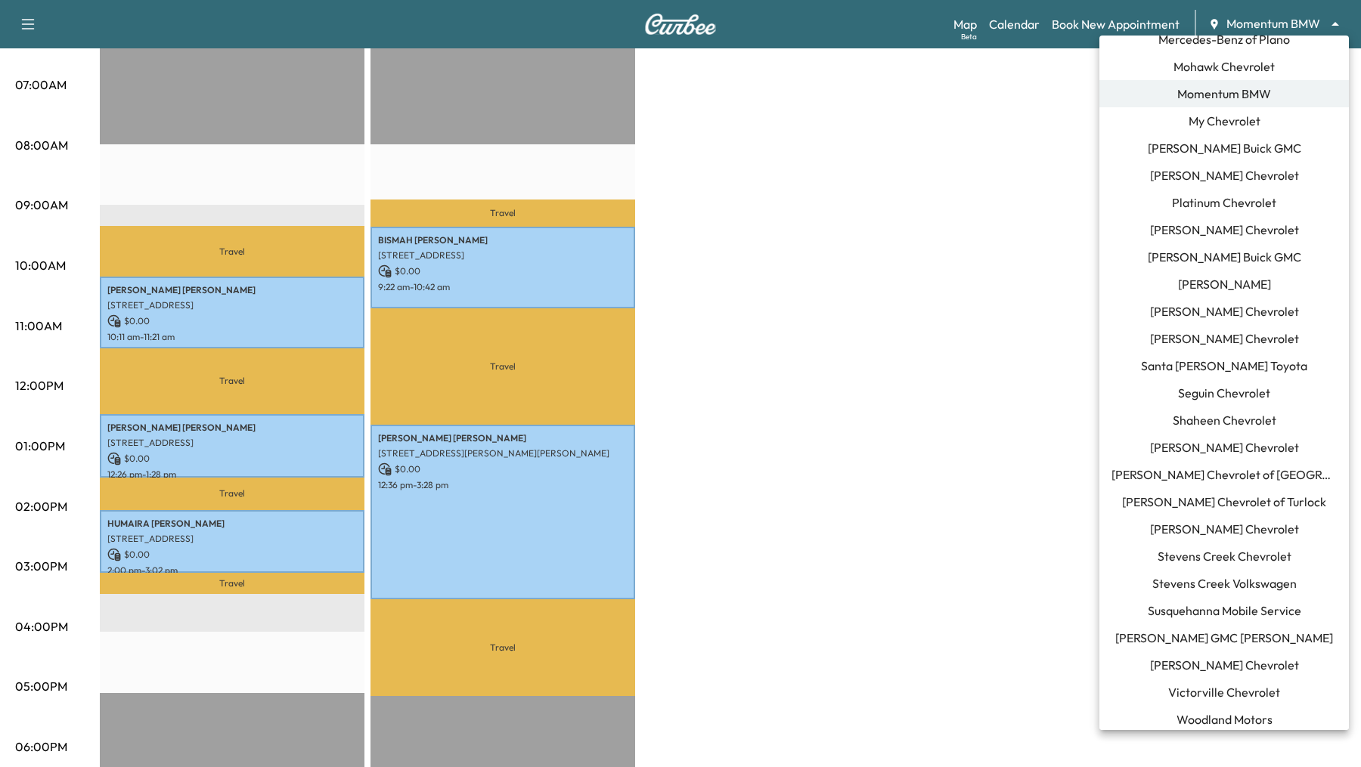
scroll to position [1031, 0]
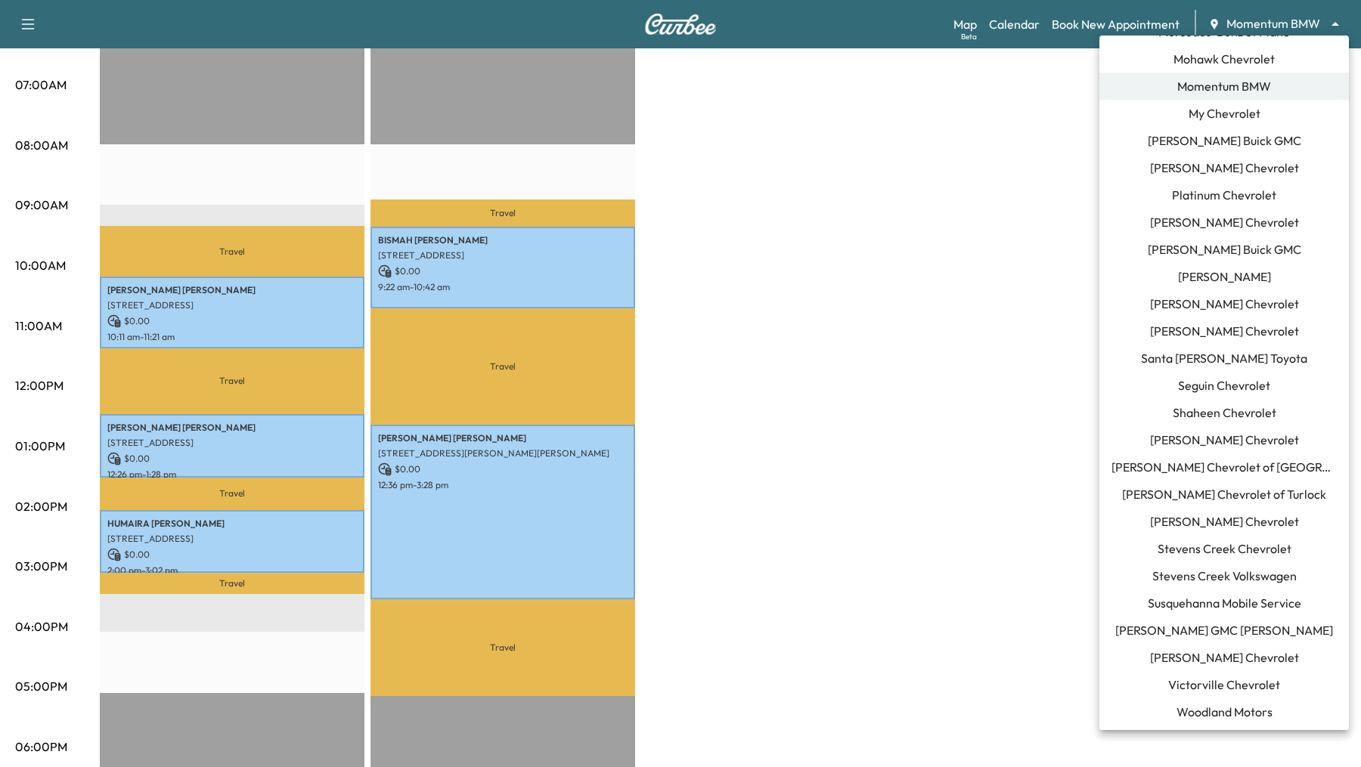
click at [1198, 442] on span "[PERSON_NAME] Chevrolet" at bounding box center [1224, 440] width 149 height 18
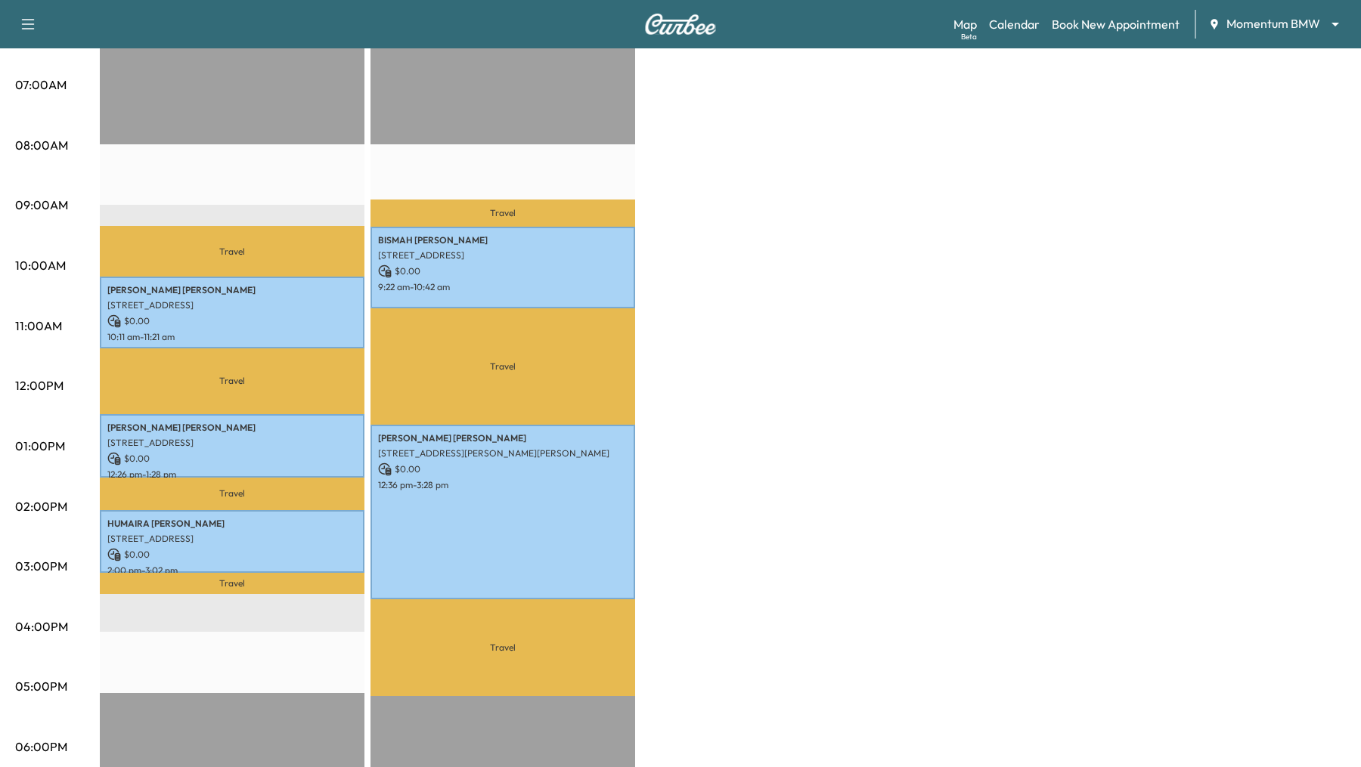
scroll to position [0, 0]
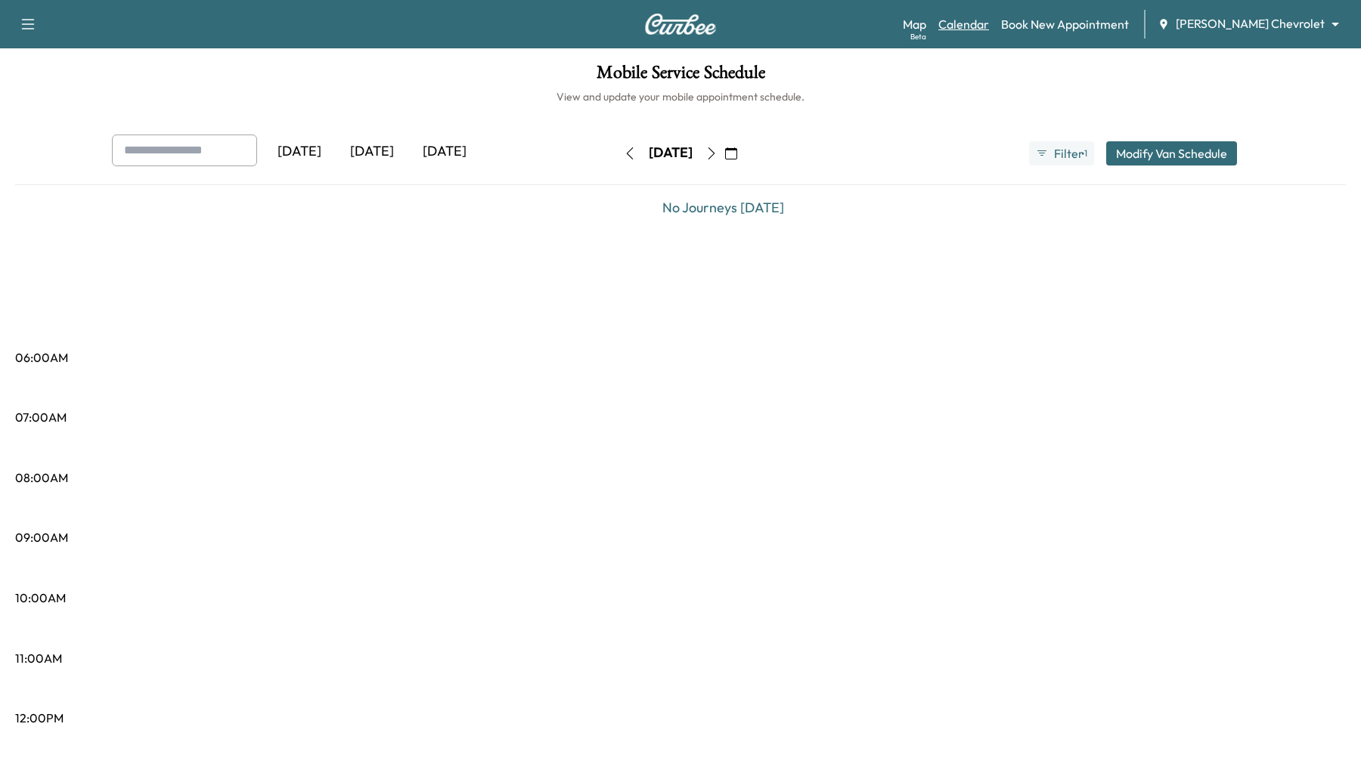
click at [989, 21] on link "Calendar" at bounding box center [963, 24] width 51 height 18
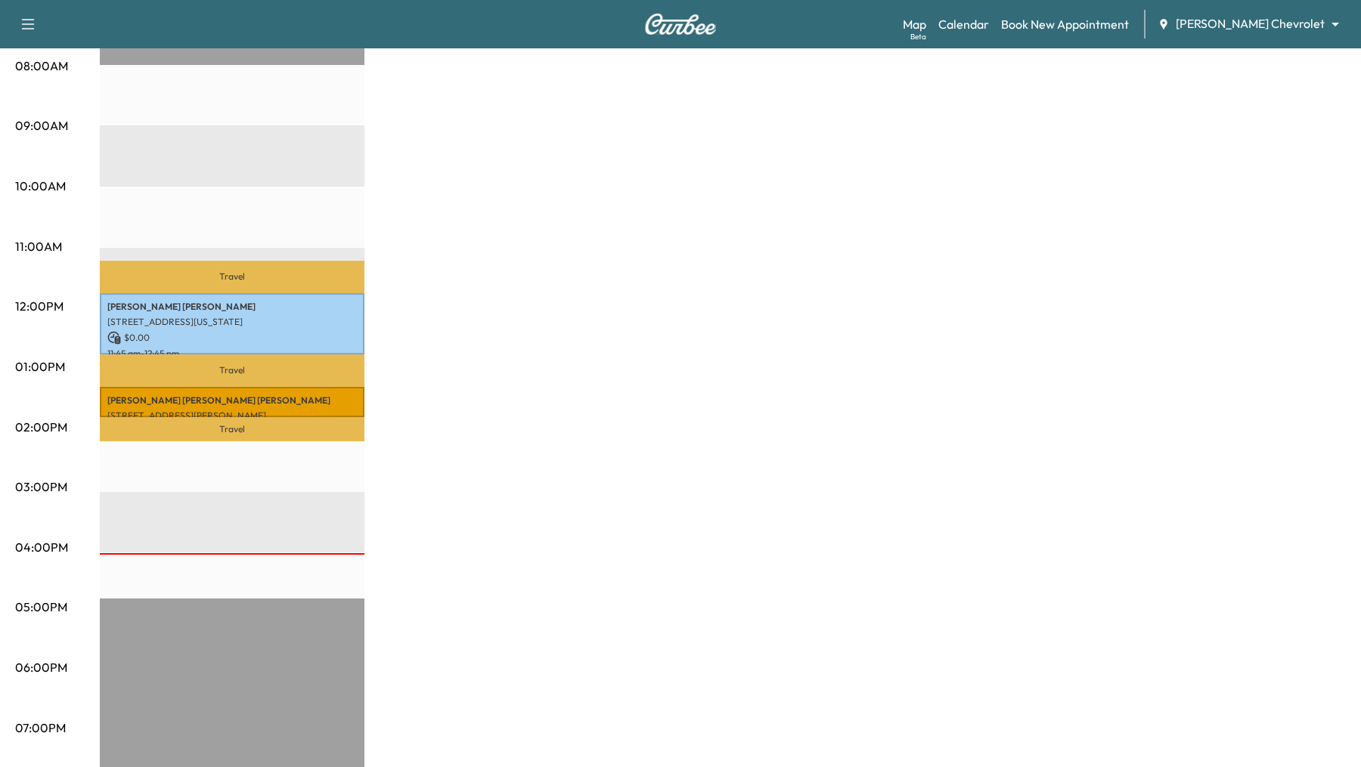
scroll to position [429, 0]
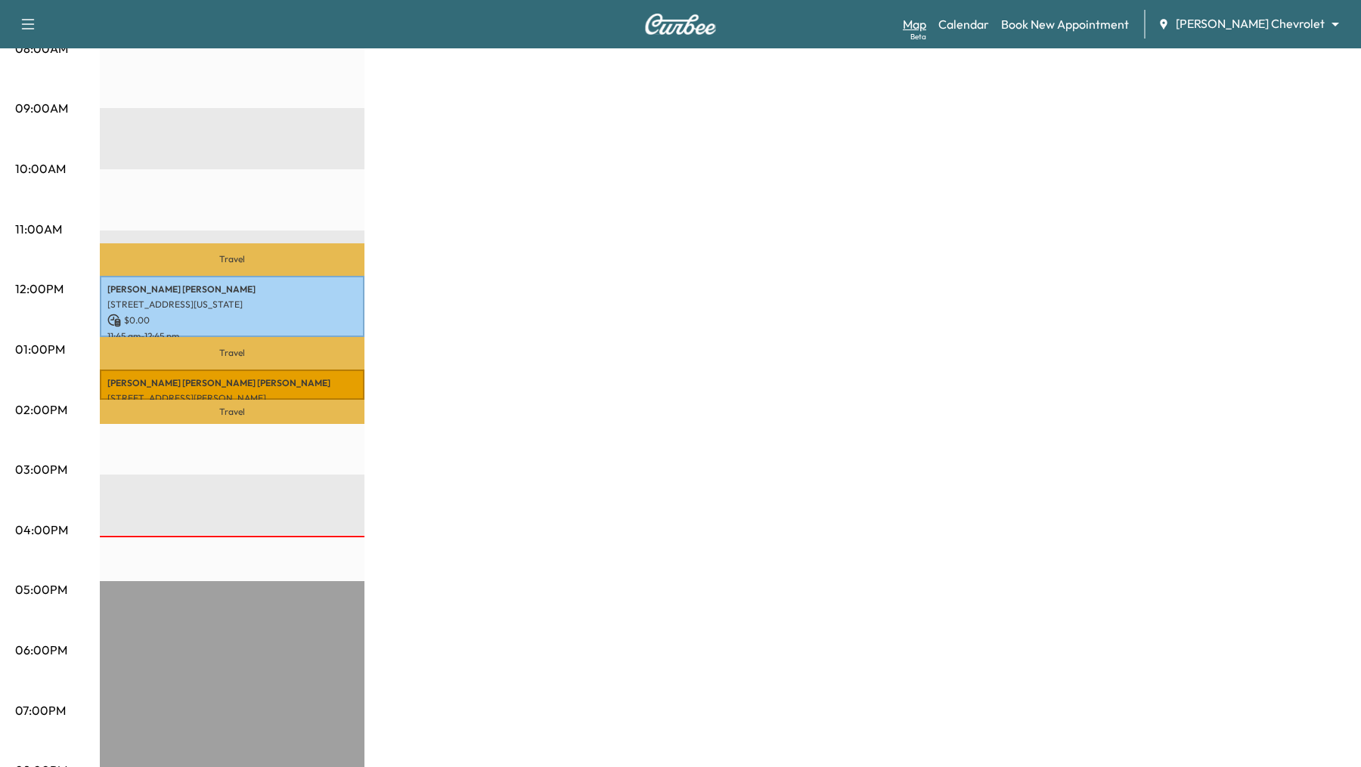
click at [926, 22] on link "Map Beta" at bounding box center [914, 24] width 23 height 18
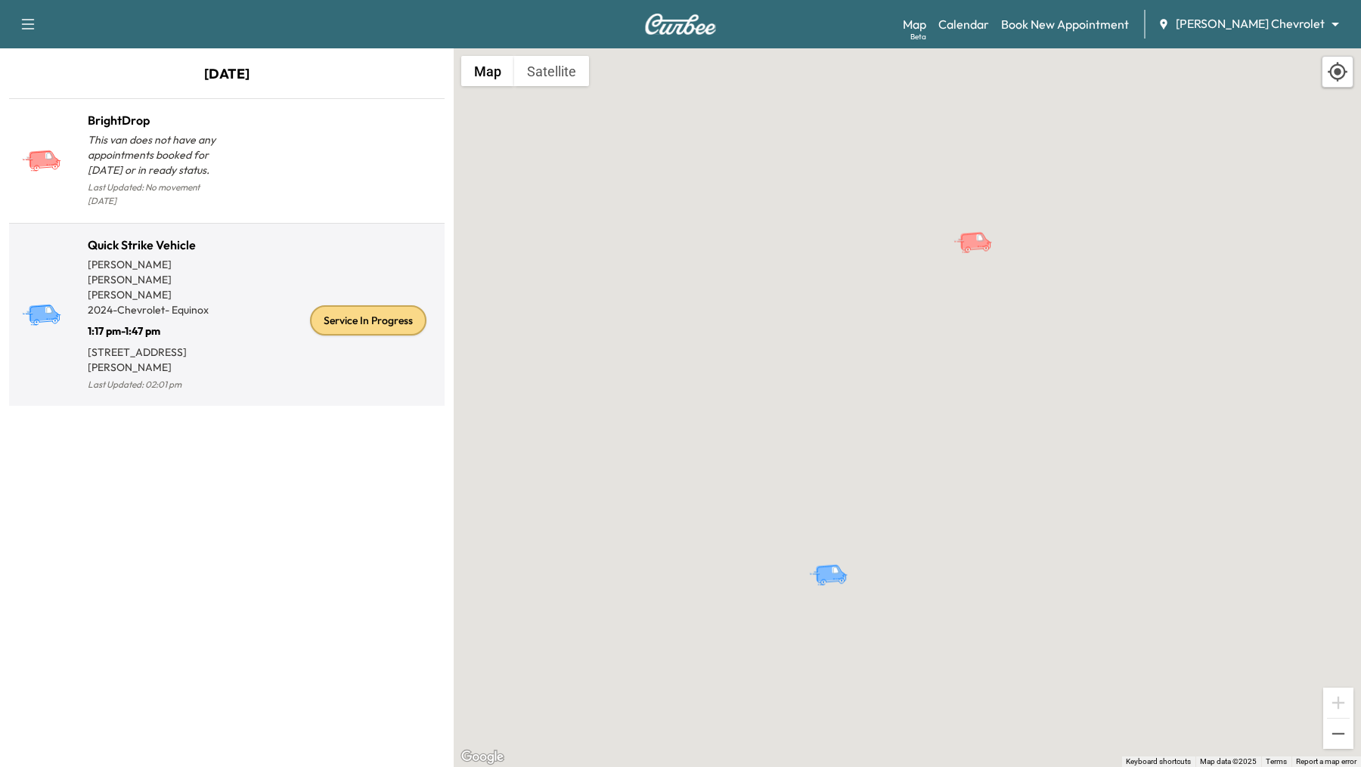
click at [267, 286] on div "Service In Progress" at bounding box center [333, 321] width 212 height 147
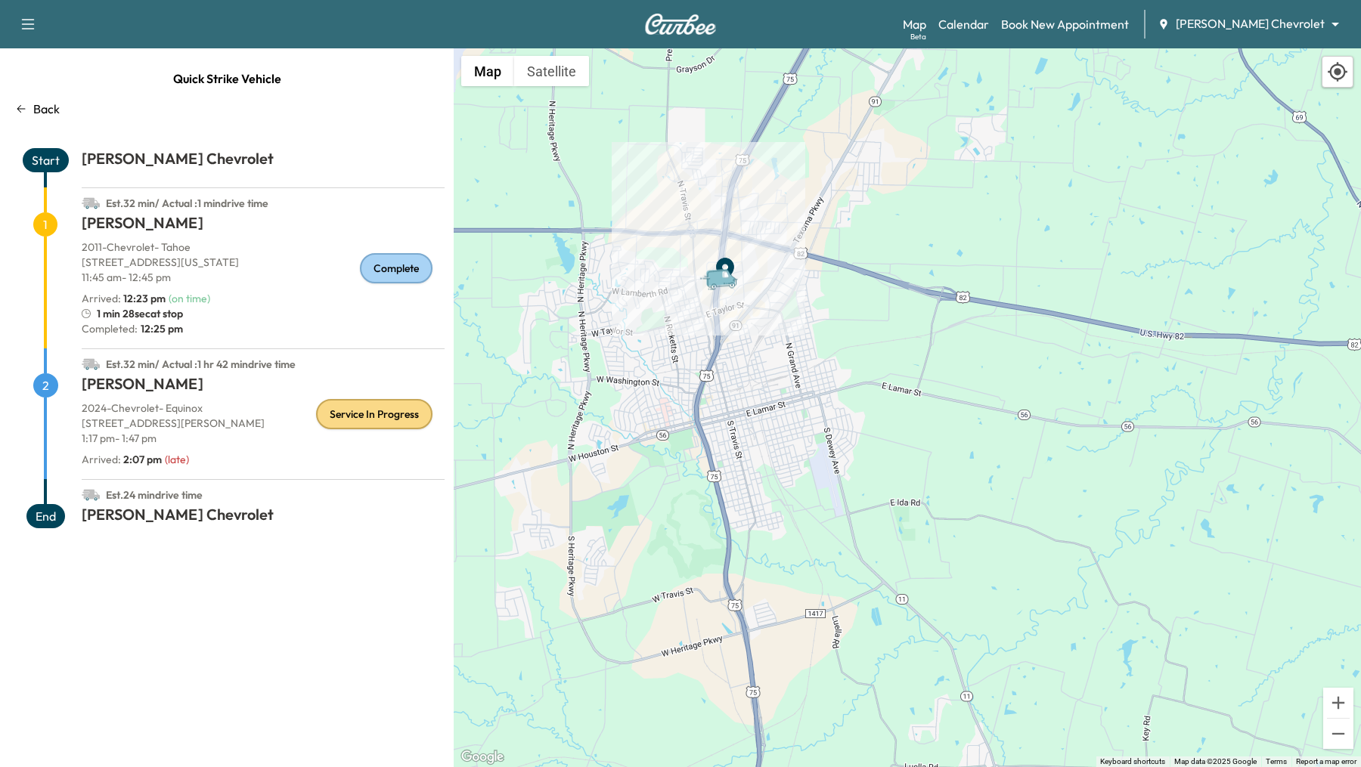
click at [724, 274] on icon "Van" at bounding box center [727, 274] width 7 height 7
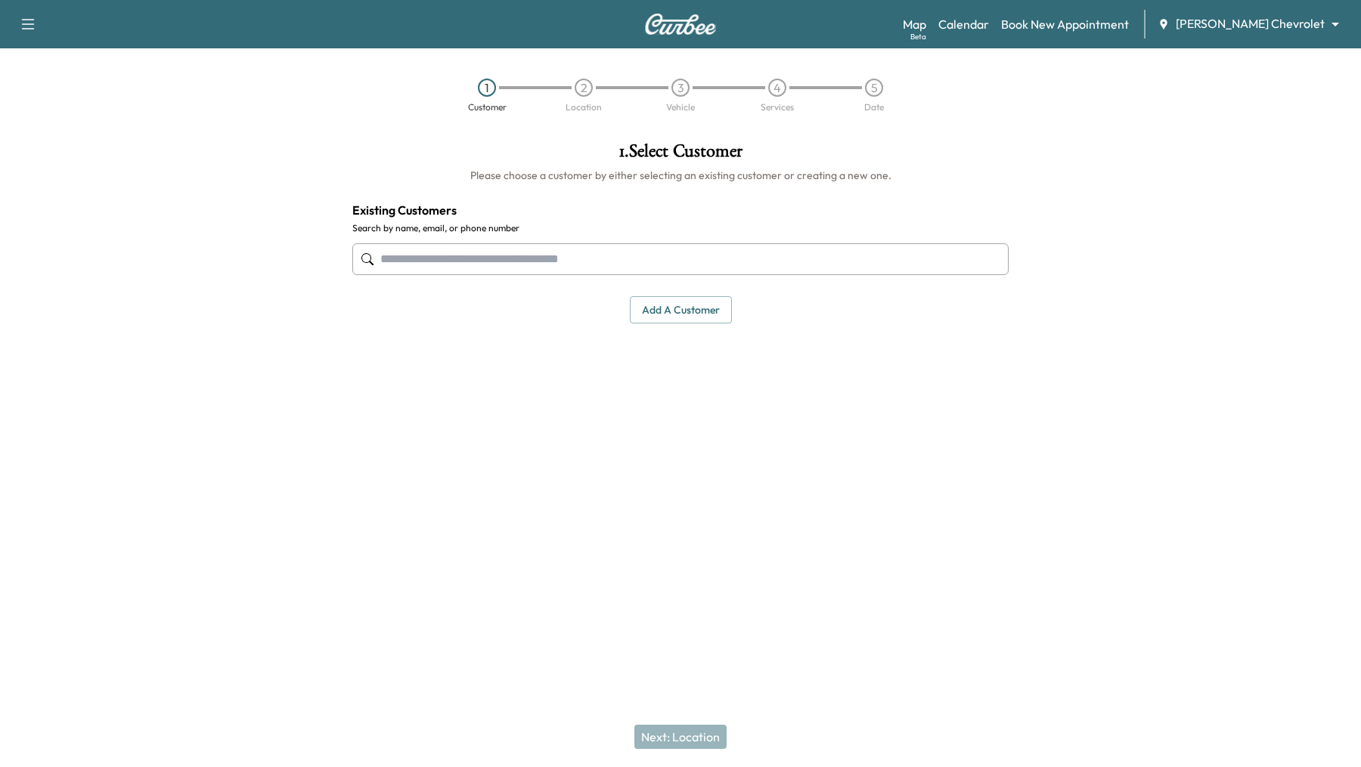
click at [1331, 26] on body "Support Log Out Map Beta Calendar Book New Appointment [PERSON_NAME] Chevrolet …" at bounding box center [680, 383] width 1361 height 767
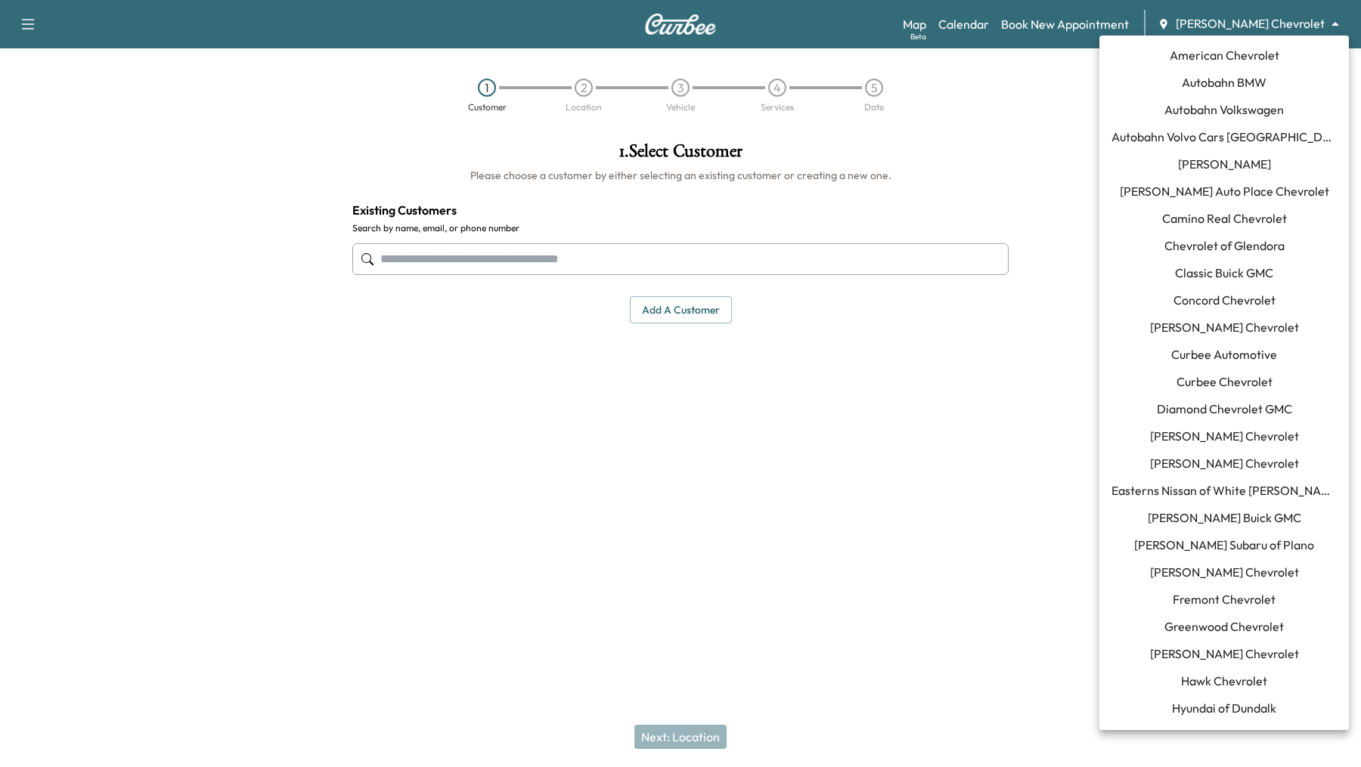
click at [1205, 189] on span "[PERSON_NAME] Auto Place Chevrolet" at bounding box center [1224, 191] width 209 height 18
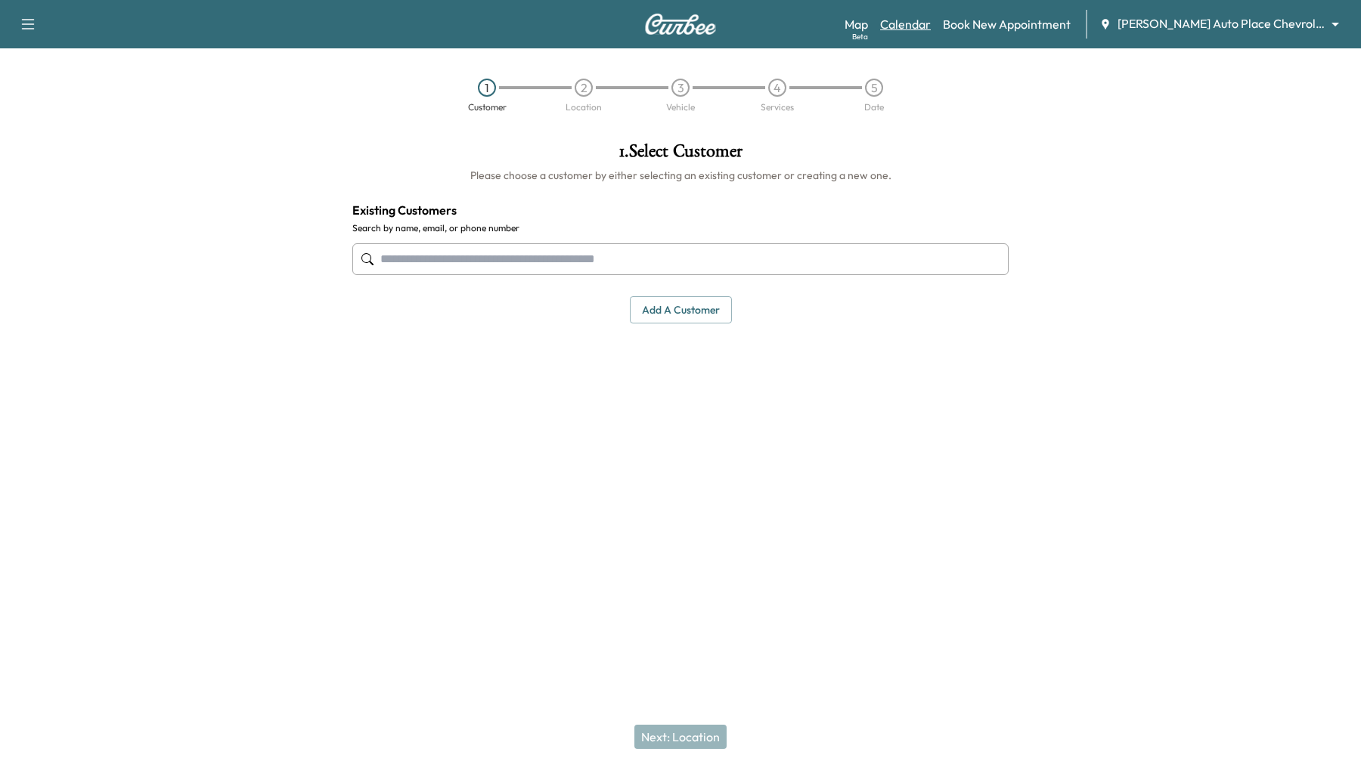
click at [931, 25] on link "Calendar" at bounding box center [905, 24] width 51 height 18
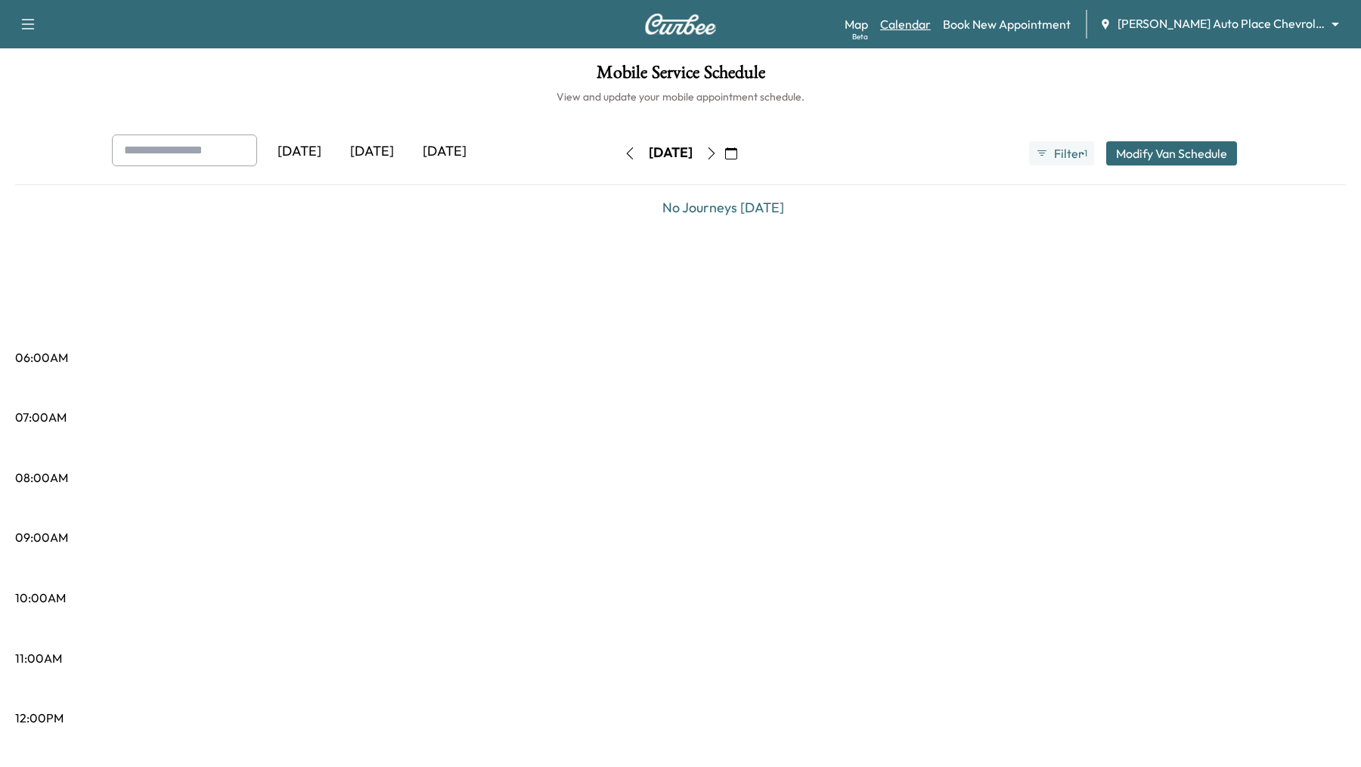
click at [931, 20] on link "Calendar" at bounding box center [905, 24] width 51 height 18
click at [718, 151] on icon "button" at bounding box center [711, 153] width 12 height 12
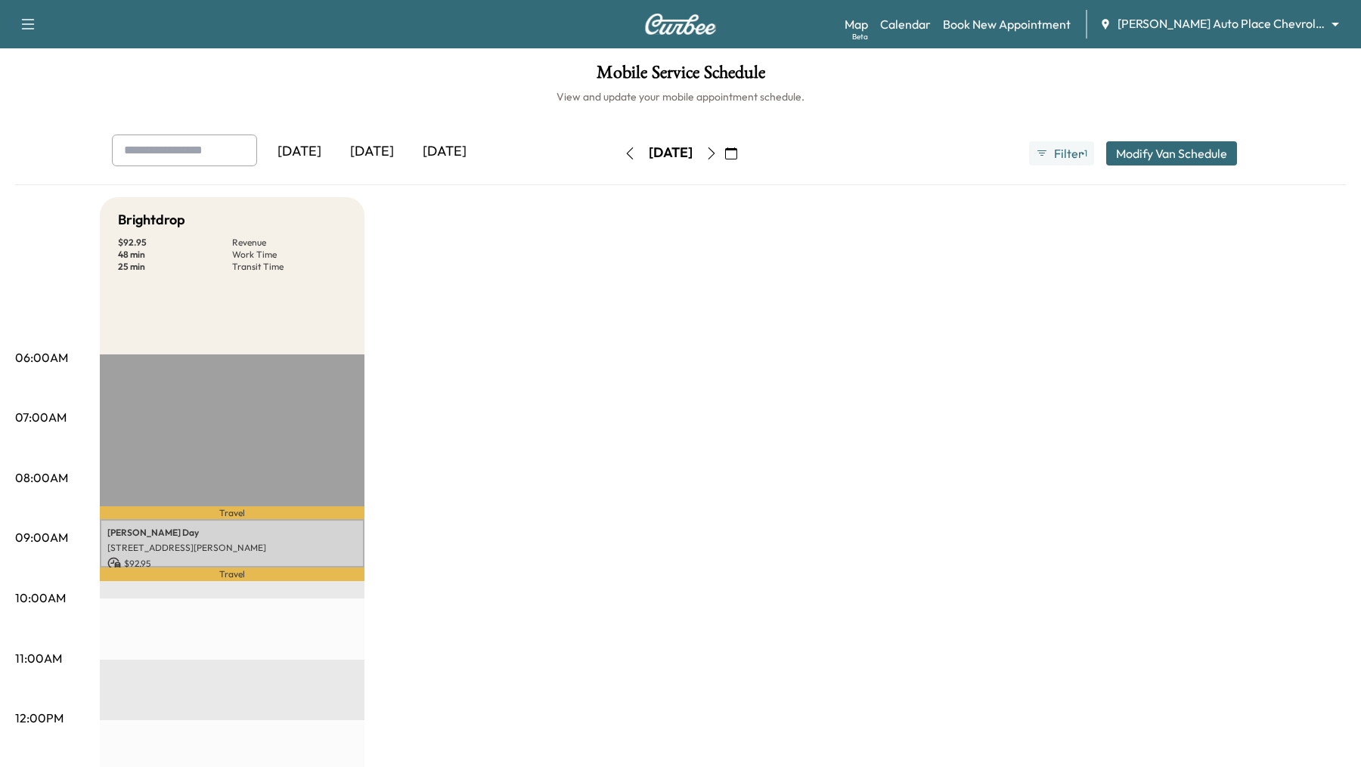
click at [624, 151] on icon "button" at bounding box center [630, 153] width 12 height 12
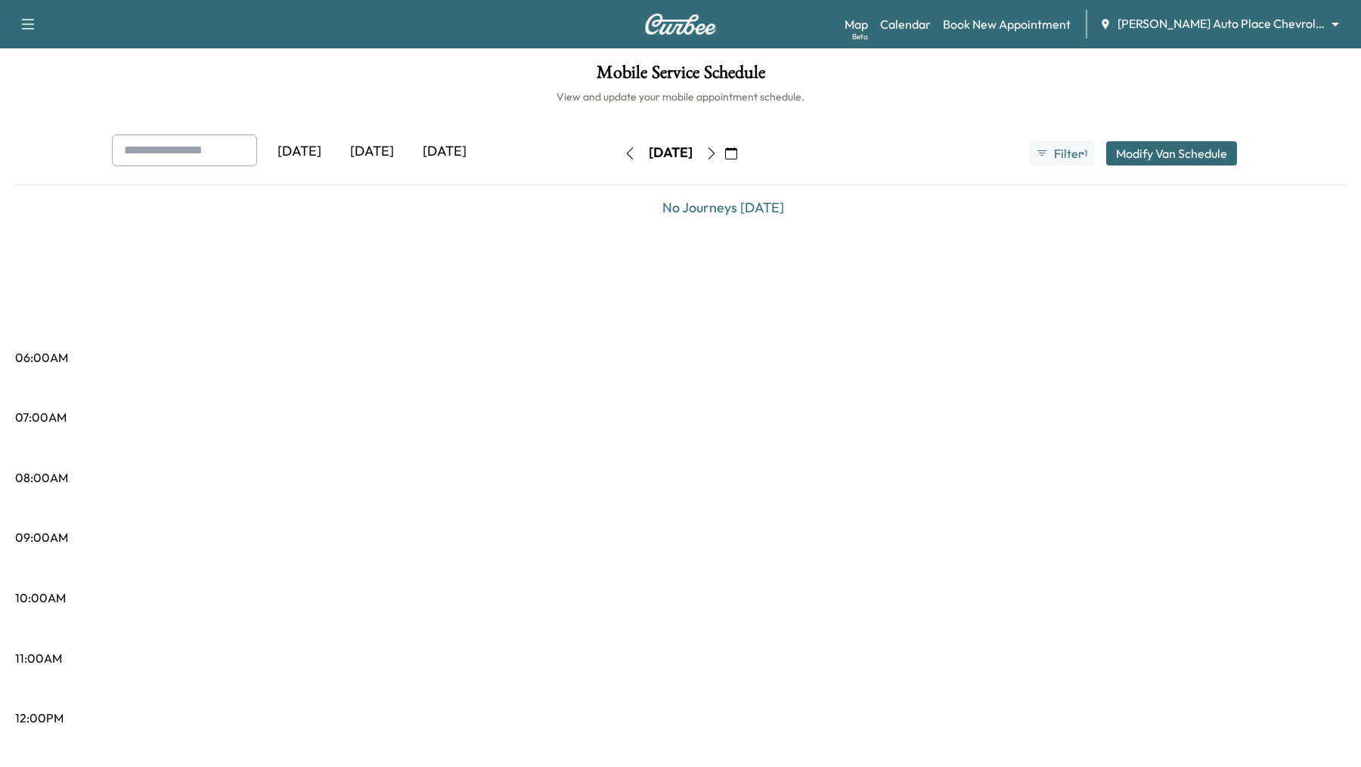
click at [624, 151] on icon "button" at bounding box center [630, 153] width 12 height 12
click at [617, 151] on button "button" at bounding box center [630, 153] width 26 height 24
click at [718, 150] on icon "button" at bounding box center [711, 153] width 12 height 12
click at [724, 150] on button "button" at bounding box center [712, 153] width 26 height 24
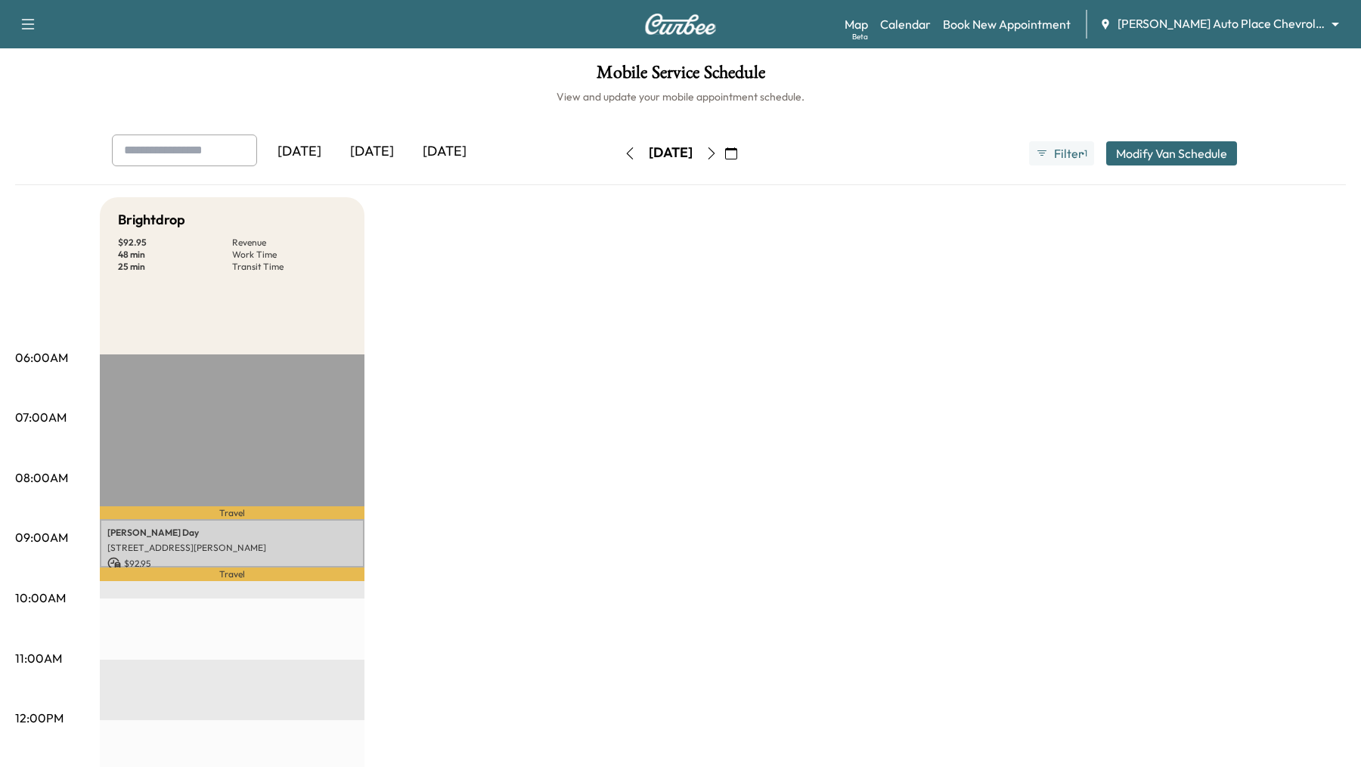
click at [718, 150] on icon "button" at bounding box center [711, 153] width 12 height 12
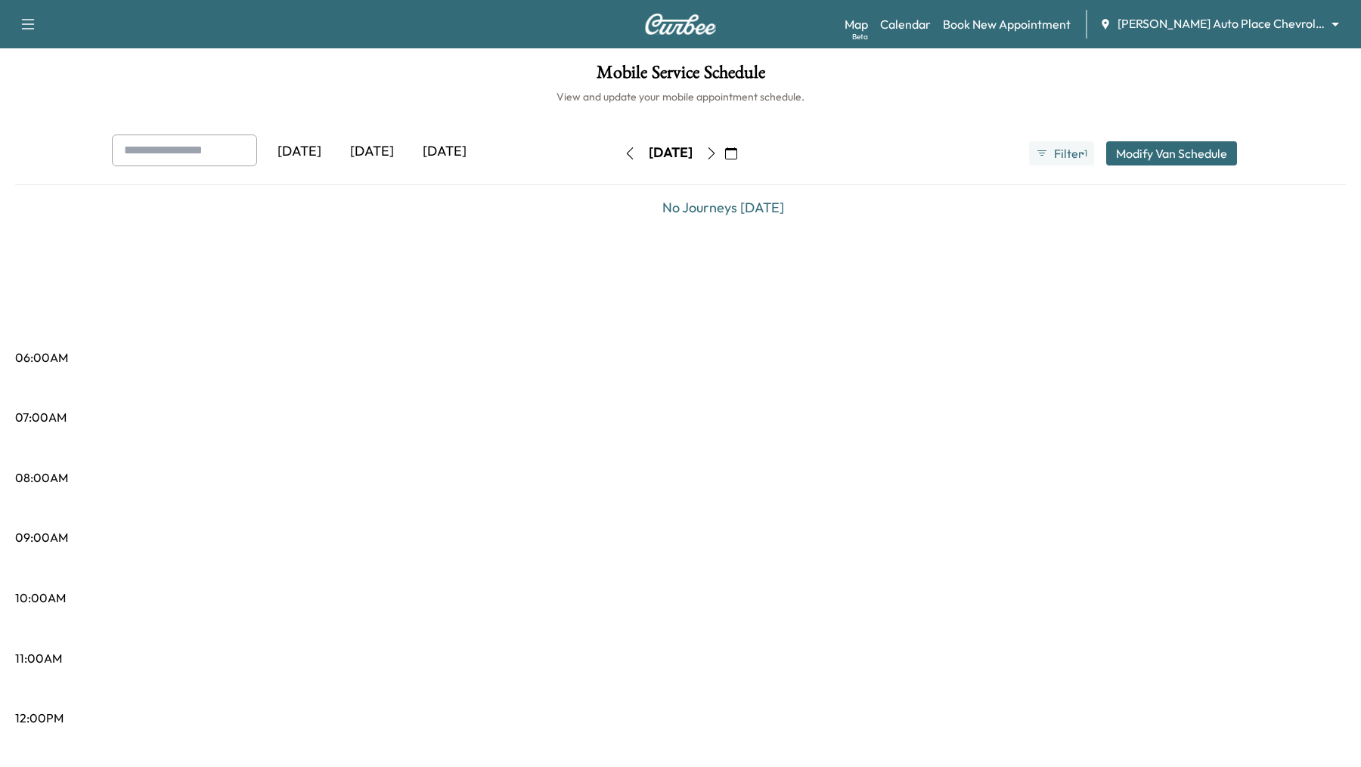
click at [624, 149] on icon "button" at bounding box center [630, 153] width 12 height 12
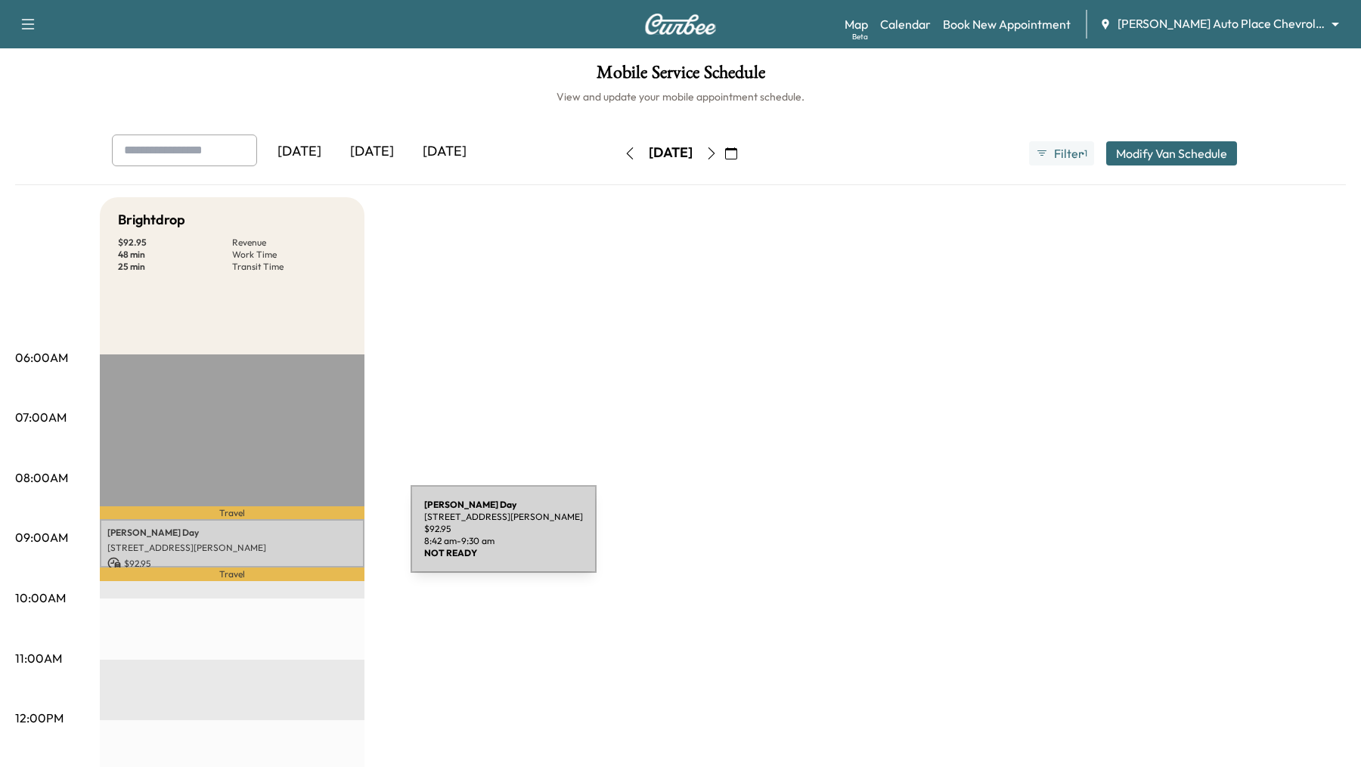
click at [297, 538] on div "[PERSON_NAME] Day [STREET_ADDRESS][PERSON_NAME] $ 92.95 8:42 am - 9:30 am" at bounding box center [232, 543] width 265 height 49
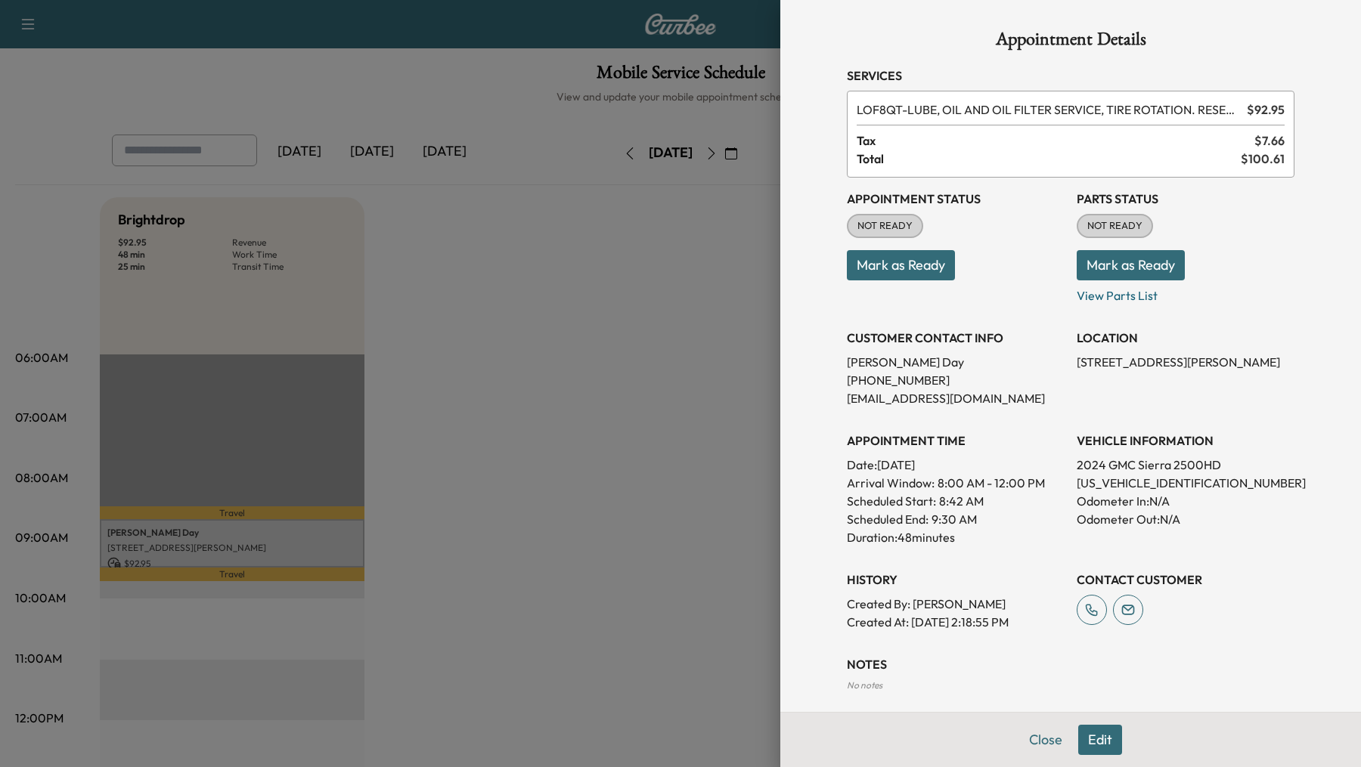
click at [543, 353] on div at bounding box center [680, 383] width 1361 height 767
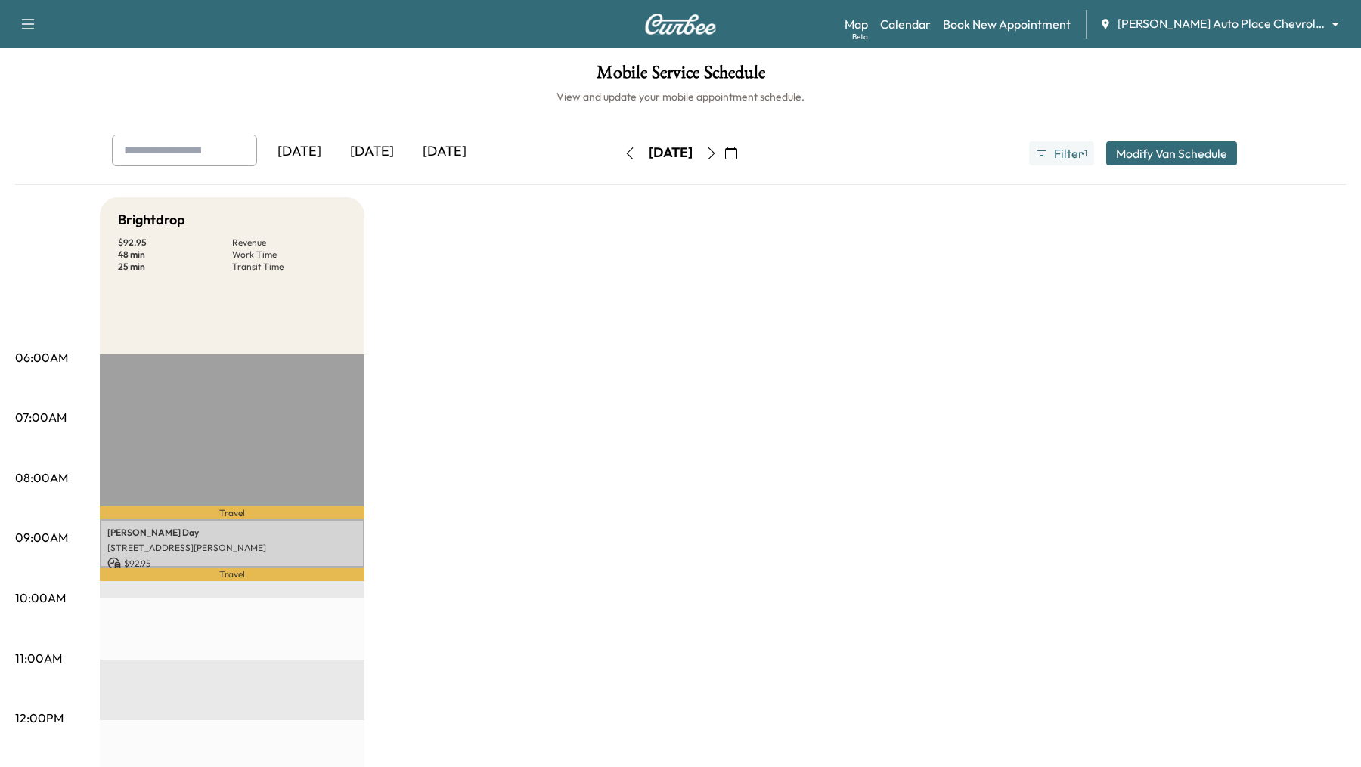
click at [624, 150] on icon "button" at bounding box center [630, 153] width 12 height 12
